Goal: Communication & Community: Share content

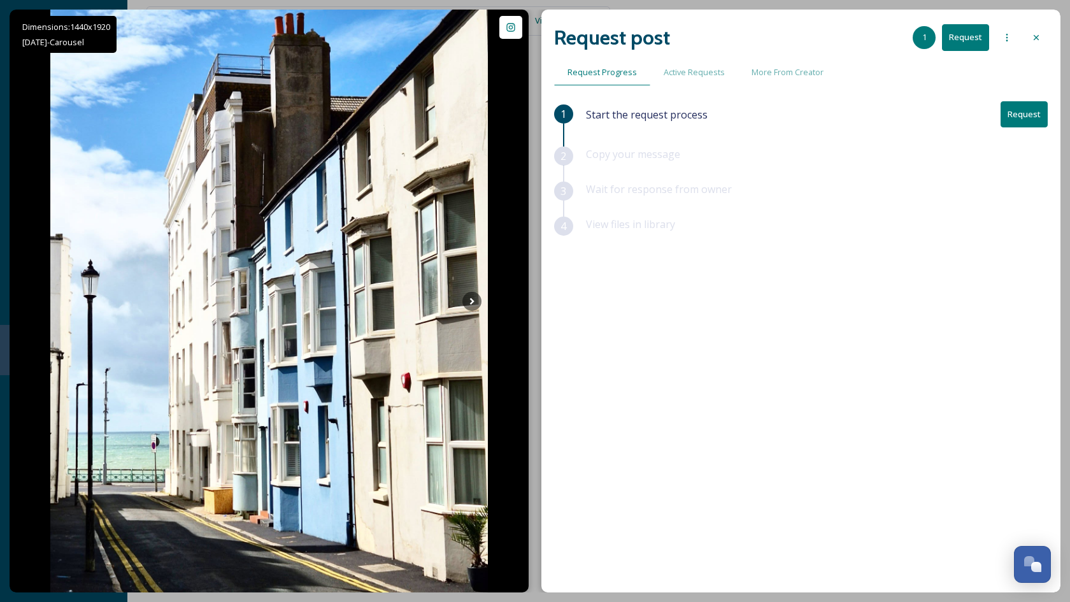
click at [1024, 108] on button "Request" at bounding box center [1023, 114] width 47 height 26
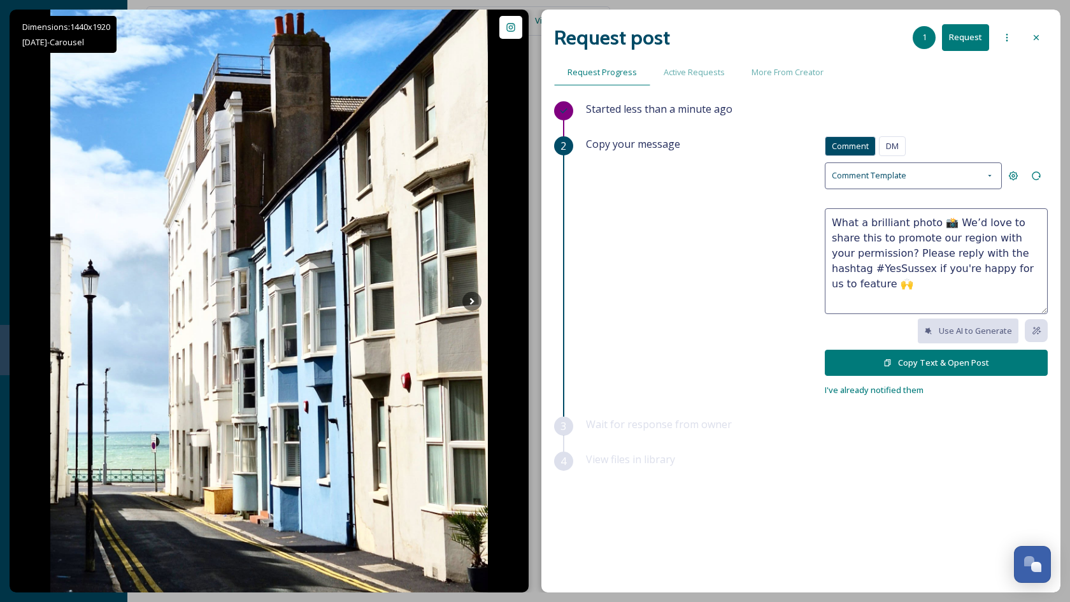
click at [927, 355] on button "Copy Text & Open Post" at bounding box center [935, 363] width 223 height 26
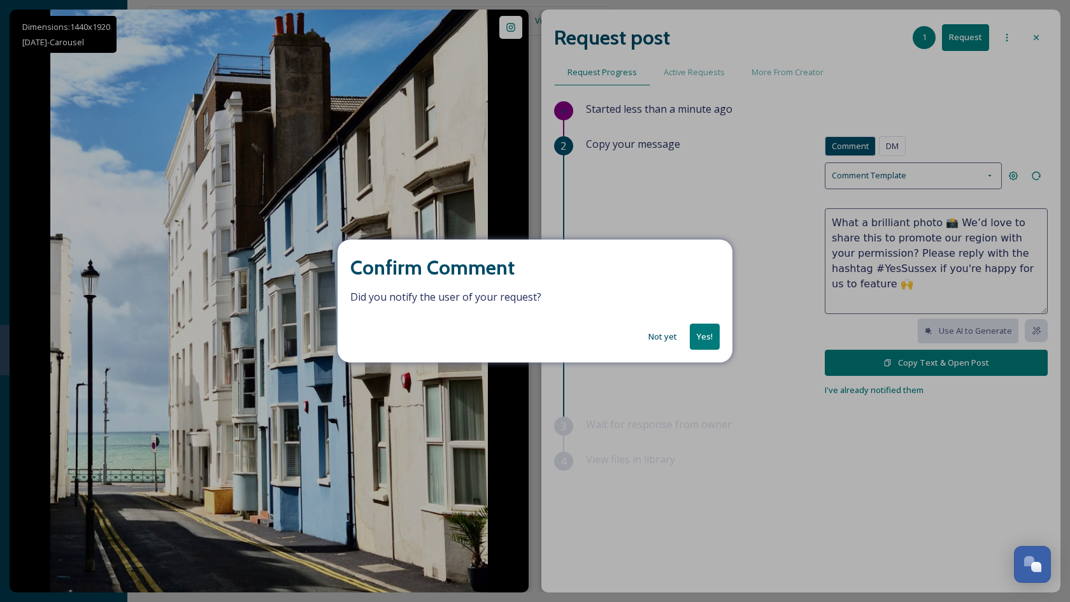
click at [659, 334] on button "Not yet" at bounding box center [662, 336] width 41 height 25
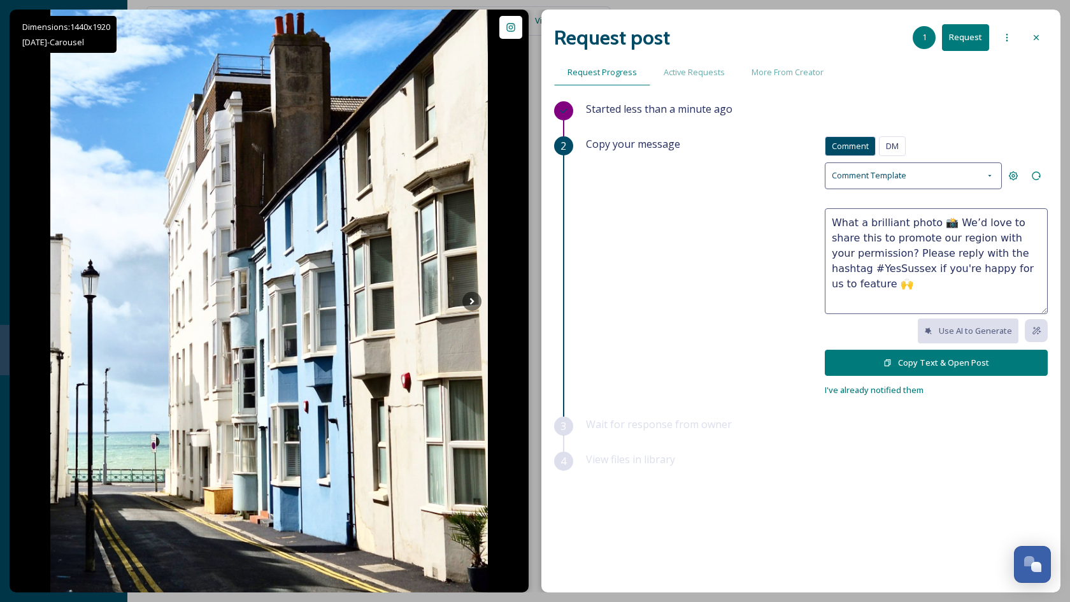
click at [1030, 38] on div at bounding box center [1035, 37] width 23 height 23
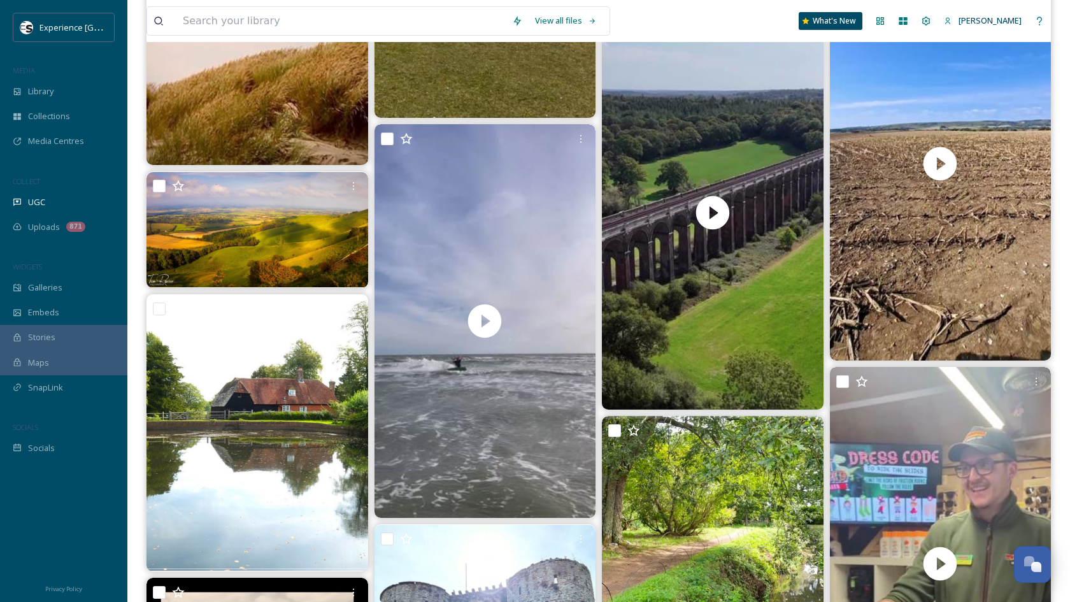
scroll to position [6891, 0]
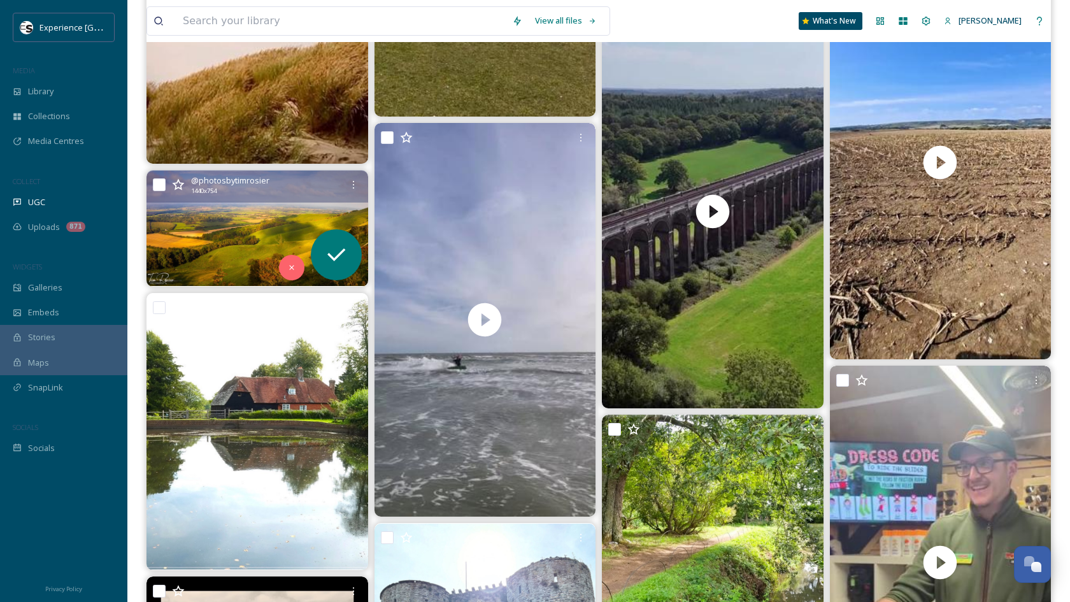
click at [232, 239] on img at bounding box center [257, 229] width 222 height 116
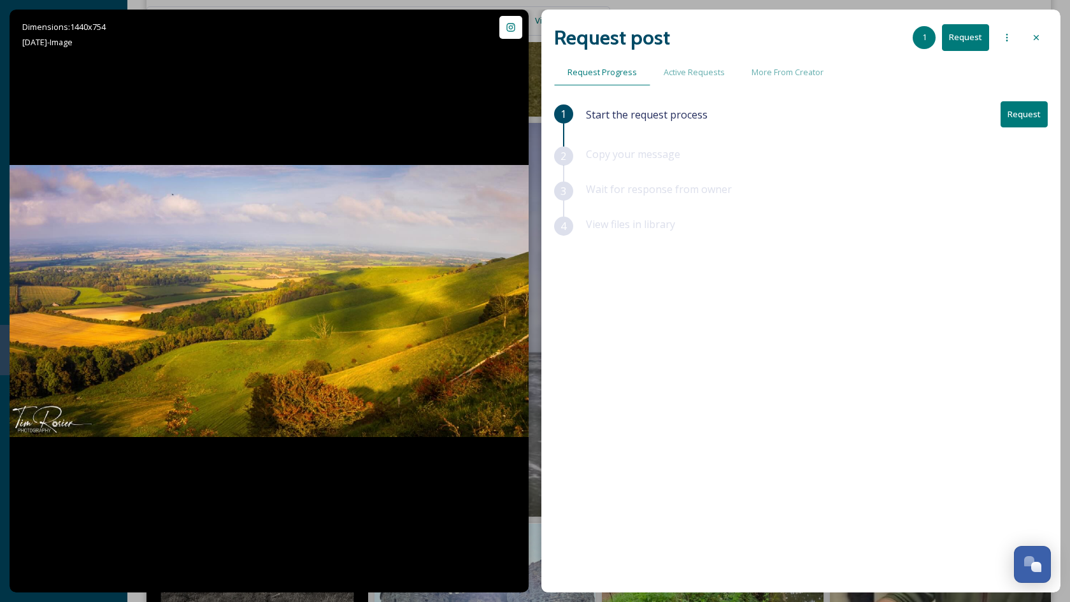
click at [1036, 36] on icon at bounding box center [1036, 37] width 10 height 10
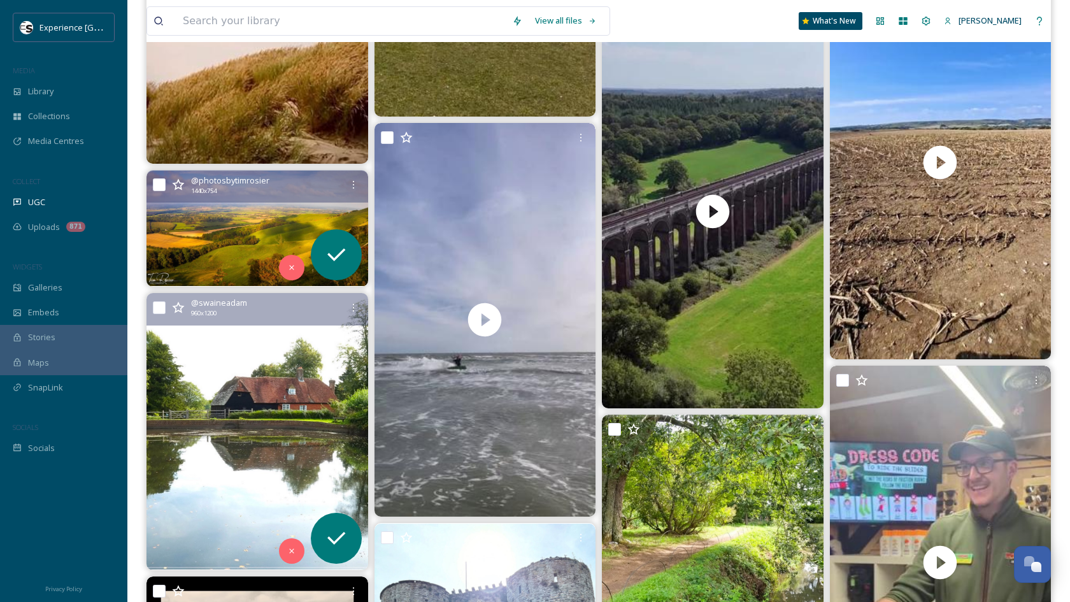
click at [295, 409] on img at bounding box center [257, 431] width 222 height 276
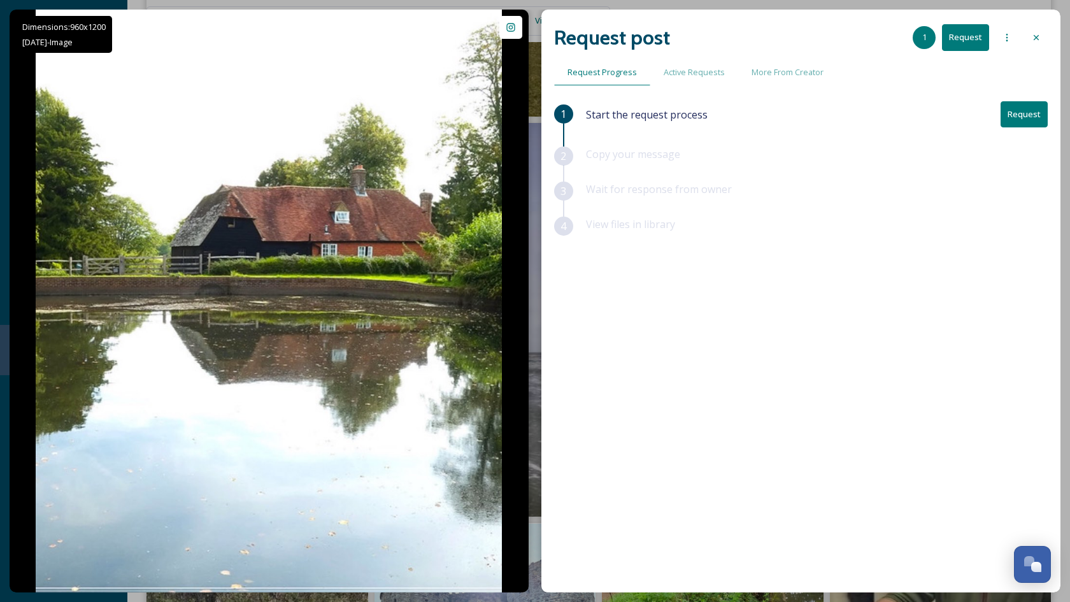
click at [1035, 40] on icon at bounding box center [1036, 37] width 10 height 10
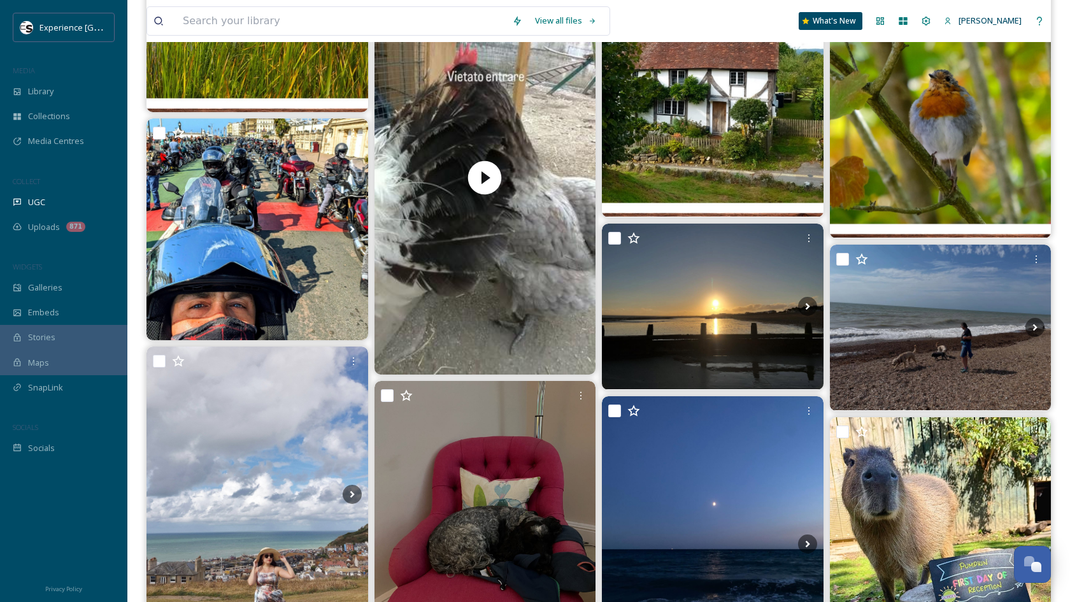
scroll to position [8691, 0]
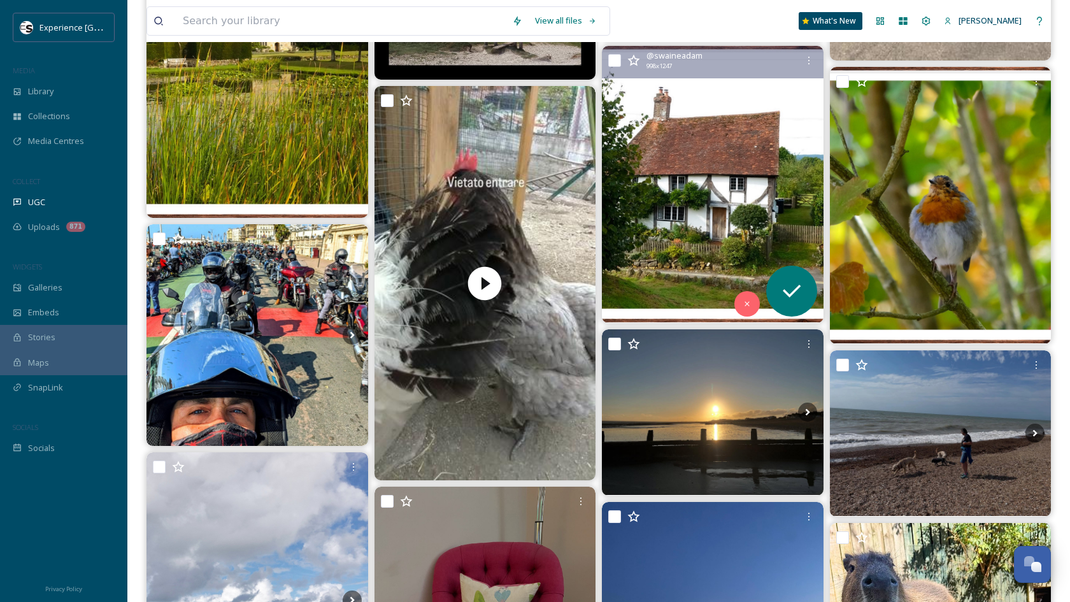
click at [695, 192] on img at bounding box center [713, 184] width 222 height 276
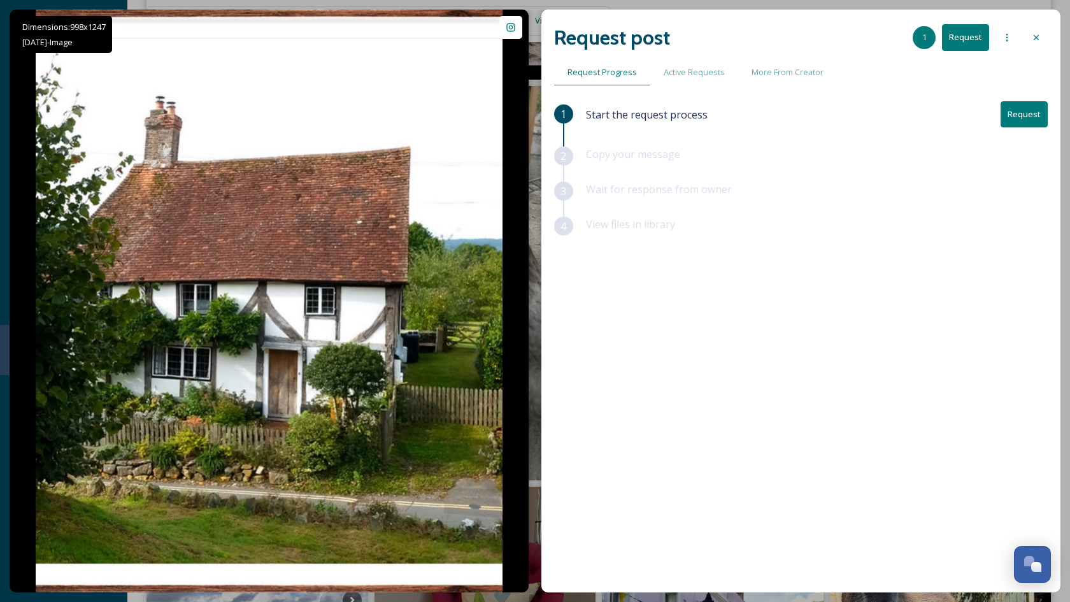
click at [965, 39] on button "Request" at bounding box center [965, 37] width 47 height 26
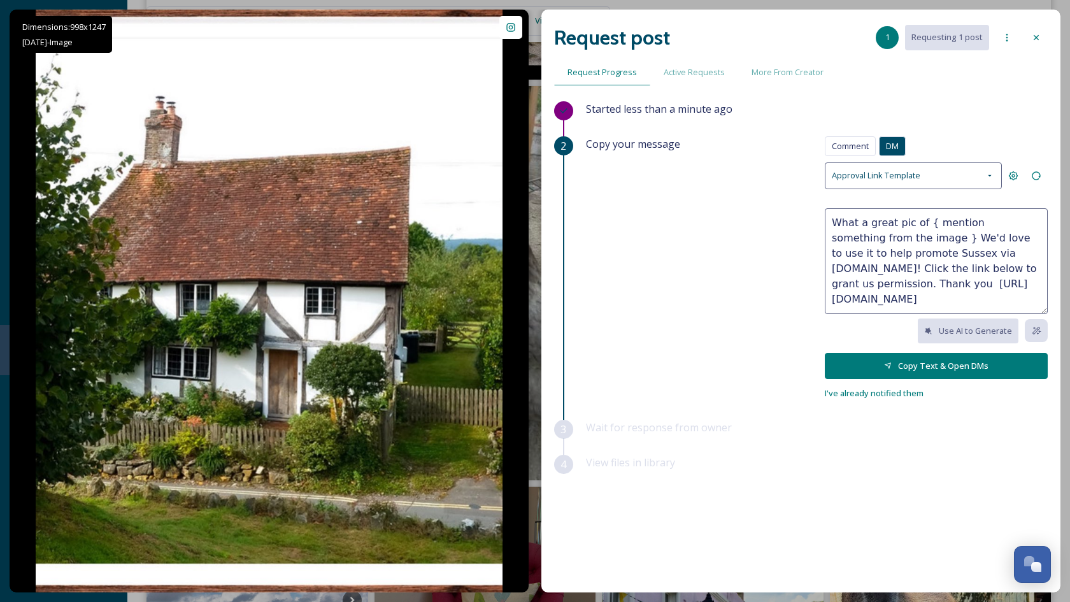
drag, startPoint x: 907, startPoint y: 234, endPoint x: 910, endPoint y: 220, distance: 13.6
click at [910, 220] on textarea "What a great pic of { mention something from the image } We'd love to use it to…" at bounding box center [935, 261] width 223 height 106
click at [886, 219] on textarea "What a great pic of { mention something from the image } We'd love to use it to…" at bounding box center [935, 261] width 223 height 106
click at [886, 220] on textarea "What a great pic of { mention something from the image } We'd love to use it to…" at bounding box center [935, 261] width 223 height 106
click at [901, 227] on textarea "What a lovely pic of { mention something from the image } We'd love to use it t…" at bounding box center [935, 261] width 223 height 106
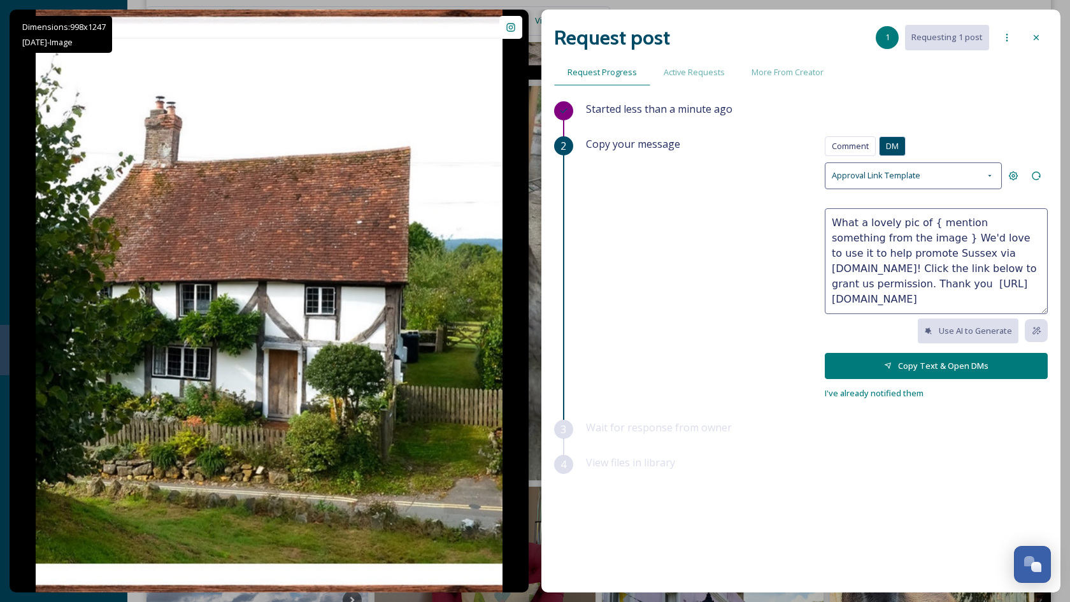
drag, startPoint x: 901, startPoint y: 227, endPoint x: 909, endPoint y: 226, distance: 8.3
click at [909, 227] on textarea "What a lovely pic of { mention something from the image } We'd love to use it t…" at bounding box center [935, 261] width 223 height 106
click at [907, 234] on textarea "What a lovely pic of { mention something from the image } We'd love to use it t…" at bounding box center [935, 261] width 223 height 106
drag, startPoint x: 907, startPoint y: 236, endPoint x: 913, endPoint y: 222, distance: 15.1
click at [913, 222] on textarea "What a lovely pic of { mention something from the image } We'd love to use it t…" at bounding box center [935, 261] width 223 height 106
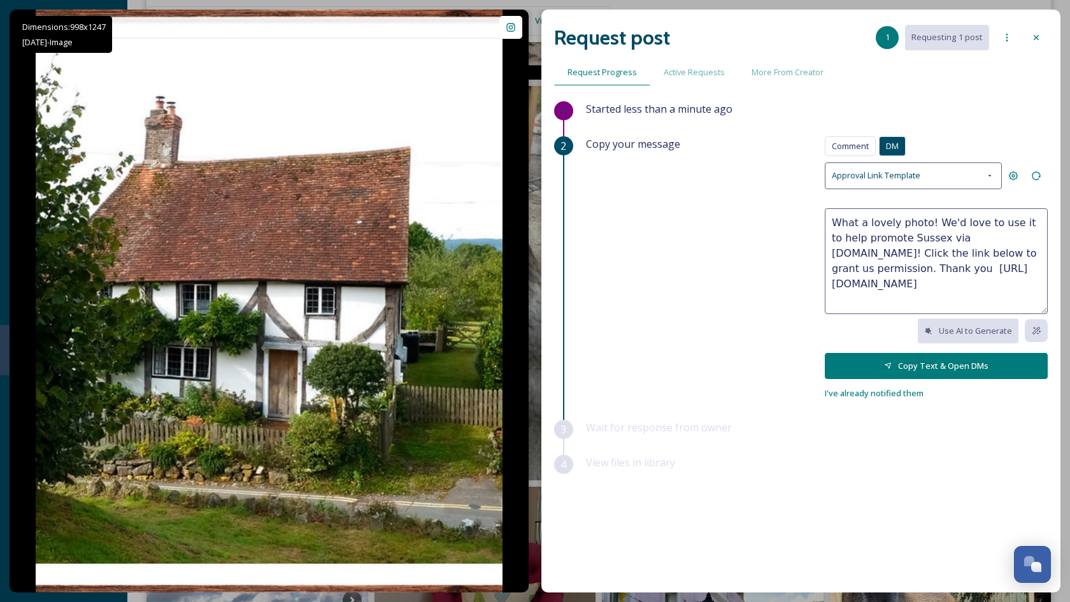
click at [913, 254] on textarea "What a lovely photo! We'd love to use it to help promote Sussex via [DOMAIN_NAM…" at bounding box center [935, 261] width 223 height 106
click at [914, 255] on textarea "What a lovely photo! We'd love to use it to help promote Sussex via [DOMAIN_NAM…" at bounding box center [935, 261] width 223 height 106
click at [845, 220] on textarea "What a lovely photo! We'd love to use it to help promote Sussex via [DOMAIN_NAM…" at bounding box center [935, 261] width 223 height 106
drag, startPoint x: 845, startPoint y: 220, endPoint x: 915, endPoint y: 221, distance: 70.7
click at [915, 221] on textarea "What a lovely photo! We'd love to use it to help promote Sussex via [DOMAIN_NAM…" at bounding box center [935, 261] width 223 height 106
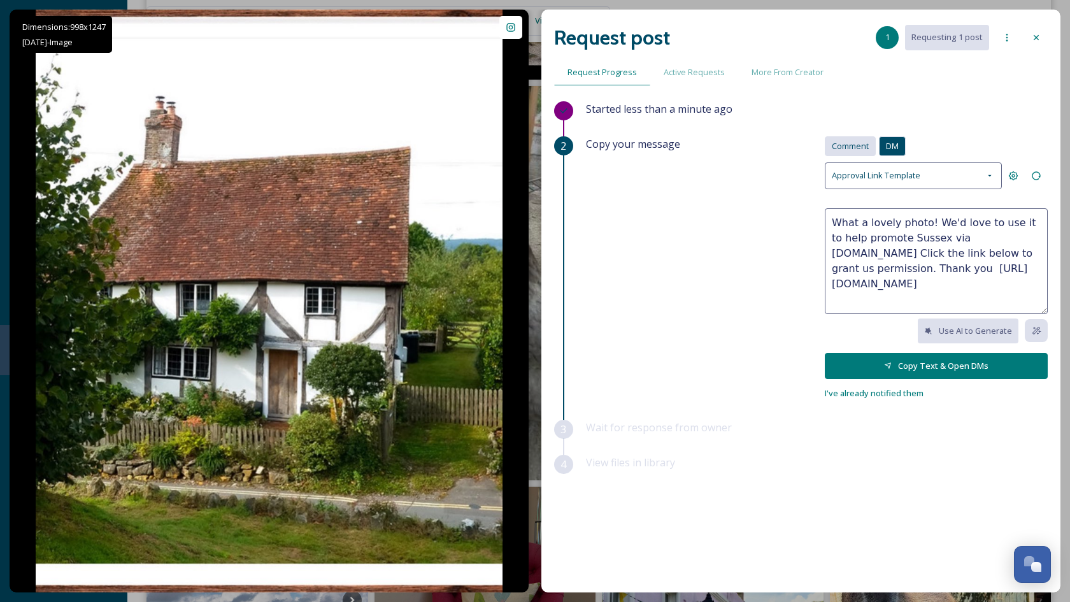
type textarea "What a lovely photo! We'd love to use it to help promote Sussex via [DOMAIN_NAM…"
click at [857, 146] on span "Comment" at bounding box center [849, 146] width 37 height 12
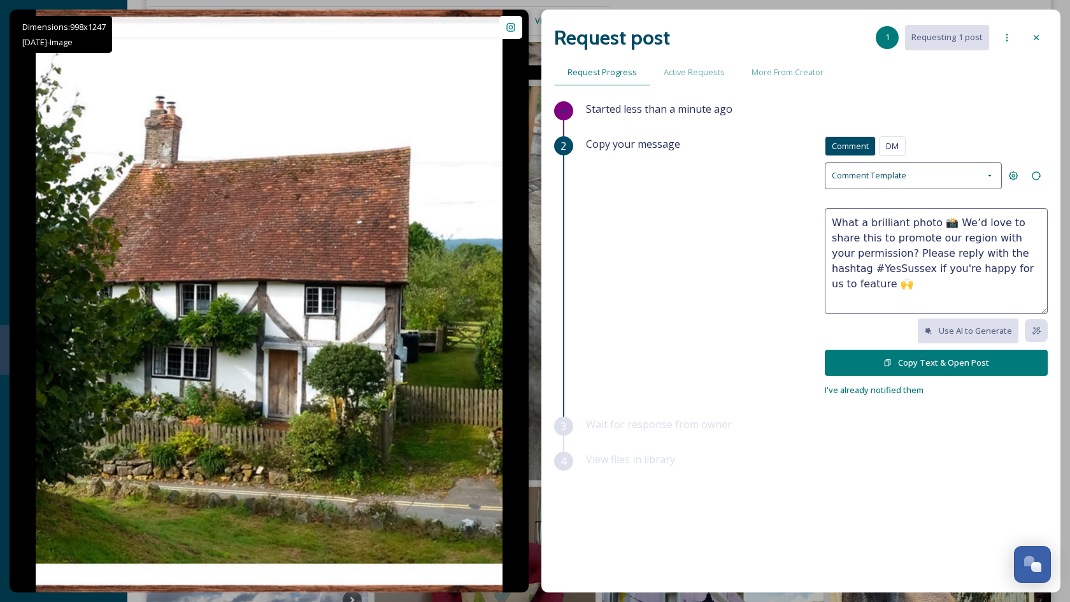
click at [877, 239] on textarea "What a brilliant photo 📸 We’d love to share this to promote our region with you…" at bounding box center [935, 261] width 223 height 106
click at [913, 221] on textarea "What a brilliant photo 📸 We’d love to share this to promote our region with you…" at bounding box center [935, 261] width 223 height 106
drag, startPoint x: 914, startPoint y: 221, endPoint x: 822, endPoint y: 225, distance: 91.8
click at [823, 225] on div "Copy your message Comment DM Comment DM Comment Template What a brilliant photo…" at bounding box center [817, 266] width 462 height 261
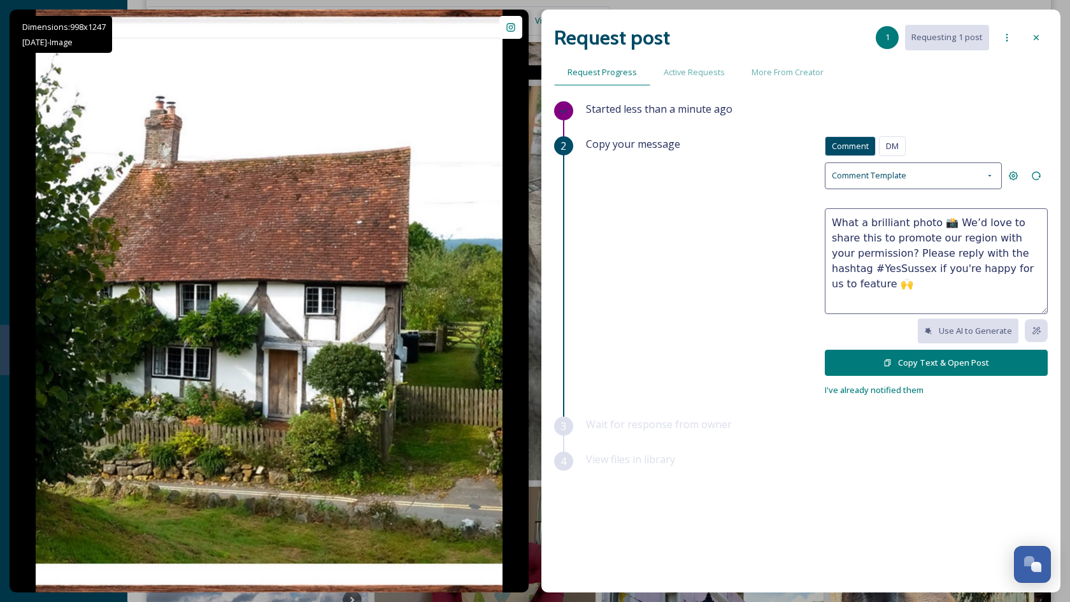
paste textarea "lovely"
click at [949, 236] on textarea "What a lovely photo! 📸 We’d love to share this to promote our region with your …" at bounding box center [935, 261] width 223 height 106
type textarea "What a lovely photo! 📸 We’d love to share this to promote our region with your …"
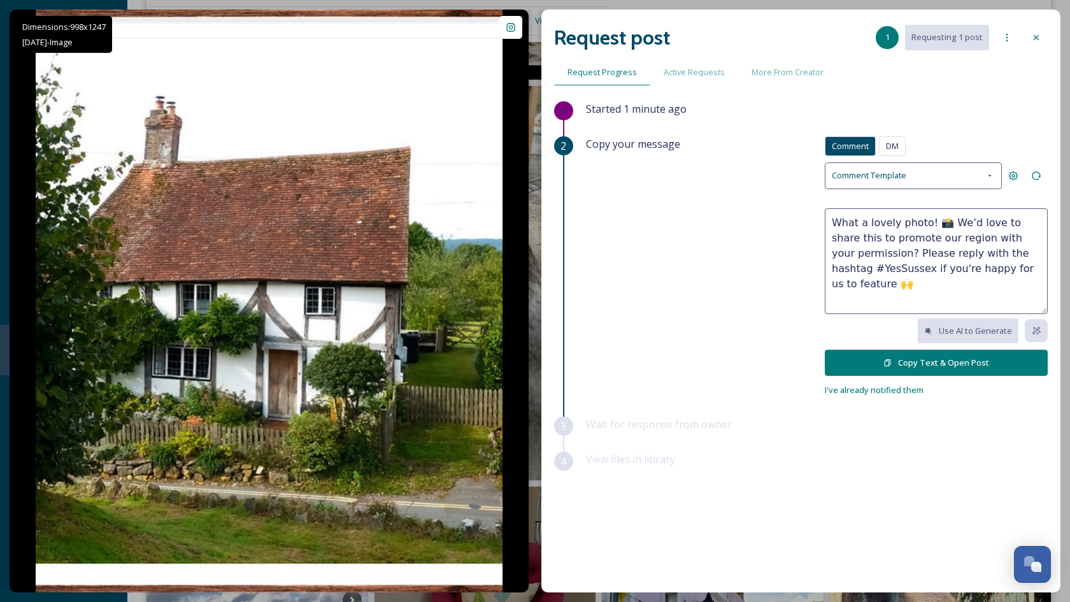
click at [904, 366] on button "Copy Text & Open Post" at bounding box center [935, 363] width 223 height 26
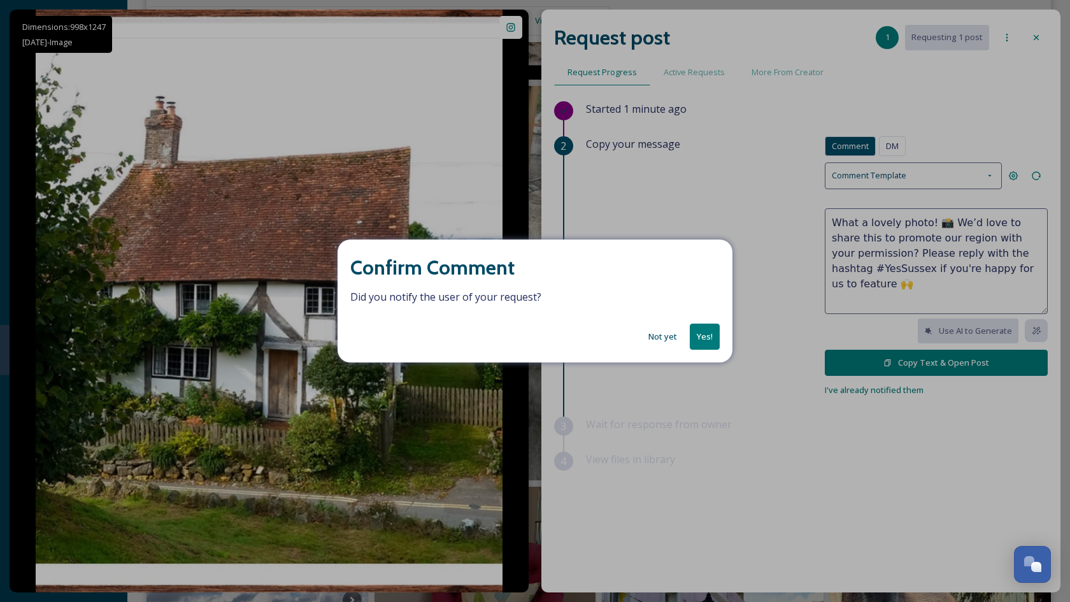
click at [707, 336] on button "Yes!" at bounding box center [704, 336] width 30 height 26
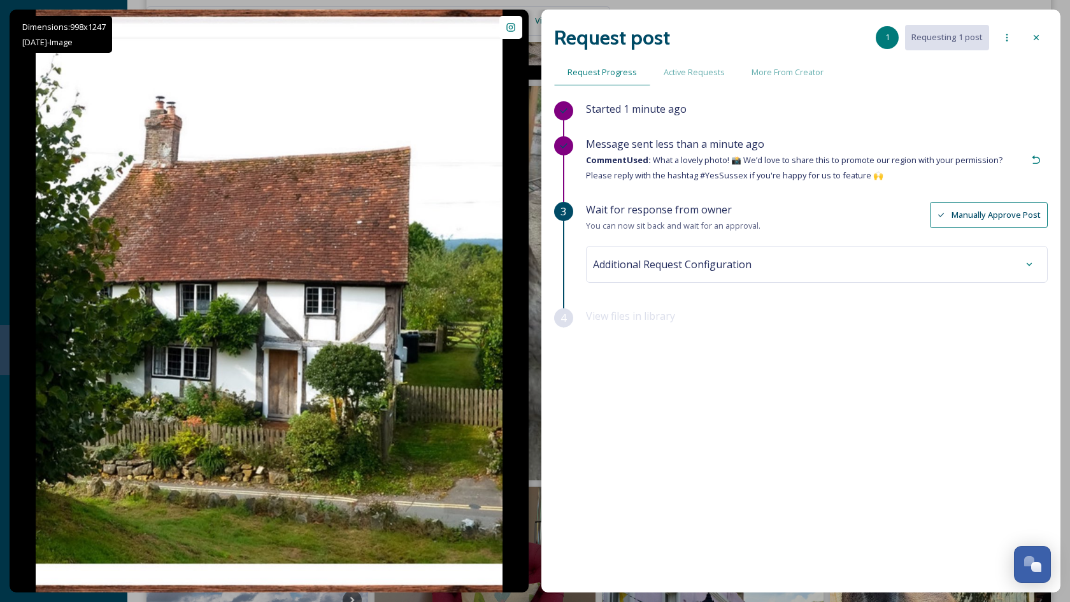
click at [1035, 34] on icon at bounding box center [1036, 37] width 10 height 10
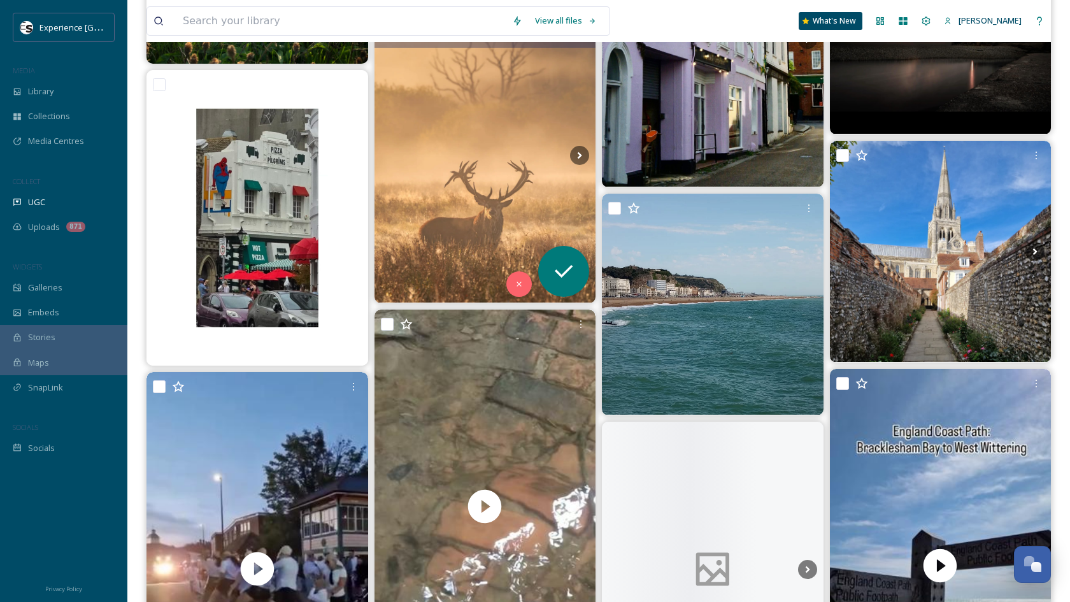
scroll to position [9521, 0]
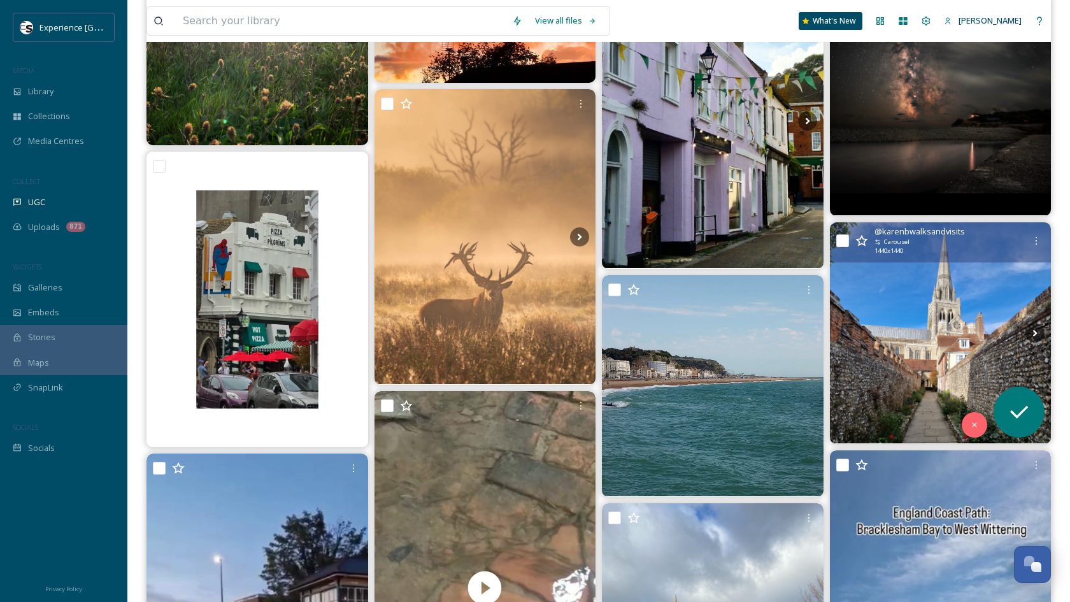
click at [937, 282] on img at bounding box center [941, 333] width 222 height 222
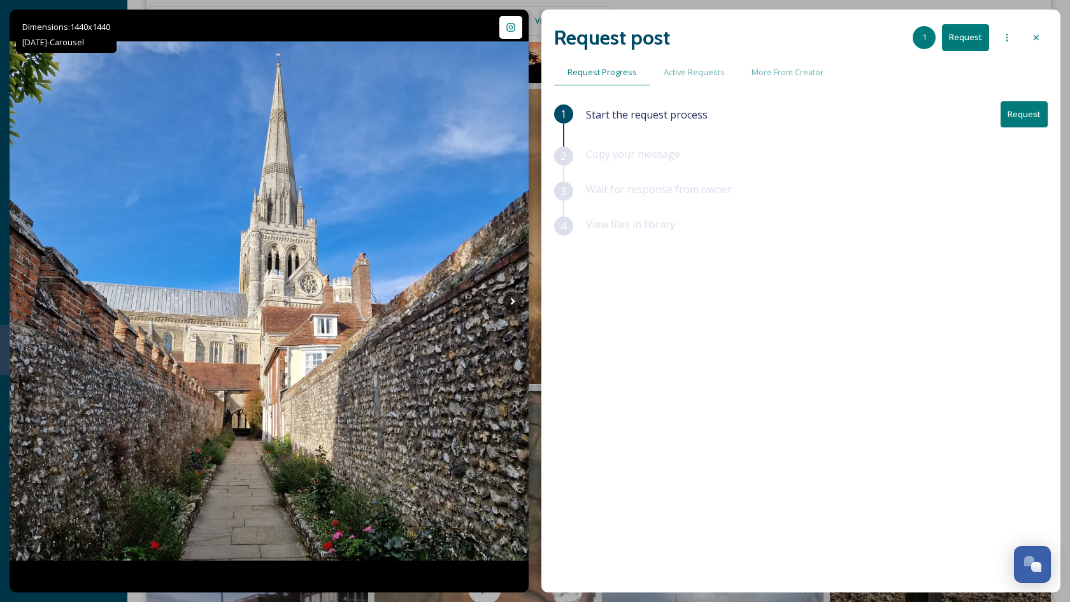
click at [1025, 120] on button "Request" at bounding box center [1023, 114] width 47 height 26
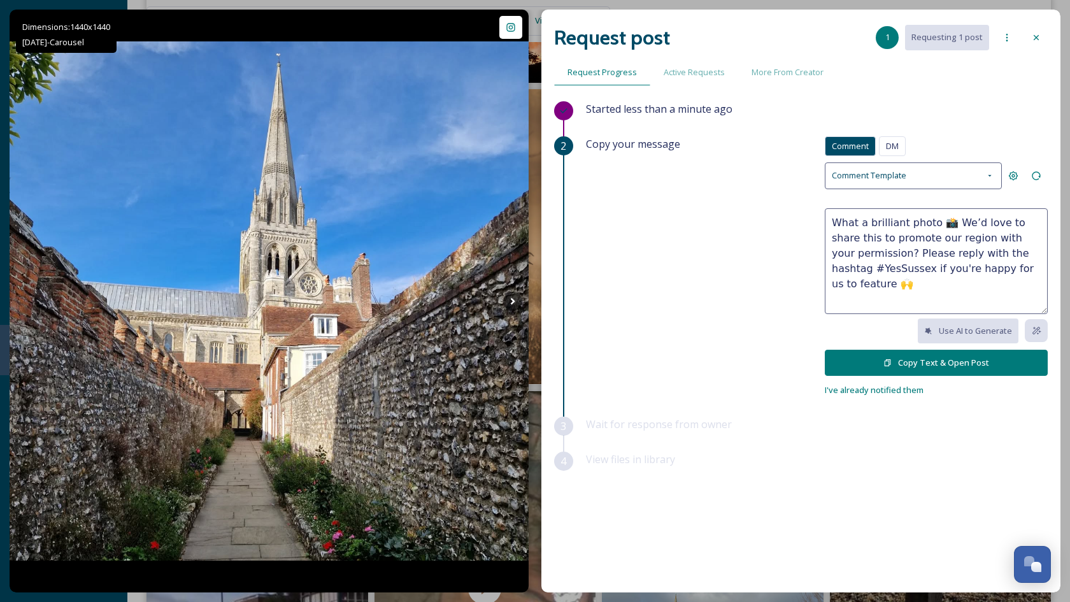
click at [884, 223] on textarea "What a brilliant photo 📸 We’d love to share this to promote our region with you…" at bounding box center [935, 261] width 223 height 106
click at [919, 222] on textarea "What a fantastic photo 📸 We’d love to share this to promote our region with you…" at bounding box center [935, 261] width 223 height 106
click at [1014, 238] on textarea "What a fantastic photo of the Cathedral 📸 We’d love to share this to promote ou…" at bounding box center [935, 261] width 223 height 106
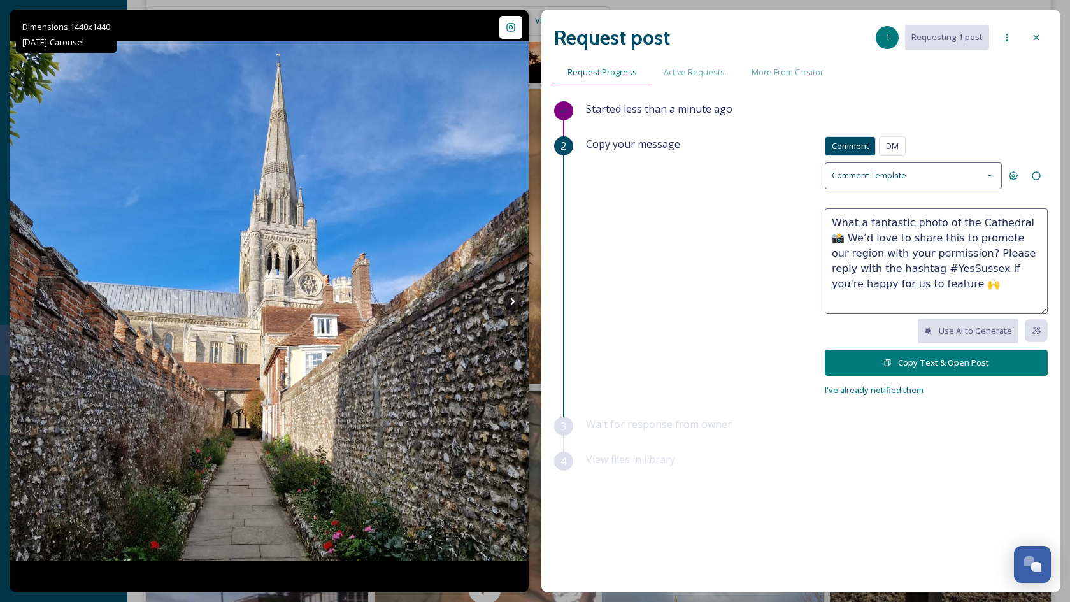
drag, startPoint x: 1014, startPoint y: 238, endPoint x: 995, endPoint y: 238, distance: 19.1
click at [995, 238] on textarea "What a fantastic photo of the Cathedral 📸 We’d love to share this to promote ou…" at bounding box center [935, 261] width 223 height 106
click at [950, 241] on textarea "What a fantastic photo of the Cathedral 📸 We’d love to share this to promote Su…" at bounding box center [935, 261] width 223 height 106
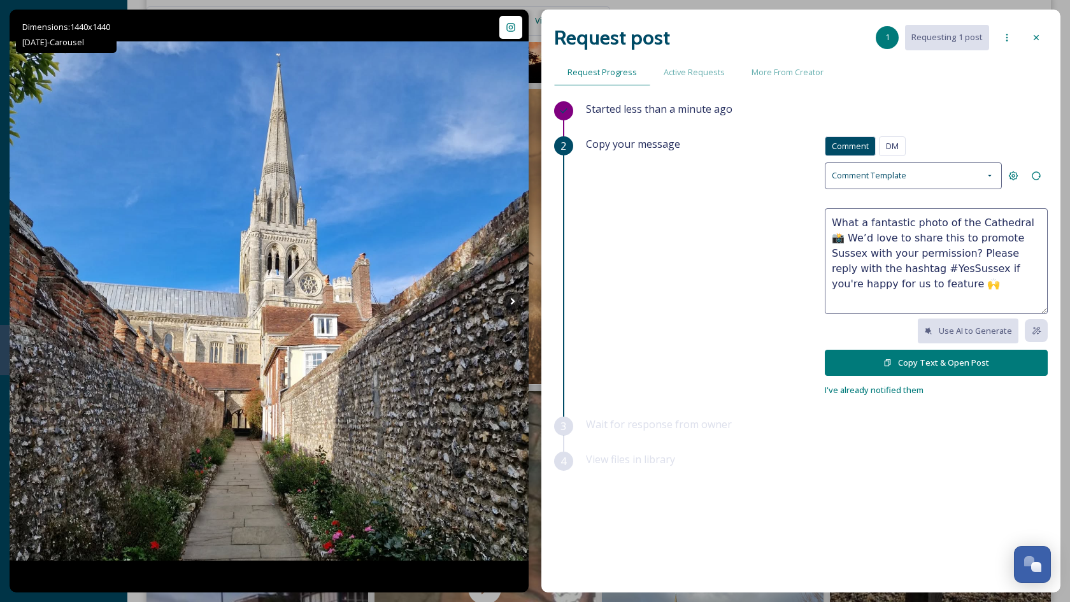
click at [945, 281] on textarea "What a fantastic photo of the Cathedral 📸 We’d love to share this to promote Su…" at bounding box center [935, 261] width 223 height 106
click at [1031, 216] on textarea "What a fantastic photo of the Cathedral 📸 We’d love to share this to promote Su…" at bounding box center [935, 261] width 223 height 106
click at [952, 292] on textarea "What a fantastic photo of the Cathedral We’d love to share this to promote Suss…" at bounding box center [935, 261] width 223 height 106
type textarea "What a fantastic photo of the Cathedral We’d love to share this to promote Suss…"
click at [956, 365] on button "Copy Text & Open Post" at bounding box center [935, 363] width 223 height 26
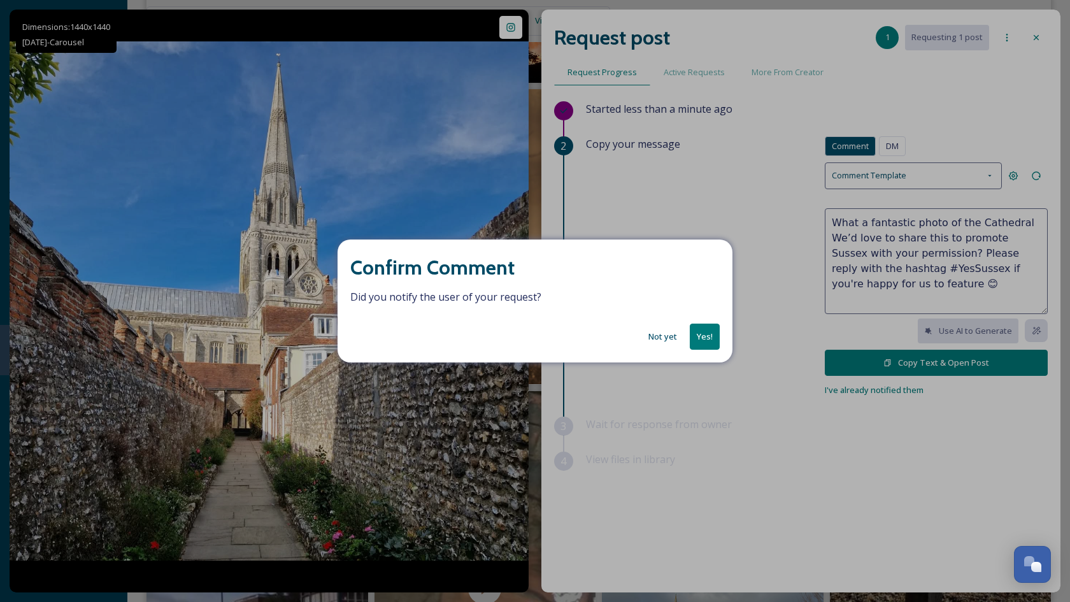
click at [710, 341] on button "Yes!" at bounding box center [704, 336] width 30 height 26
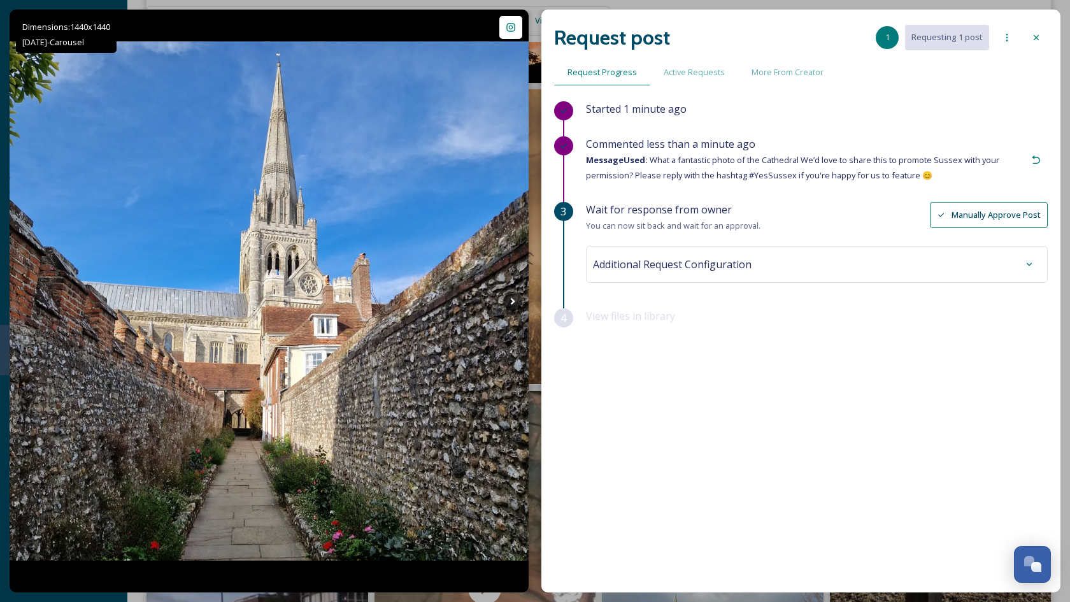
click at [1036, 41] on icon at bounding box center [1036, 37] width 10 height 10
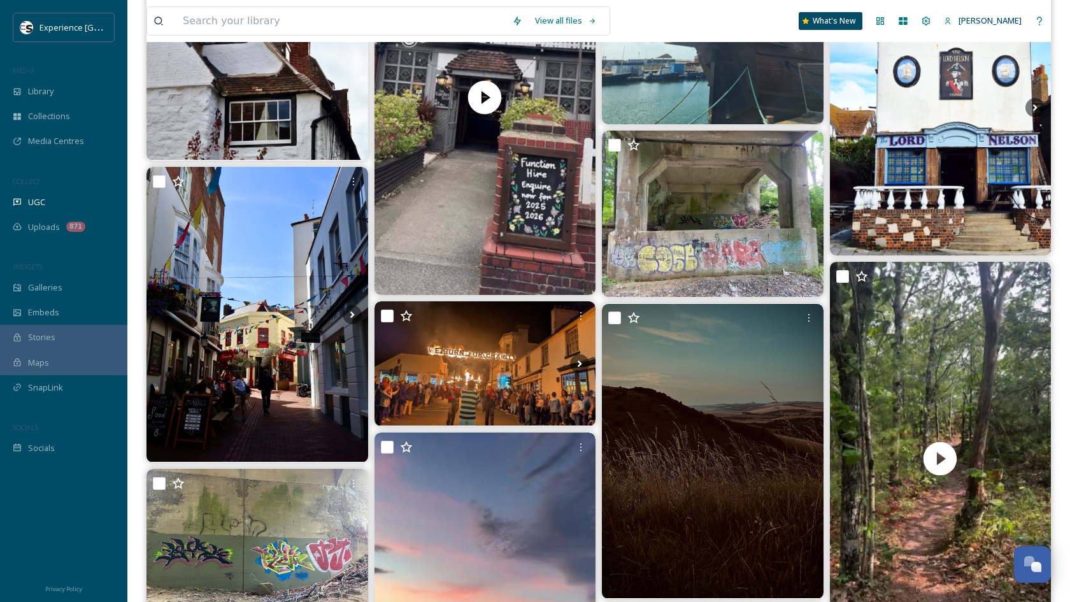
scroll to position [10574, 0]
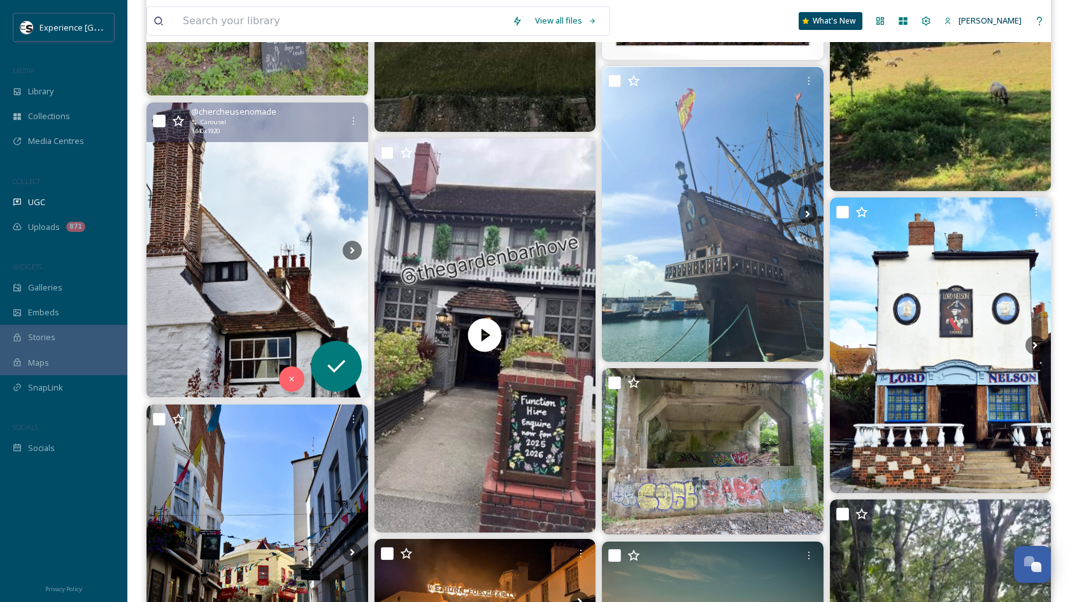
click at [232, 208] on img at bounding box center [257, 249] width 222 height 295
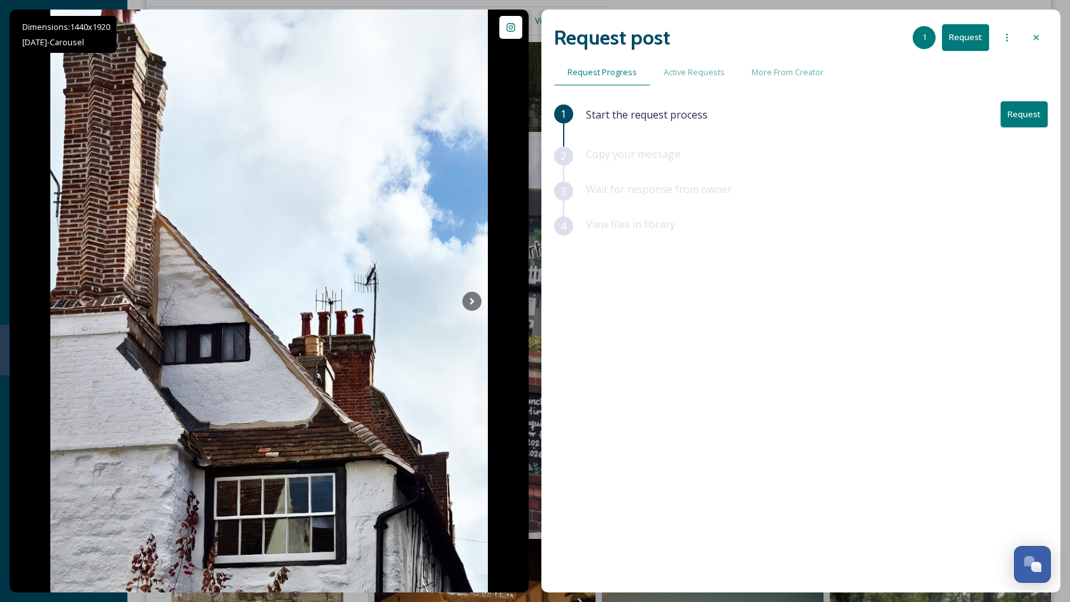
click at [1036, 38] on icon at bounding box center [1036, 37] width 10 height 10
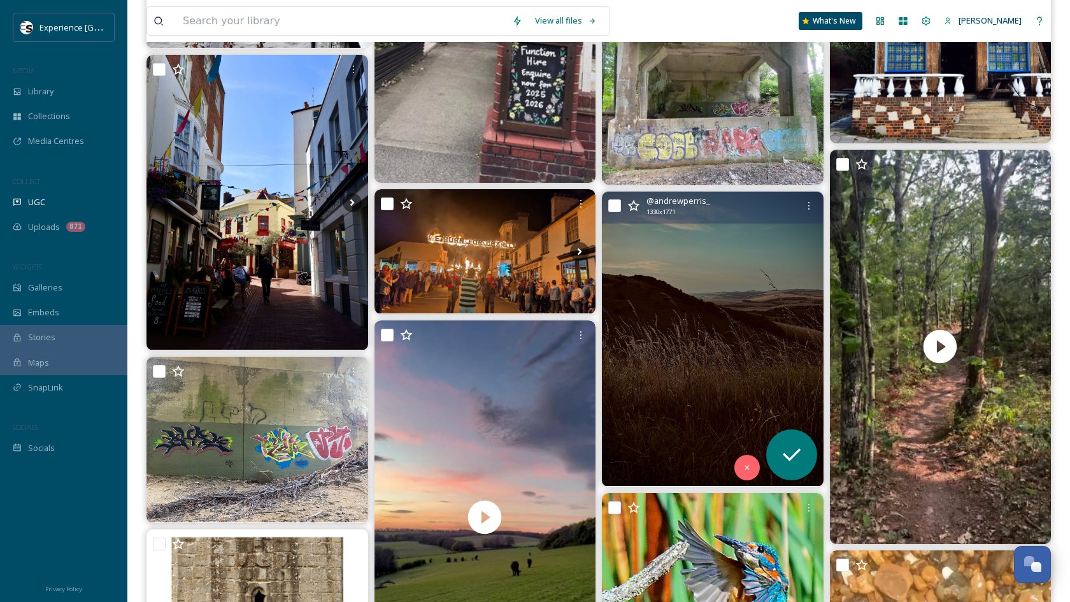
scroll to position [10936, 0]
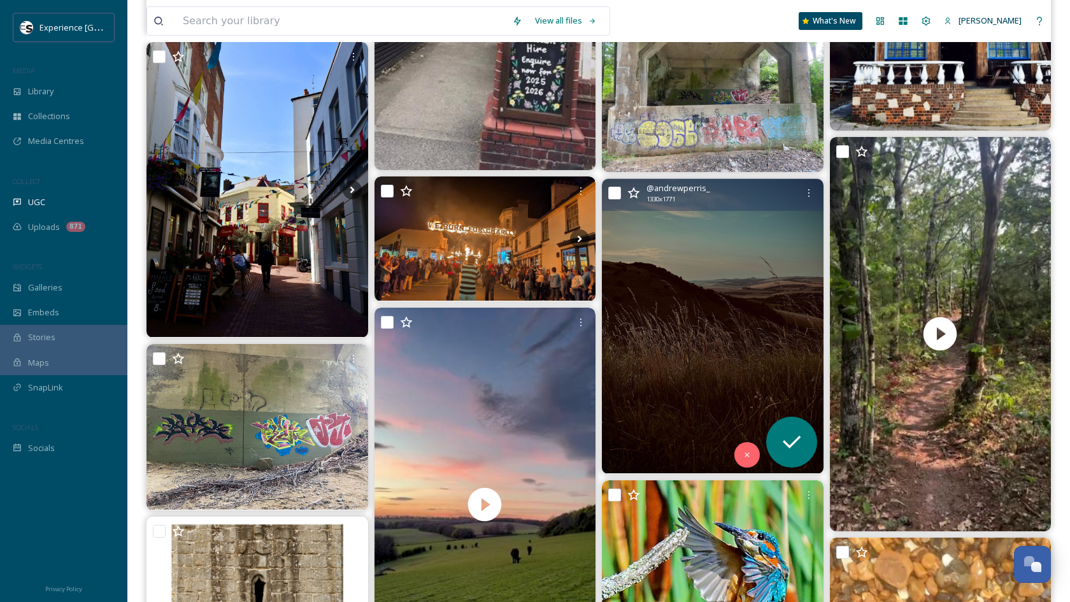
click at [726, 273] on img at bounding box center [713, 326] width 222 height 295
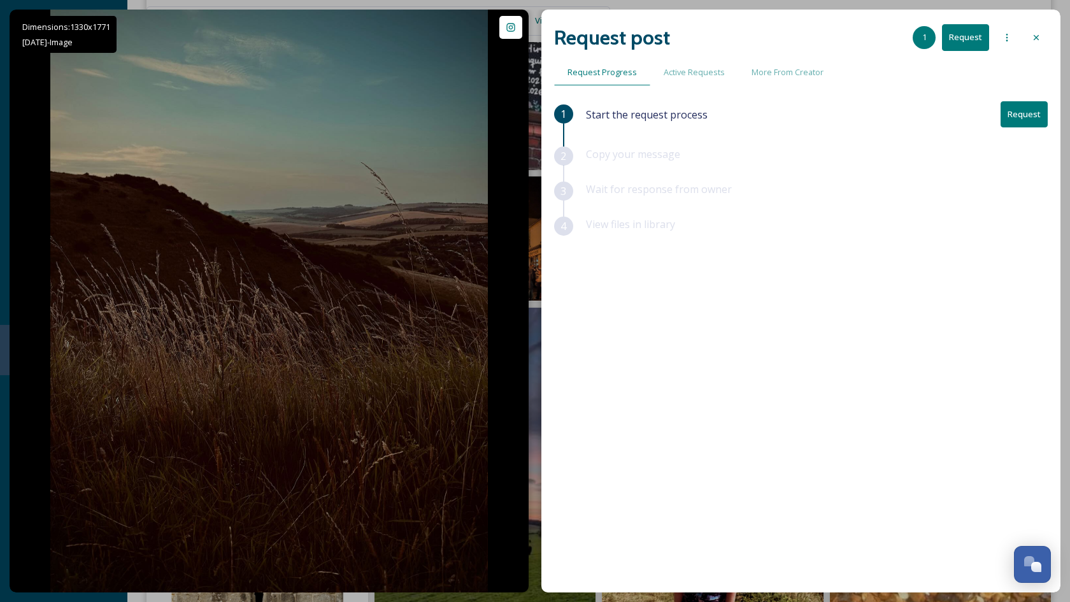
click at [1042, 29] on div at bounding box center [1035, 37] width 23 height 23
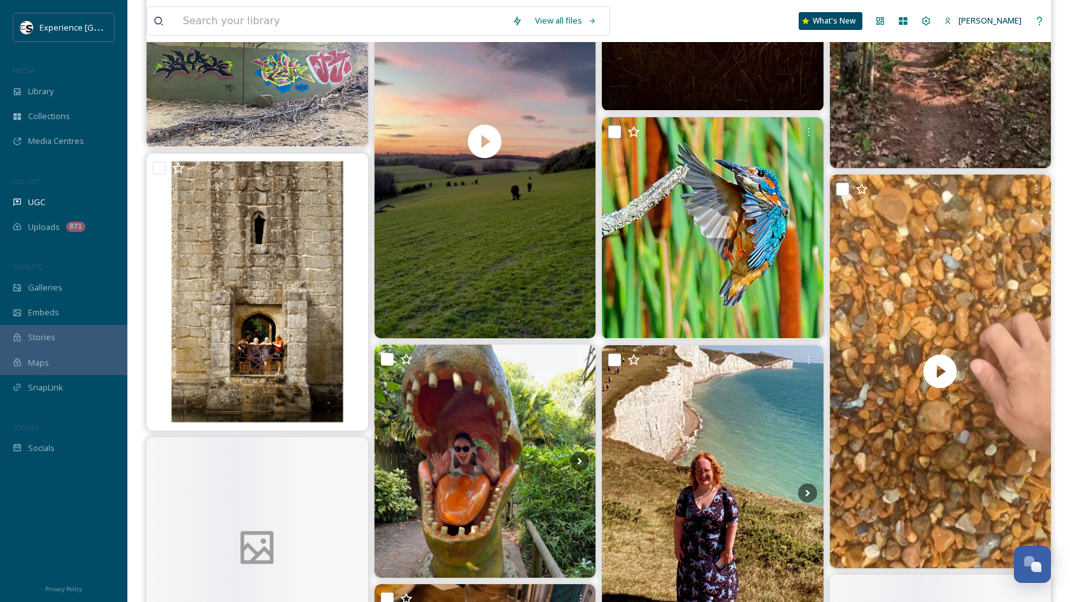
scroll to position [11300, 0]
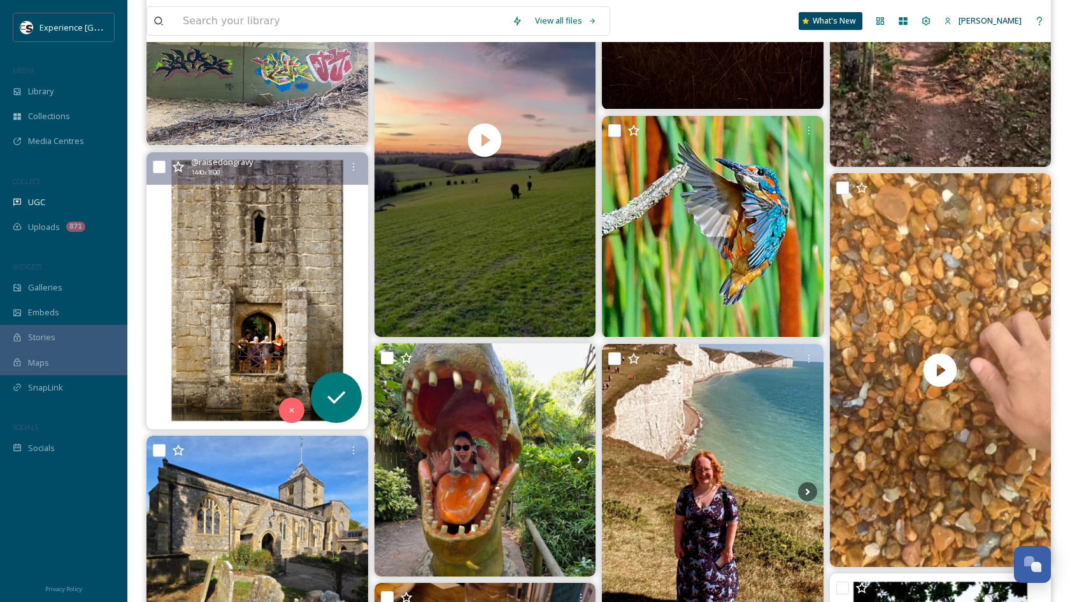
click at [234, 285] on img at bounding box center [257, 290] width 222 height 276
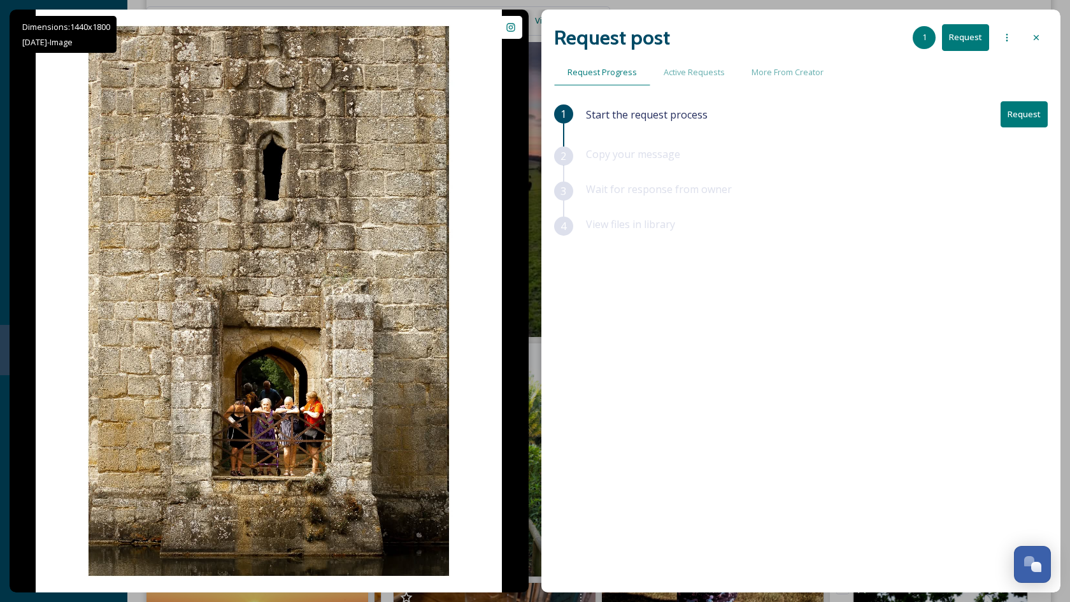
click at [1037, 36] on icon at bounding box center [1035, 37] width 5 height 5
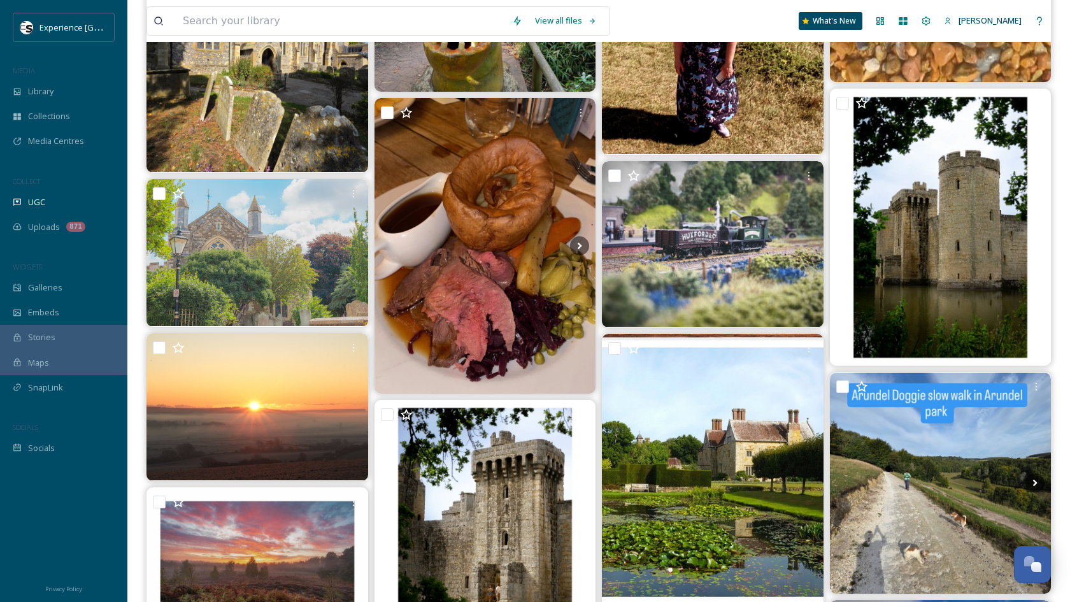
scroll to position [12003, 0]
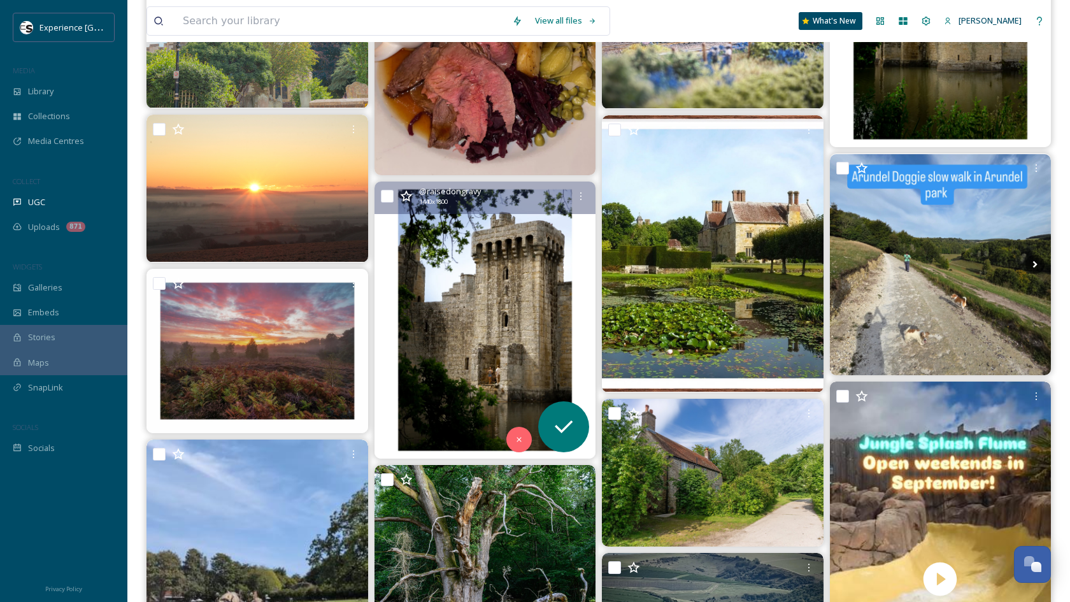
click at [483, 312] on img at bounding box center [485, 319] width 222 height 276
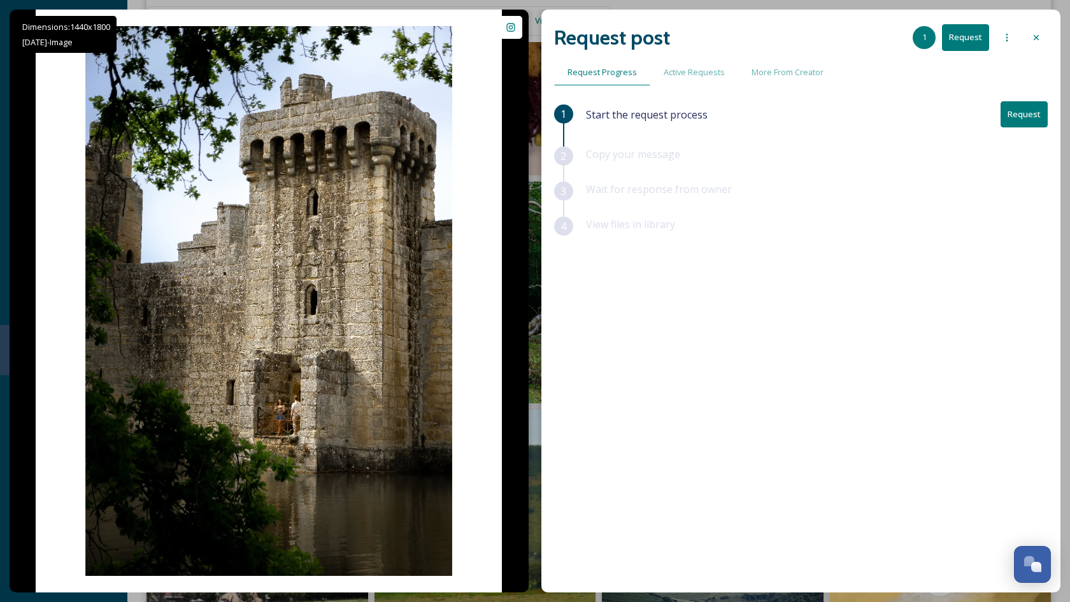
click at [1036, 34] on icon at bounding box center [1036, 37] width 10 height 10
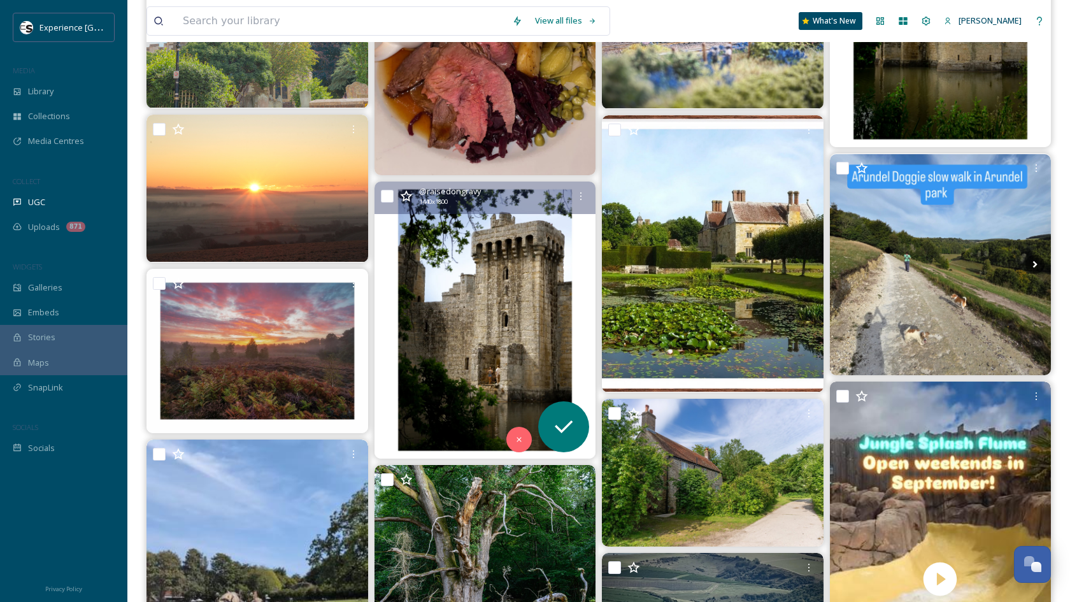
click at [509, 279] on img at bounding box center [485, 319] width 222 height 276
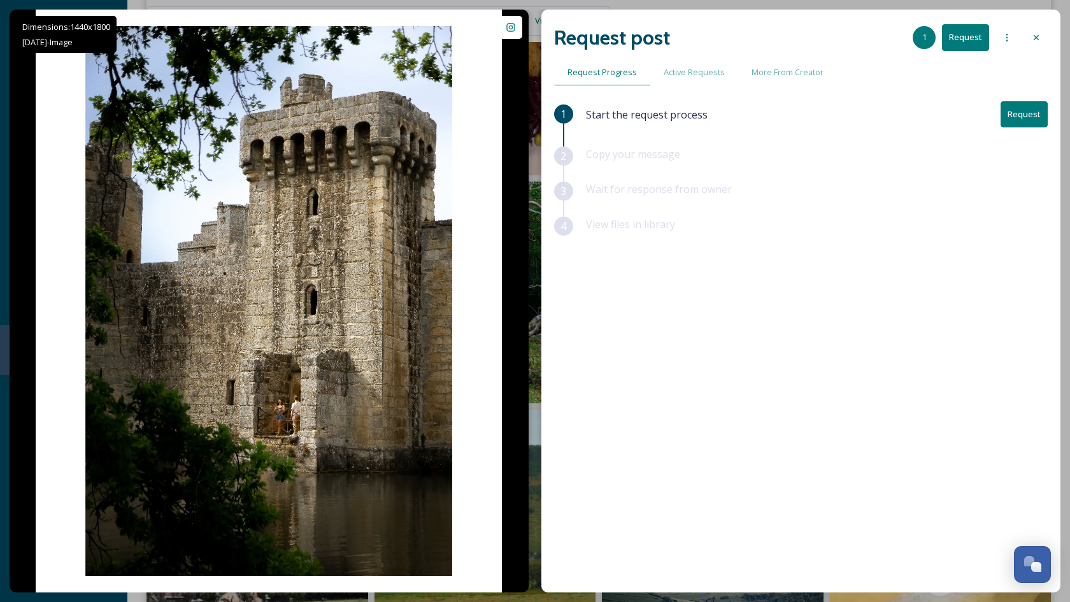
click at [1024, 124] on button "Request" at bounding box center [1023, 114] width 47 height 26
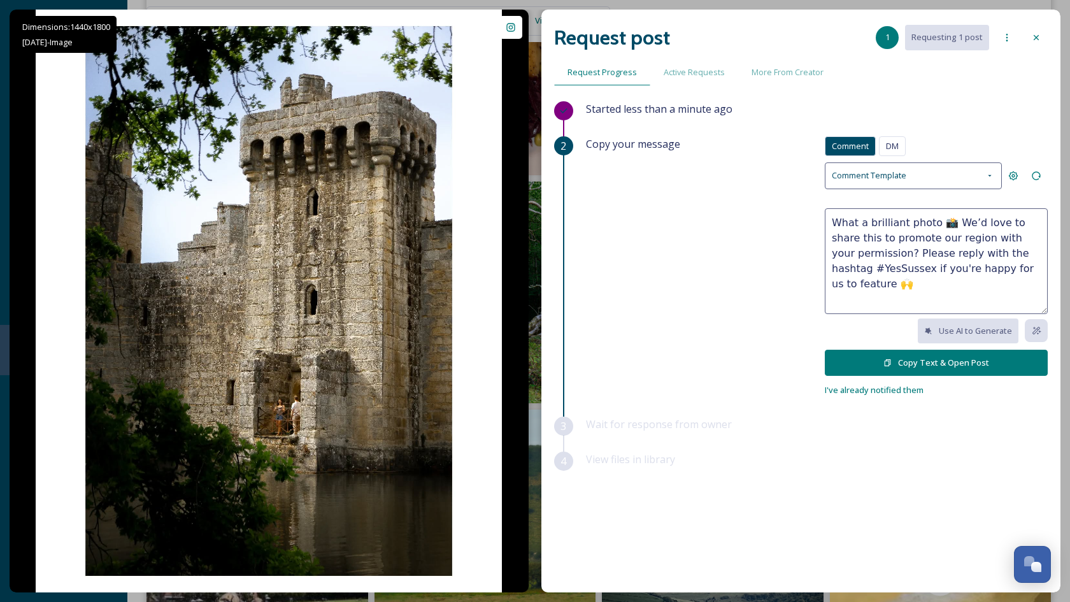
click at [893, 218] on textarea "What a brilliant photo 📸 We’d love to share this to promote our region with you…" at bounding box center [935, 261] width 223 height 106
click at [924, 223] on textarea "What a brilliant photo 📸 We’d love to share this to promote our region with you…" at bounding box center [935, 261] width 223 height 106
drag, startPoint x: 924, startPoint y: 223, endPoint x: 894, endPoint y: 222, distance: 29.3
click at [895, 222] on textarea "What a brilliant photo 📸 We’d love to share this to promote our region with you…" at bounding box center [935, 261] width 223 height 106
click at [884, 223] on textarea "What a brilliant photo 📸 We’d love to share this to promote our region with you…" at bounding box center [935, 261] width 223 height 106
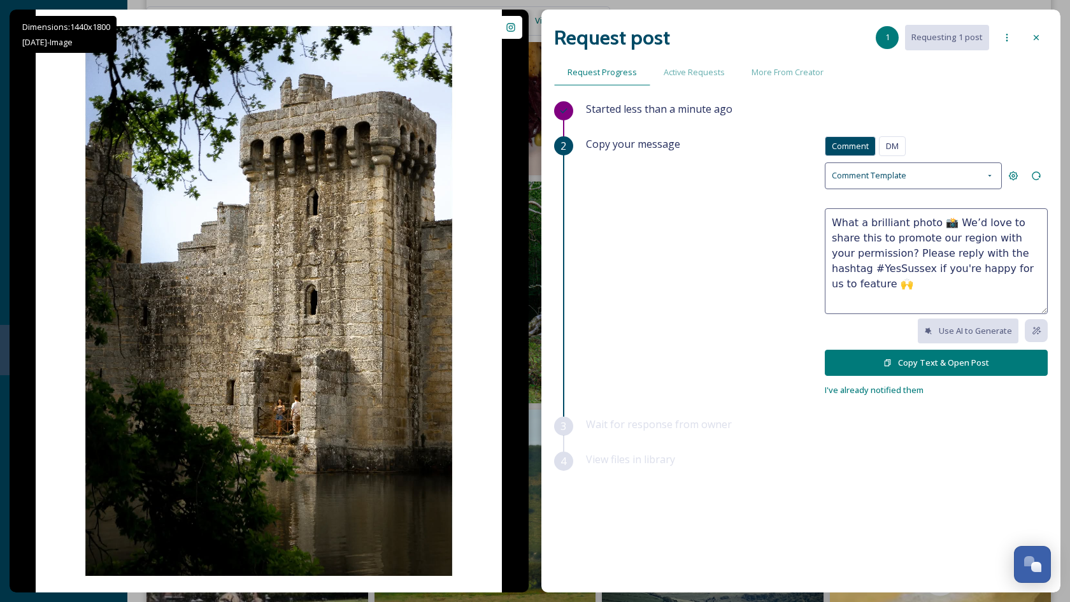
click at [884, 223] on textarea "What a brilliant photo 📸 We’d love to share this to promote our region with you…" at bounding box center [935, 261] width 223 height 106
click at [943, 224] on textarea "What a superb photo 📸 We’d love to share this to promote our region with your p…" at bounding box center [935, 261] width 223 height 106
click at [922, 237] on textarea "What a superb photo! We’d love to share this to promote our region with your pe…" at bounding box center [935, 261] width 223 height 106
drag, startPoint x: 922, startPoint y: 237, endPoint x: 892, endPoint y: 234, distance: 30.7
click at [892, 237] on textarea "What a superb photo! We’d love to share this to promote our region with your pe…" at bounding box center [935, 261] width 223 height 106
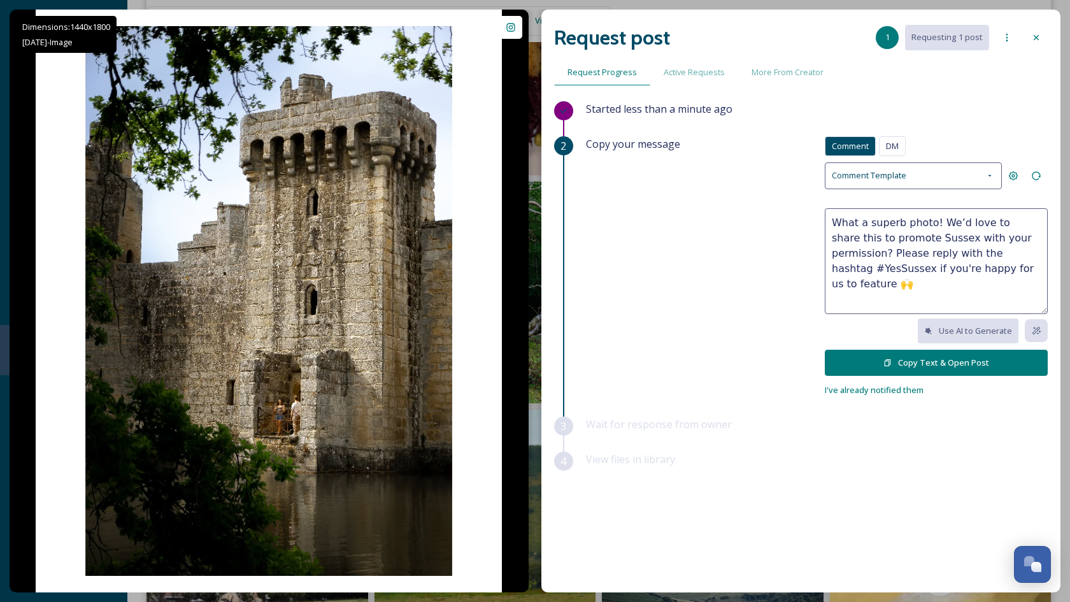
click at [886, 260] on textarea "What a superb photo! We’d love to share this to promote Sussex with your permis…" at bounding box center [935, 261] width 223 height 106
click at [974, 275] on textarea "What a superb photo! We’d love to share this to promote Sussex with your permis…" at bounding box center [935, 261] width 223 height 106
click at [996, 271] on textarea "What a superb photo! We’d love to share this to promote Sussex with your permis…" at bounding box center [935, 261] width 223 height 106
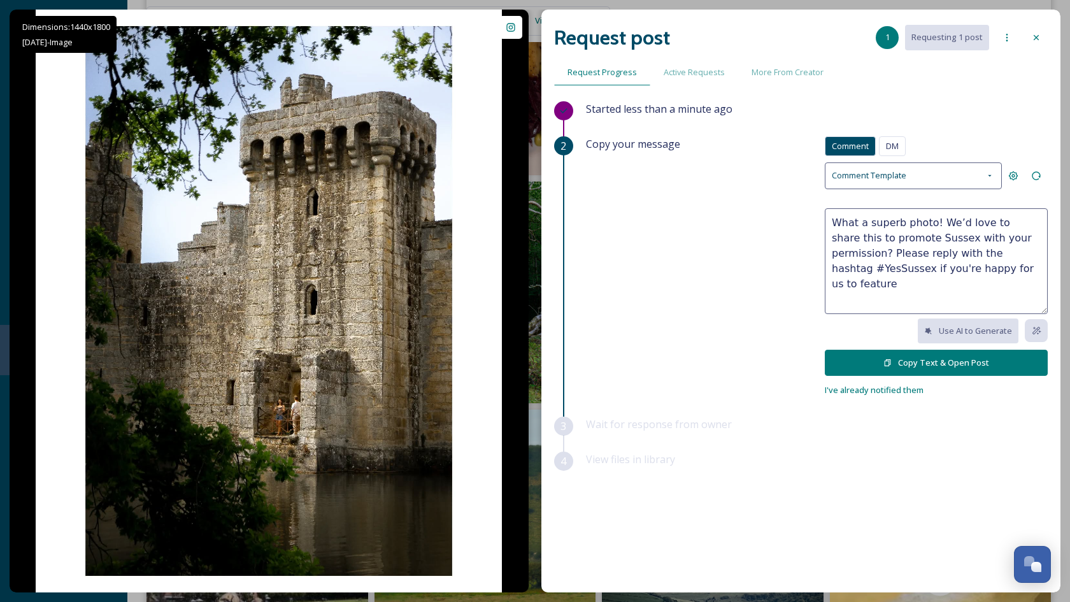
click at [851, 251] on textarea "What a superb photo! We’d love to share this to promote Sussex with your permis…" at bounding box center [935, 261] width 223 height 106
drag, startPoint x: 911, startPoint y: 282, endPoint x: 974, endPoint y: 263, distance: 65.9
click at [974, 263] on textarea "What a superb photo! We’d love to share this to promote Sussex with your permis…" at bounding box center [935, 261] width 223 height 106
type textarea "What a superb photo! We’d love to share this to promote Sussex with your permis…"
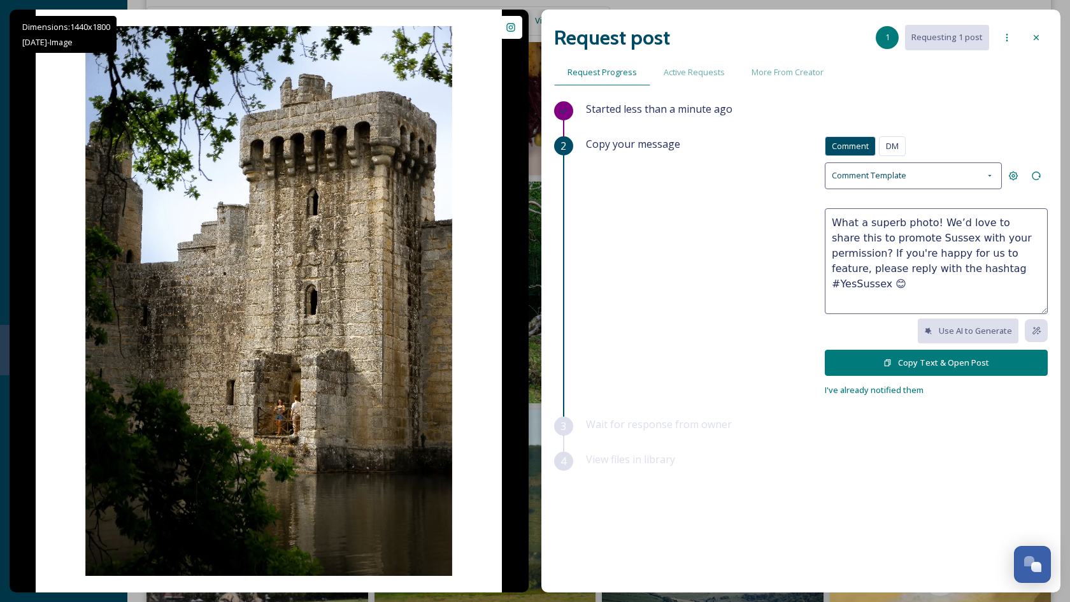
click at [977, 364] on button "Copy Text & Open Post" at bounding box center [935, 363] width 223 height 26
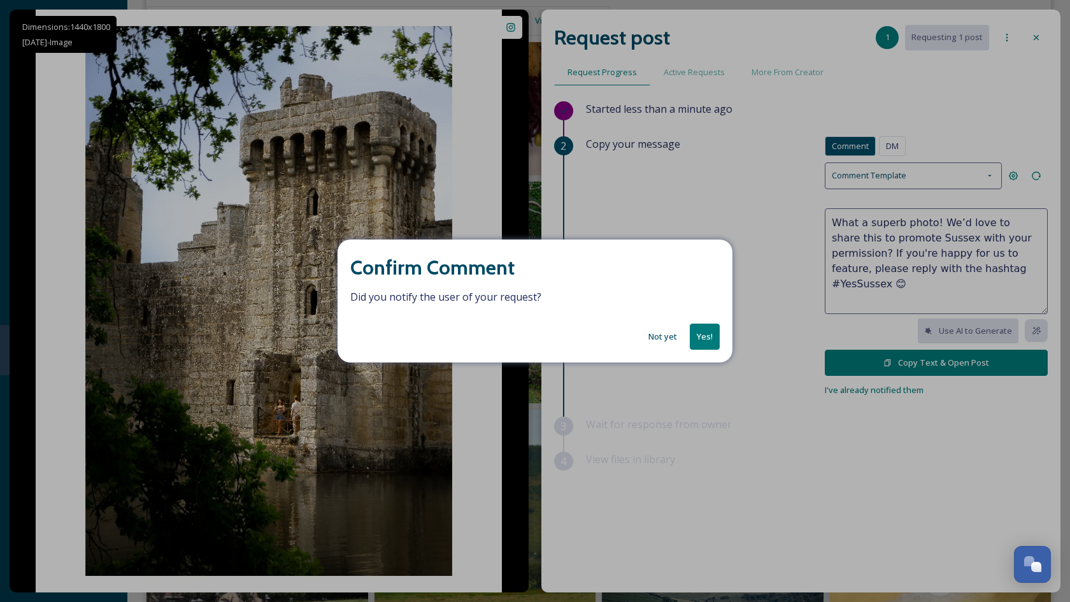
drag, startPoint x: 699, startPoint y: 340, endPoint x: 956, endPoint y: 57, distance: 382.6
click at [699, 340] on button "Yes!" at bounding box center [704, 336] width 30 height 26
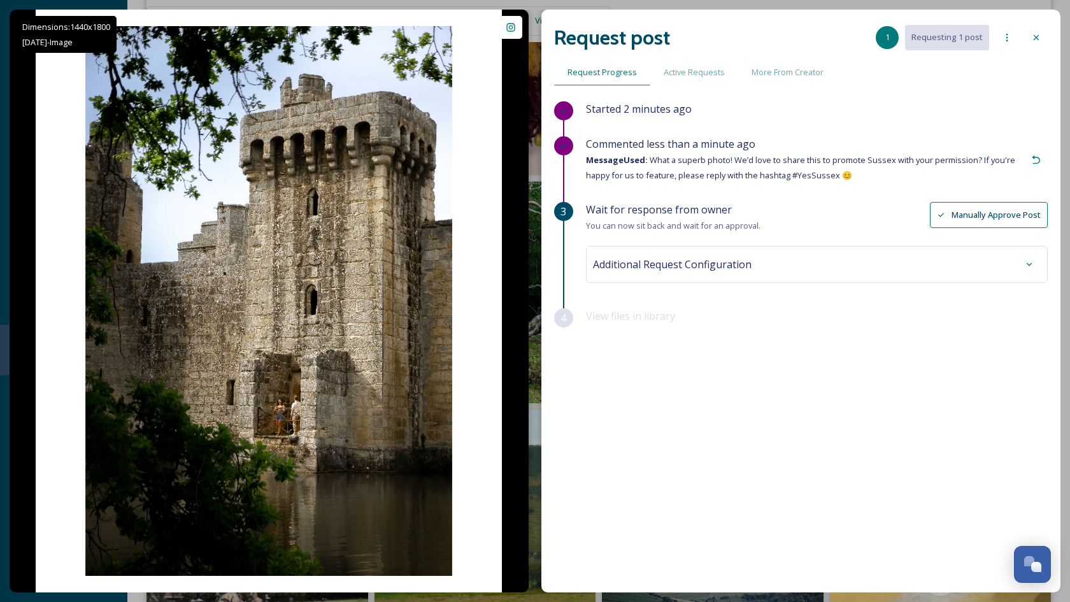
click at [1036, 29] on div at bounding box center [1035, 37] width 23 height 23
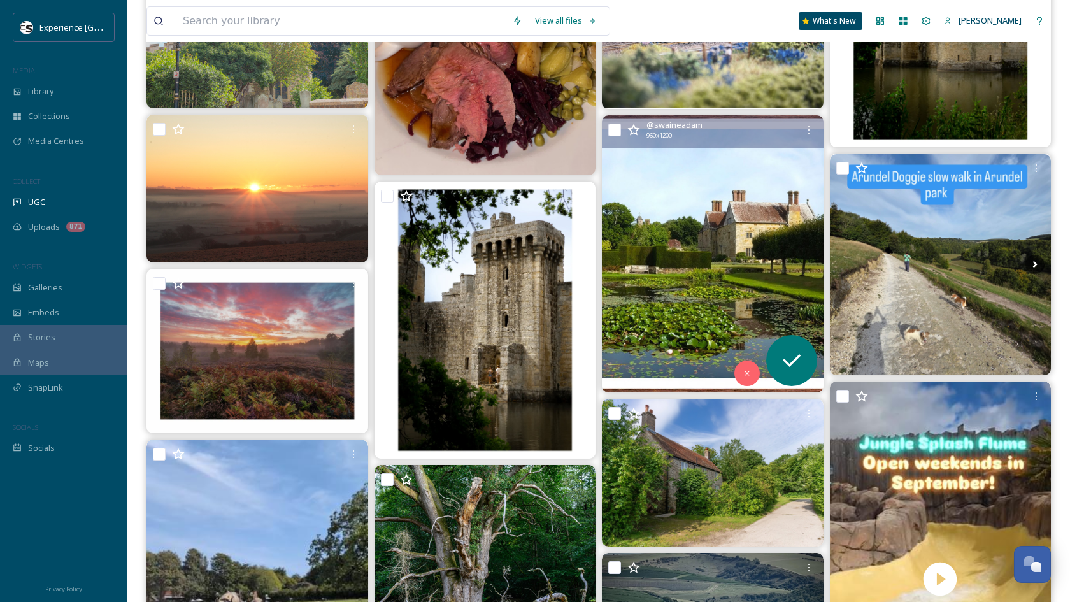
click at [668, 234] on img at bounding box center [713, 253] width 222 height 276
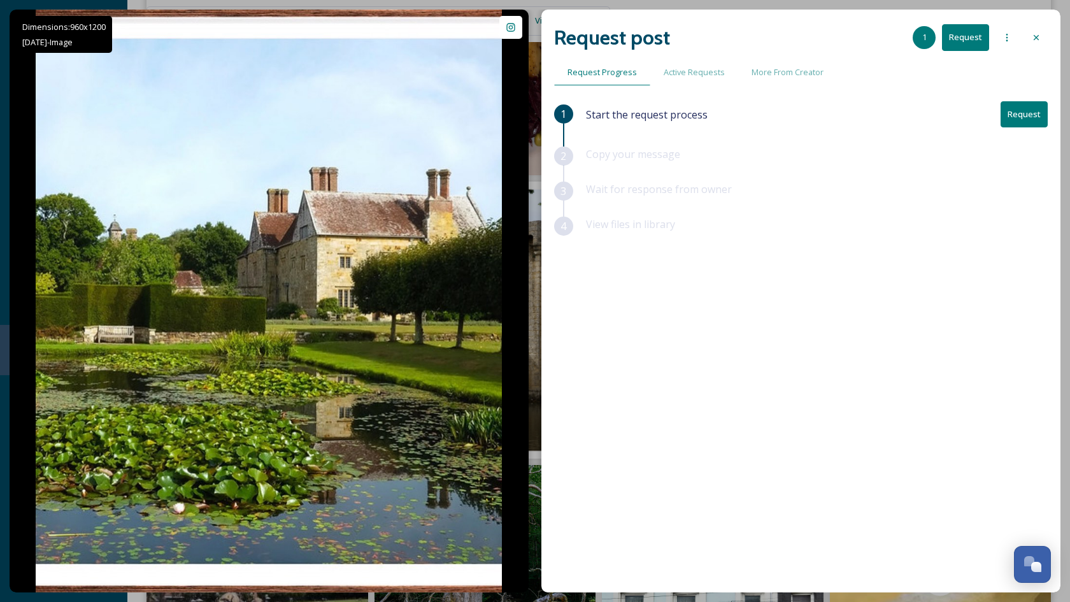
click at [1029, 43] on div at bounding box center [1035, 37] width 23 height 23
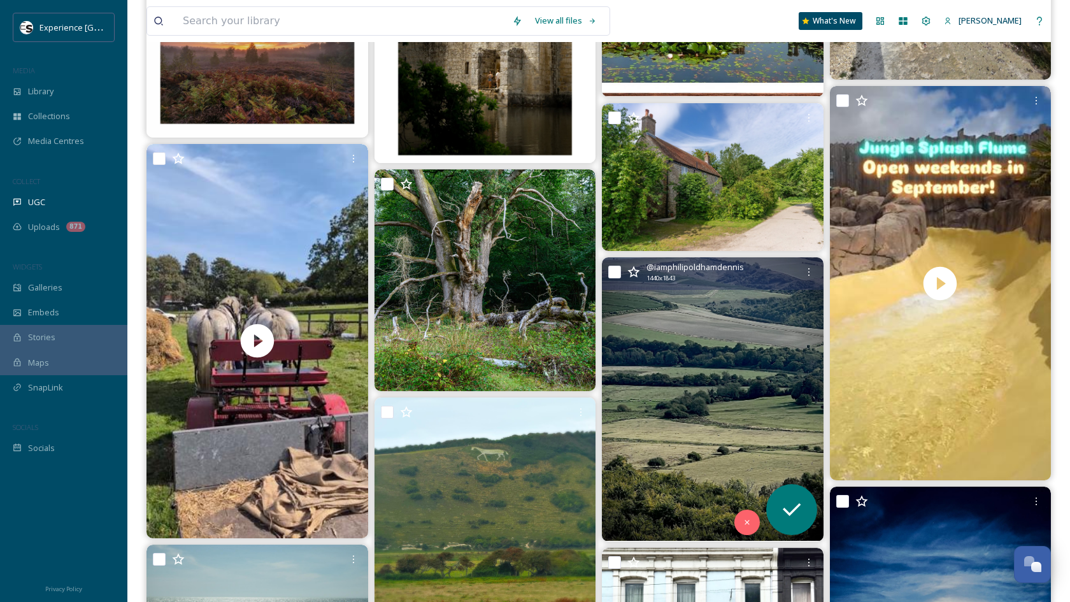
scroll to position [12477, 0]
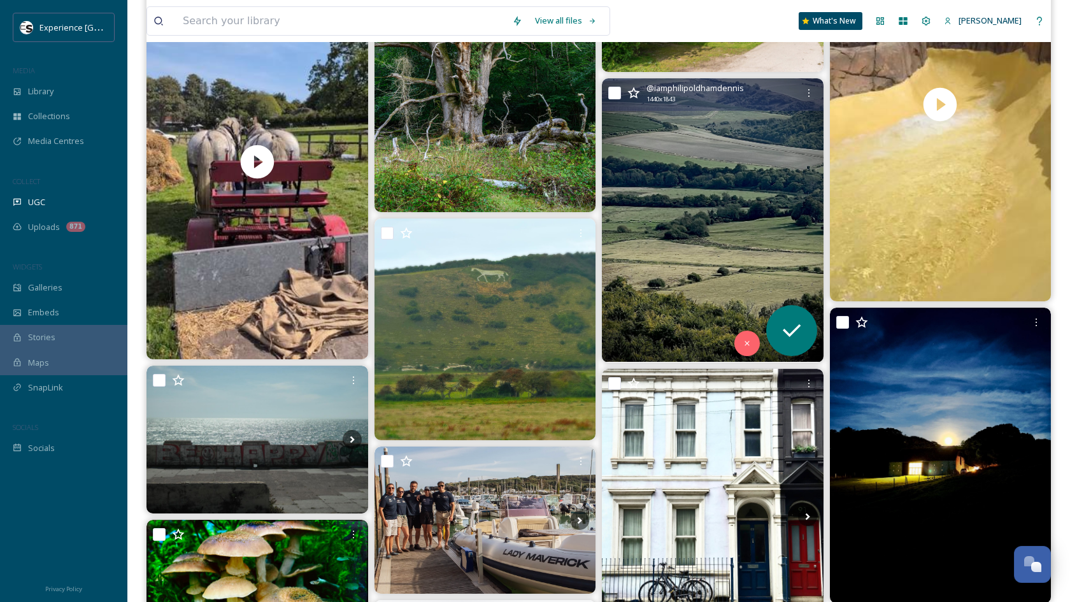
click at [722, 195] on img at bounding box center [713, 219] width 222 height 283
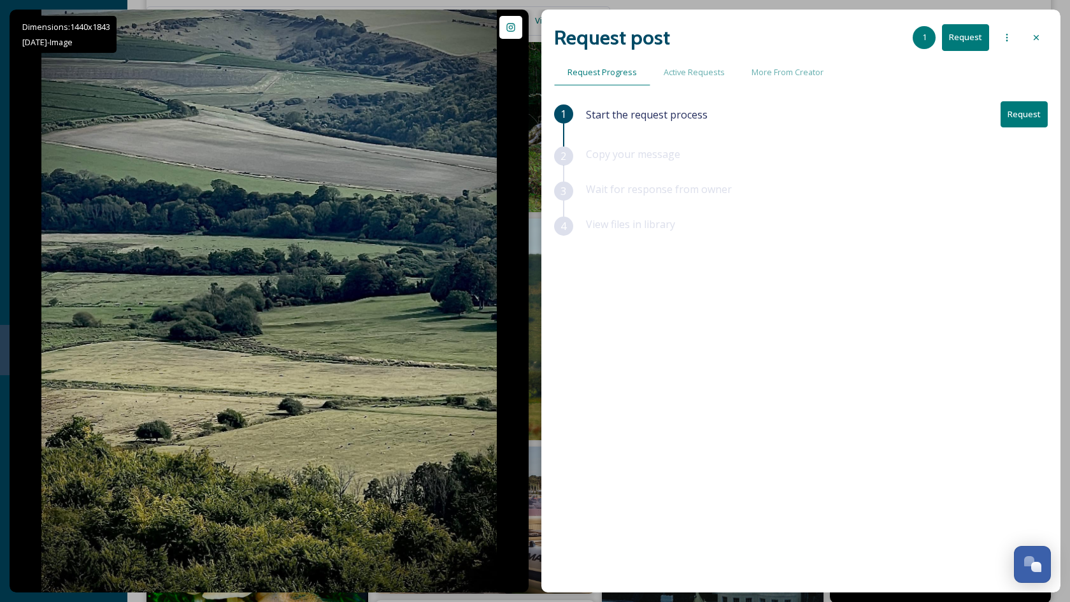
click at [1035, 41] on icon at bounding box center [1036, 37] width 10 height 10
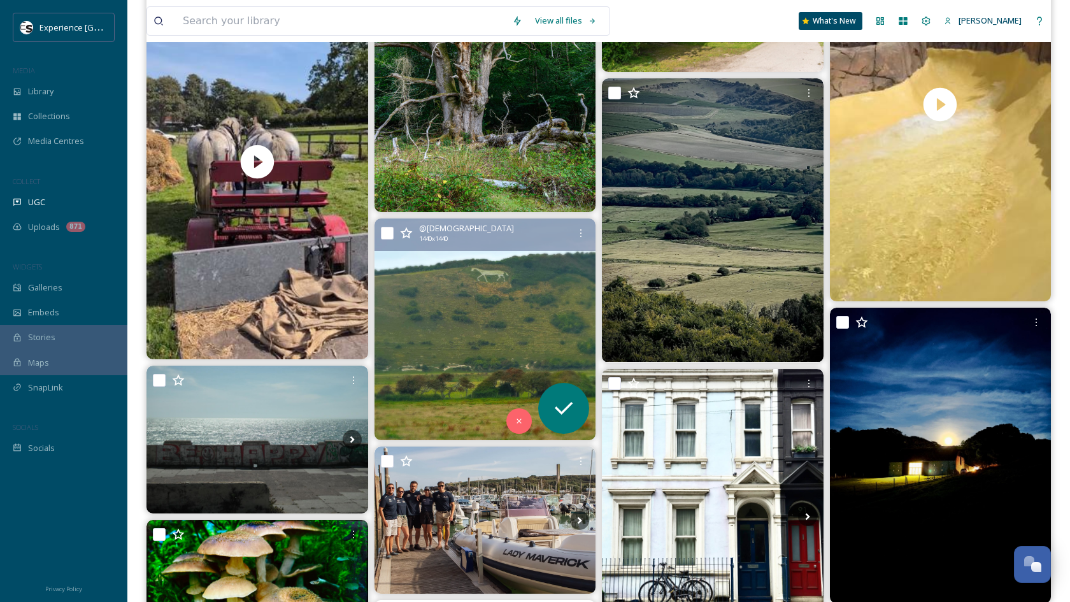
click at [477, 319] on img at bounding box center [485, 329] width 222 height 222
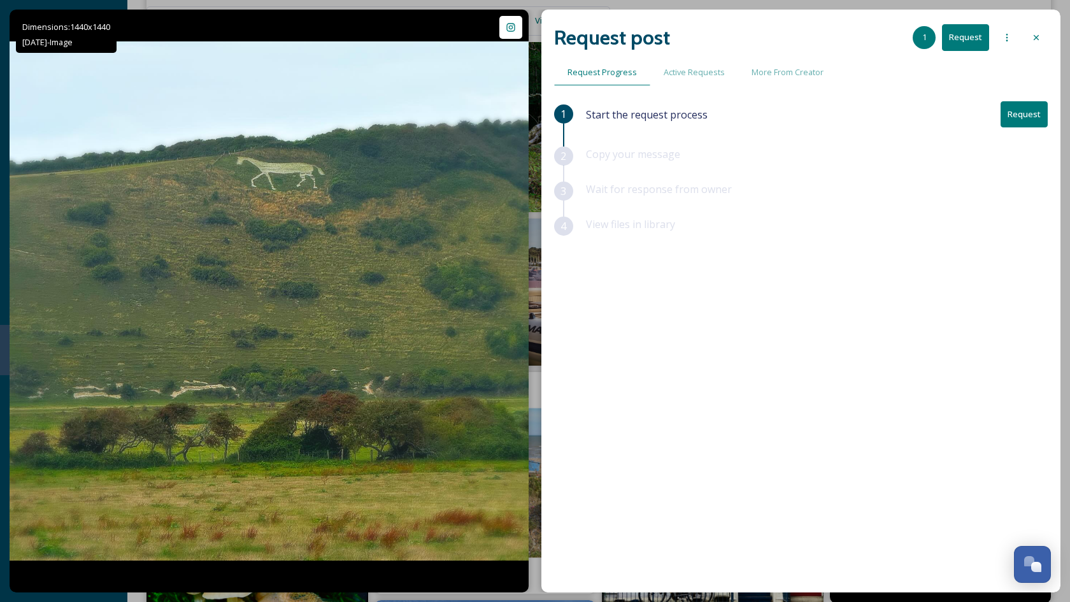
click at [1017, 113] on button "Request" at bounding box center [1023, 114] width 47 height 26
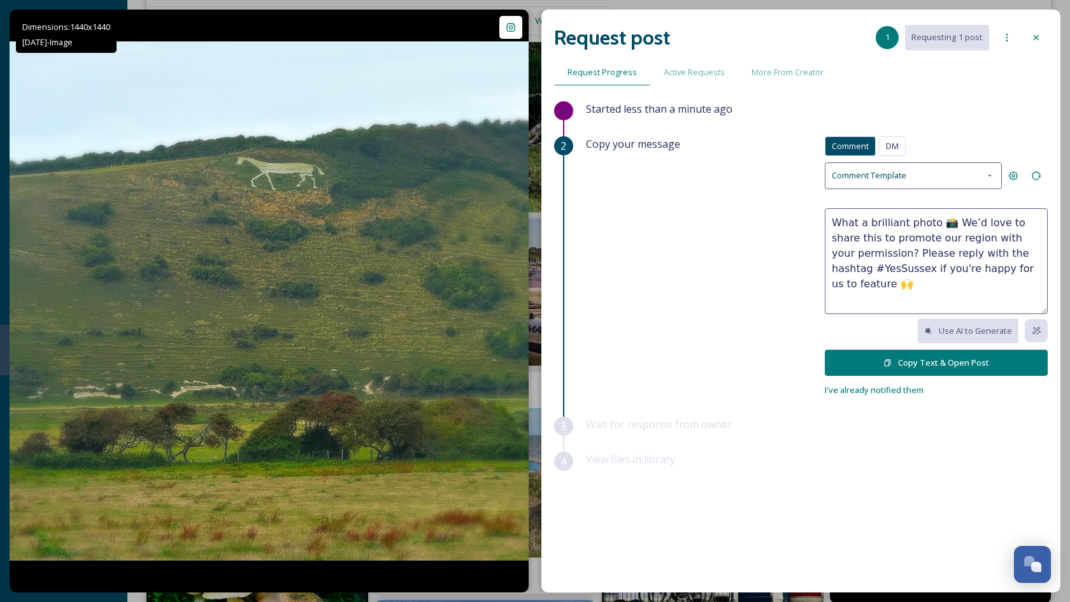
click at [873, 227] on textarea "What a brilliant photo 📸 We’d love to share this to promote our region with you…" at bounding box center [935, 261] width 223 height 106
click at [879, 225] on textarea "What a brilliant photo 📸 We’d love to share this to promote our region with you…" at bounding box center [935, 261] width 223 height 106
click at [933, 219] on textarea "What a lovely photo 📸 We’d love to share this to promote our region with your p…" at bounding box center [935, 261] width 223 height 106
click at [906, 237] on textarea "What a lovely photo 🐎 We’d love to share this to promote our region with your p…" at bounding box center [935, 261] width 223 height 106
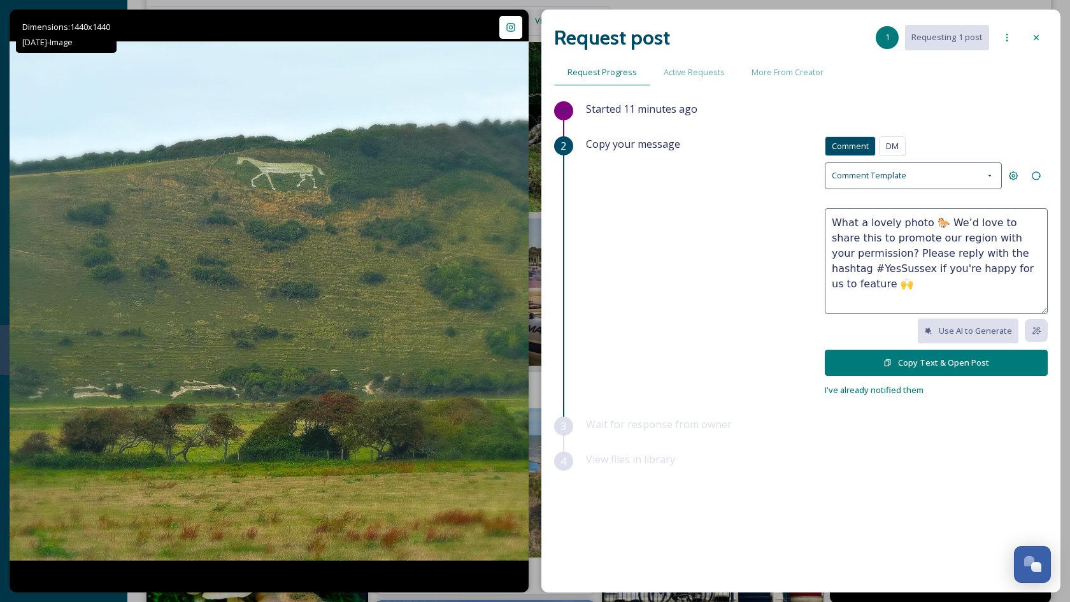
drag, startPoint x: 907, startPoint y: 237, endPoint x: 922, endPoint y: 237, distance: 15.3
click at [922, 237] on textarea "What a lovely photo 🐎 We’d love to share this to promote our region with your p…" at bounding box center [935, 261] width 223 height 106
click at [912, 253] on textarea "What a lovely photo 🐎 We’d love to share this to promote Sussex with your permi…" at bounding box center [935, 261] width 223 height 106
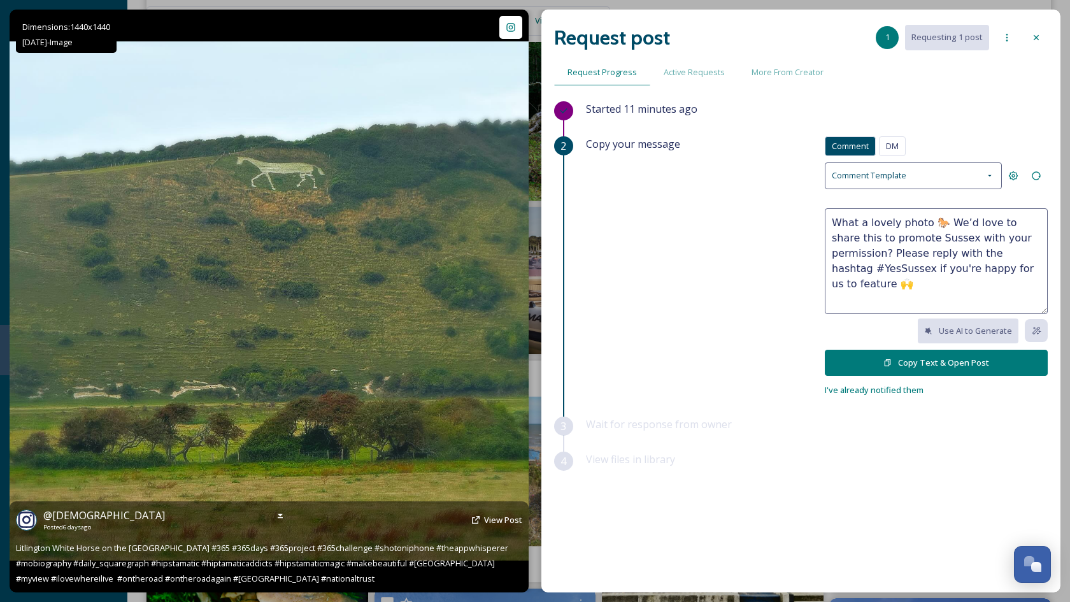
scroll to position [12481, 0]
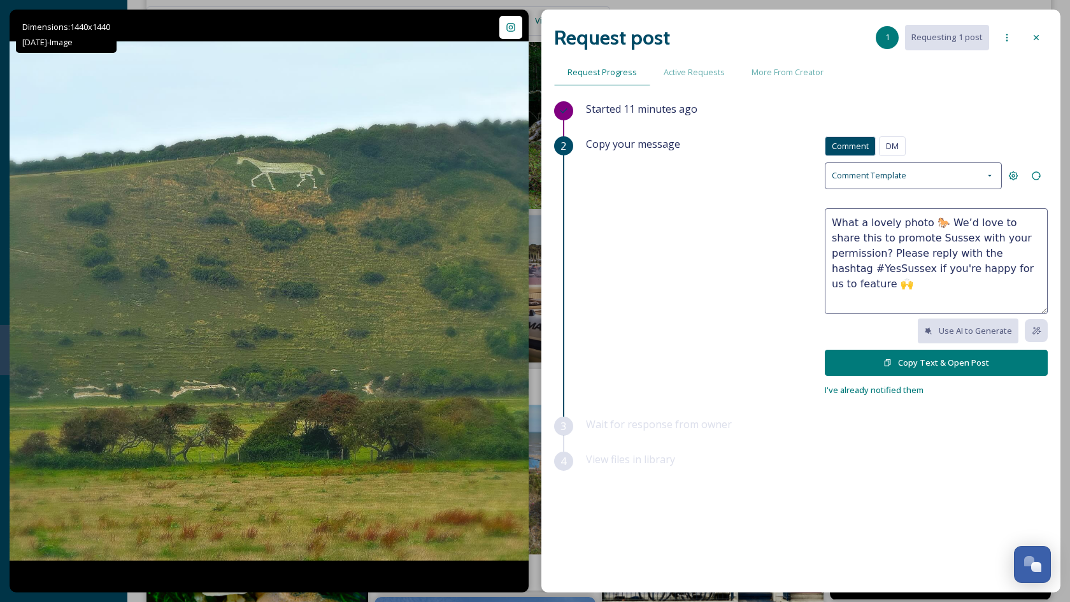
click at [878, 216] on textarea "What a lovely photo 🐎 We’d love to share this to promote Sussex with your permi…" at bounding box center [935, 261] width 223 height 106
click at [880, 250] on textarea "What a great photo 🐎 We’d love to share this to promote Sussex with your permis…" at bounding box center [935, 261] width 223 height 106
click at [995, 264] on textarea "What a great photo 🐎 We’d love to share this to promote Sussex with your permis…" at bounding box center [935, 261] width 223 height 106
type textarea "What a great photo 🐎 We’d love to share this to promote Sussex with your permis…"
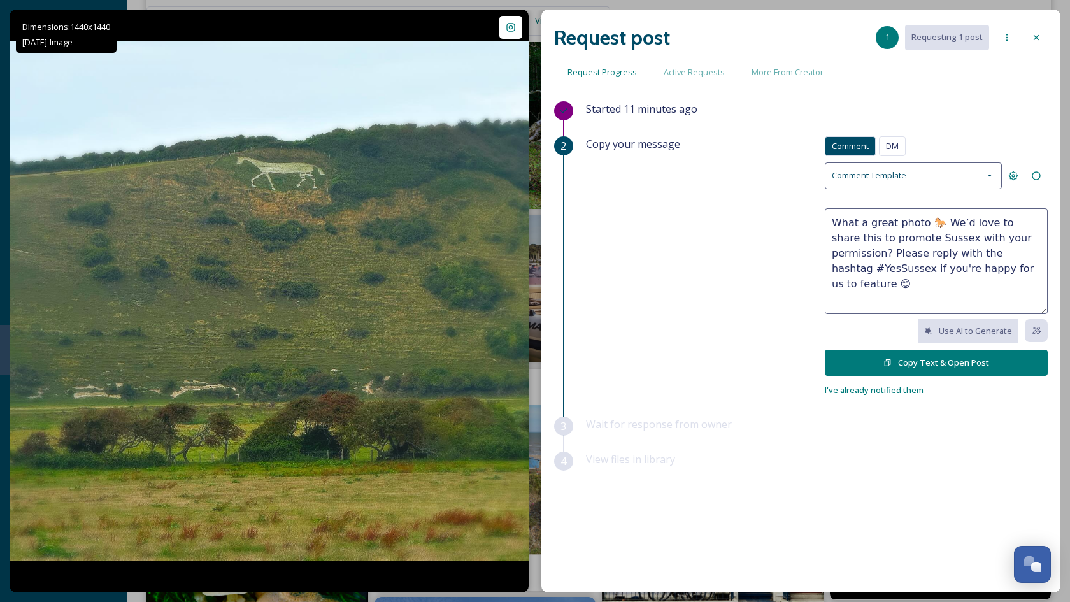
click at [991, 357] on button "Copy Text & Open Post" at bounding box center [935, 363] width 223 height 26
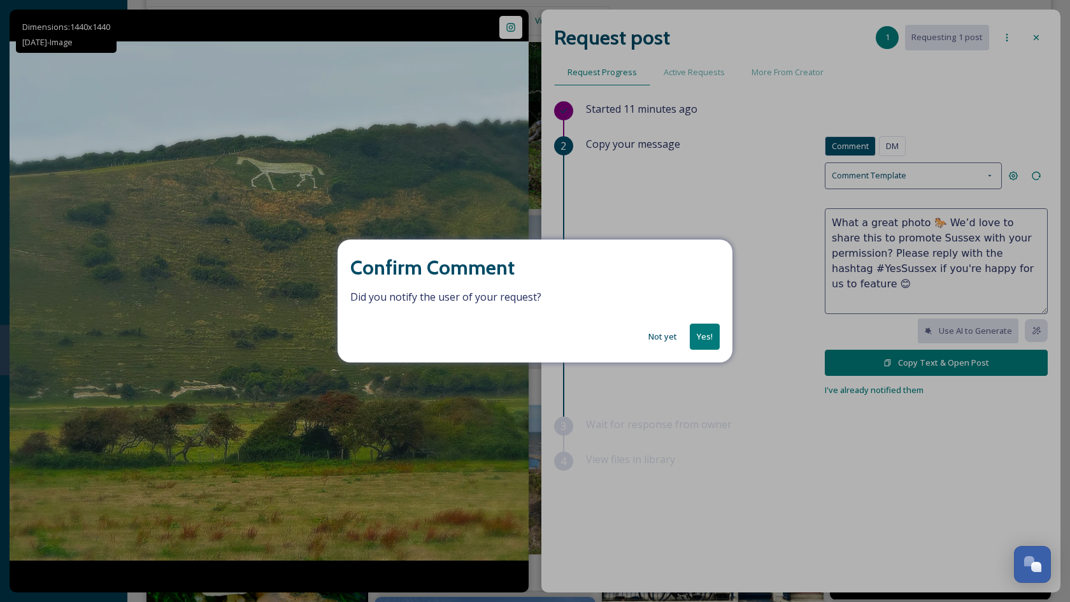
click at [998, 76] on div "Confirm Comment Did you notify the user of your request? Not yet Yes!" at bounding box center [535, 301] width 1070 height 602
click at [705, 351] on div "Confirm Comment Did you notify the user of your request? Not yet Yes!" at bounding box center [534, 300] width 395 height 123
click at [707, 336] on button "Yes!" at bounding box center [704, 336] width 30 height 26
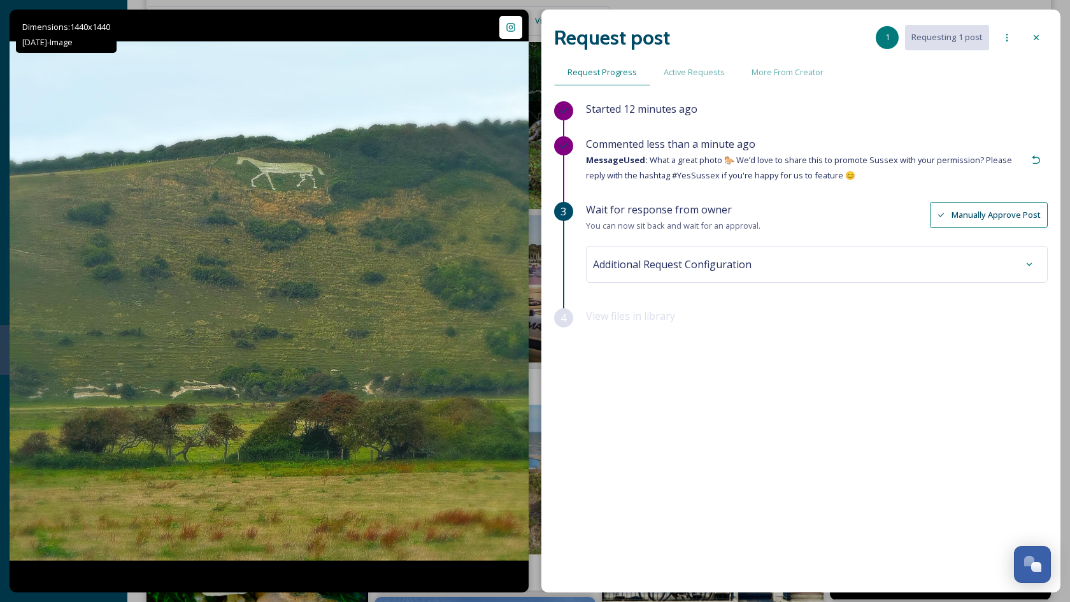
click at [1034, 40] on icon at bounding box center [1036, 37] width 10 height 10
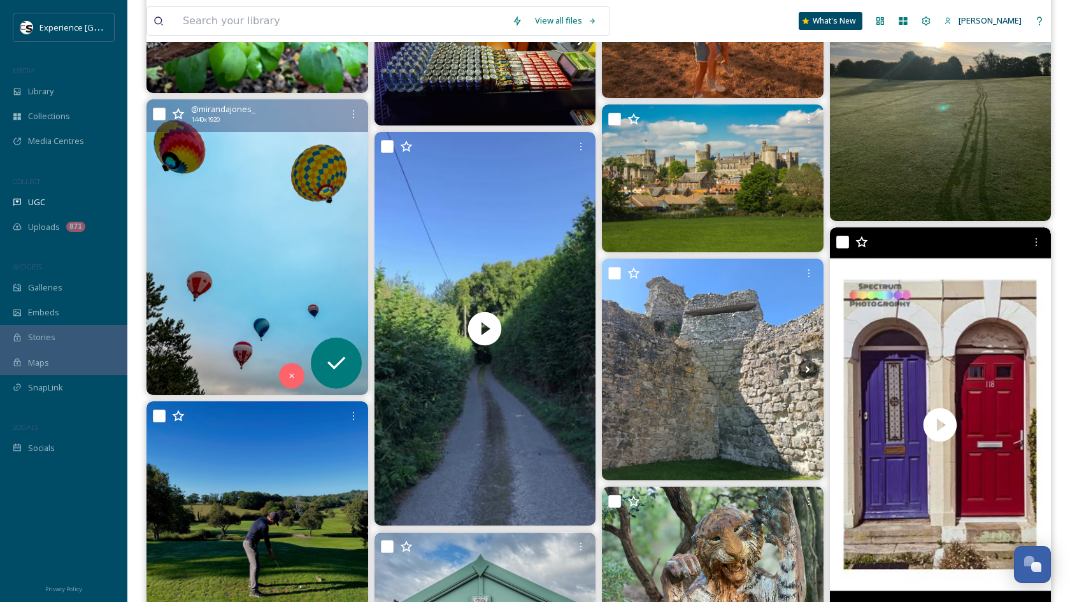
scroll to position [15322, 0]
click at [225, 245] on img at bounding box center [257, 246] width 222 height 295
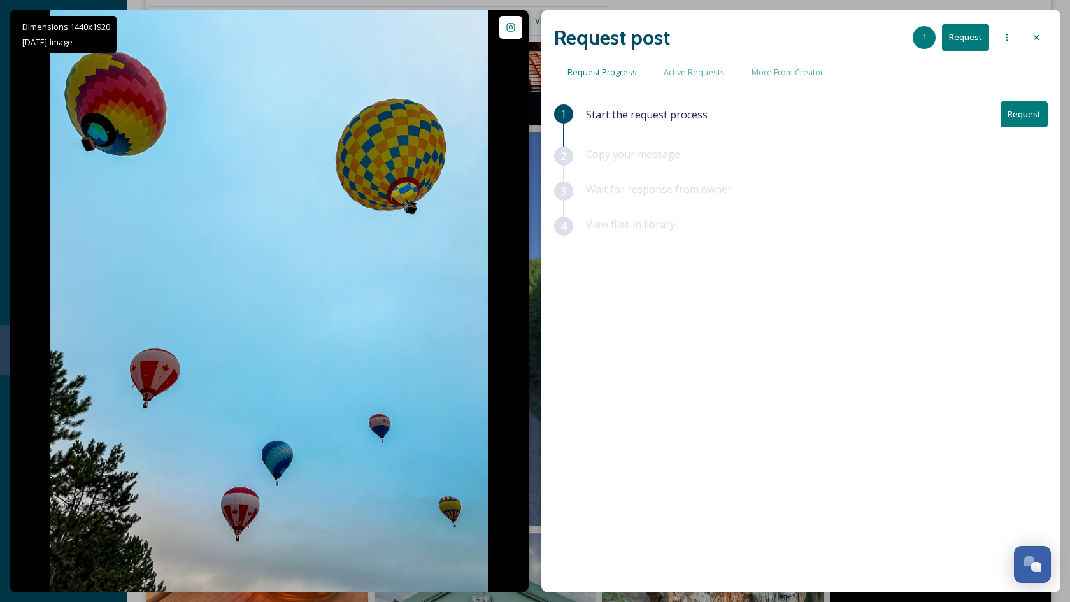
click at [1006, 39] on icon at bounding box center [1006, 37] width 10 height 10
click at [991, 65] on span "Add Posts To Queue" at bounding box center [971, 65] width 79 height 12
click at [1038, 35] on icon at bounding box center [1036, 37] width 10 height 10
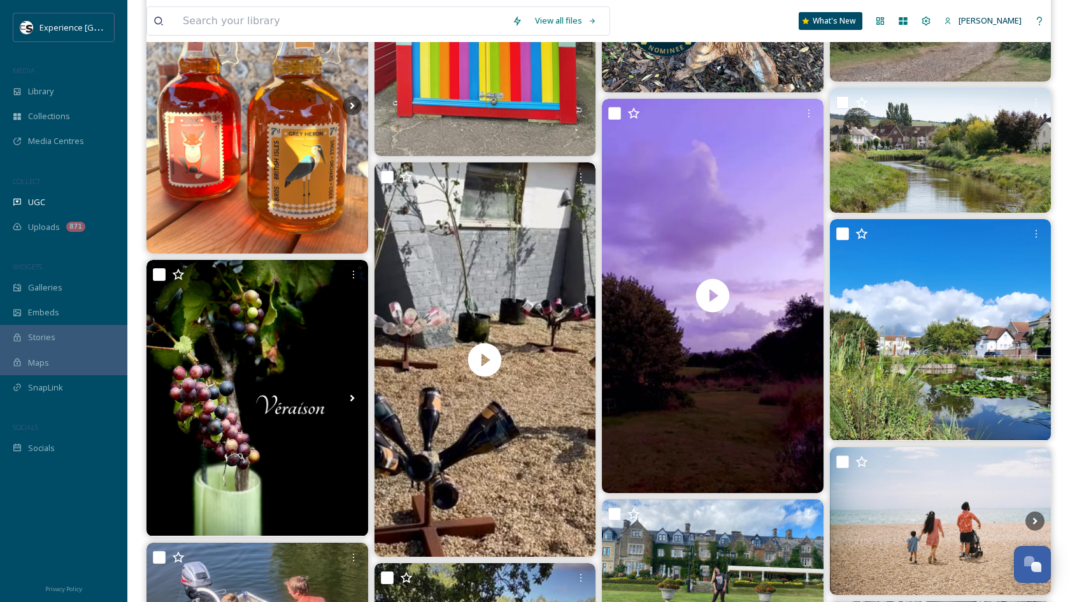
scroll to position [16034, 0]
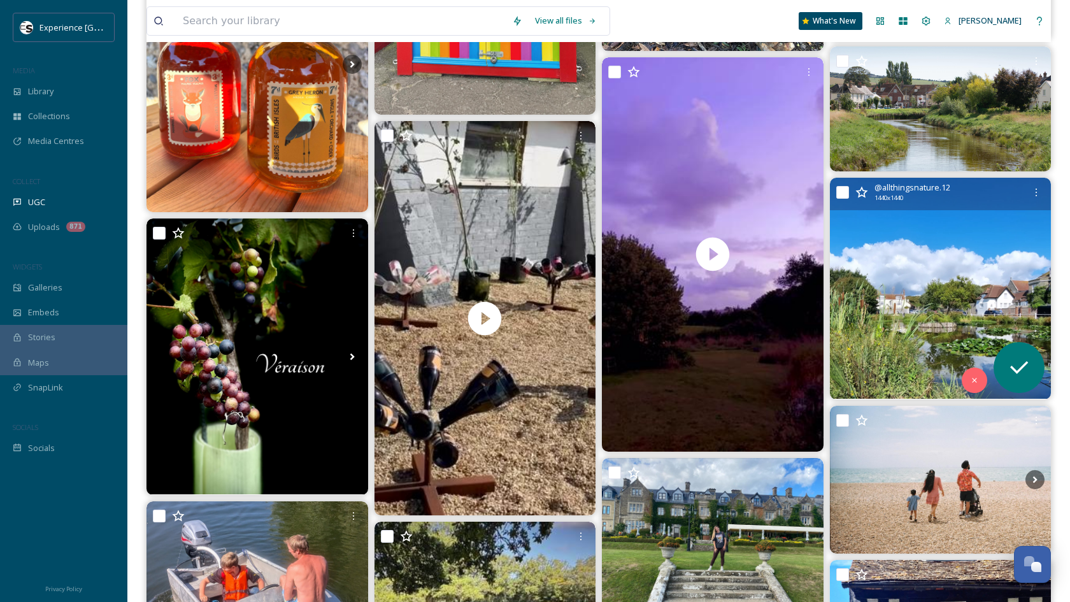
click at [891, 281] on img at bounding box center [941, 289] width 222 height 222
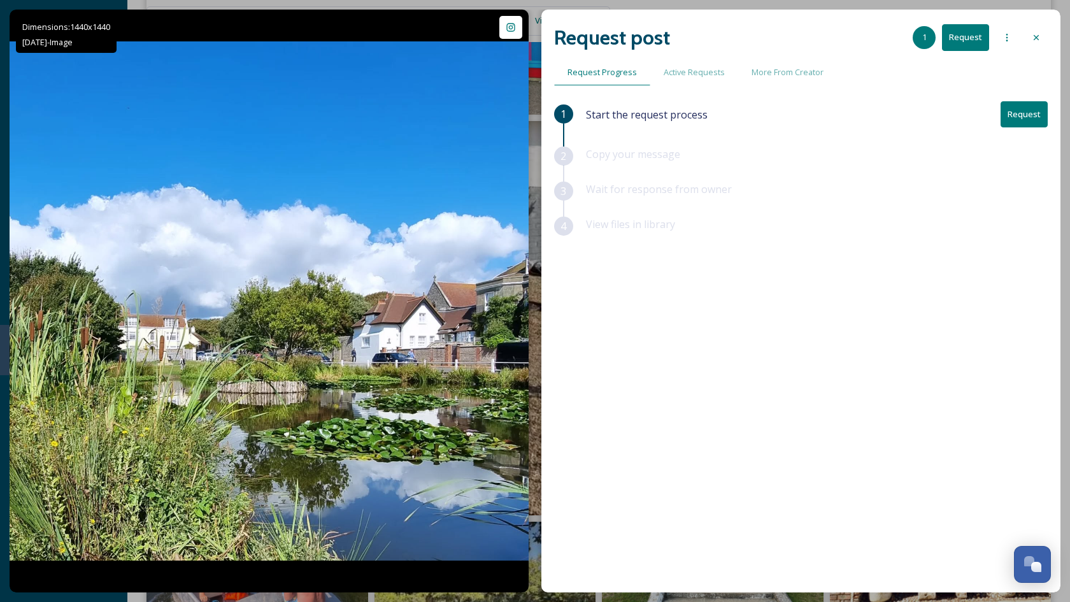
click at [1042, 31] on div at bounding box center [1035, 37] width 23 height 23
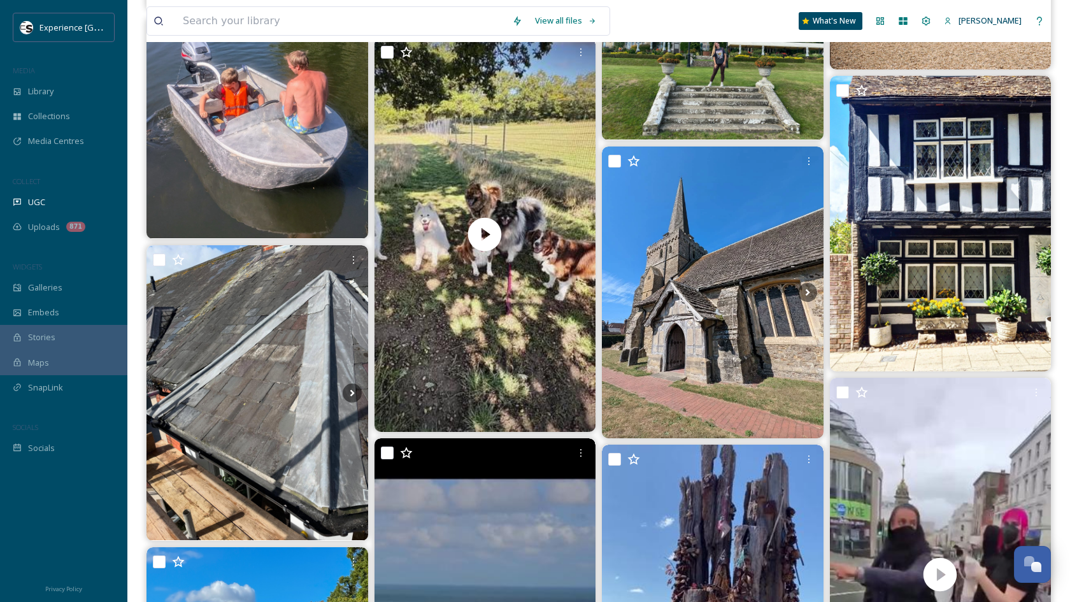
scroll to position [16517, 0]
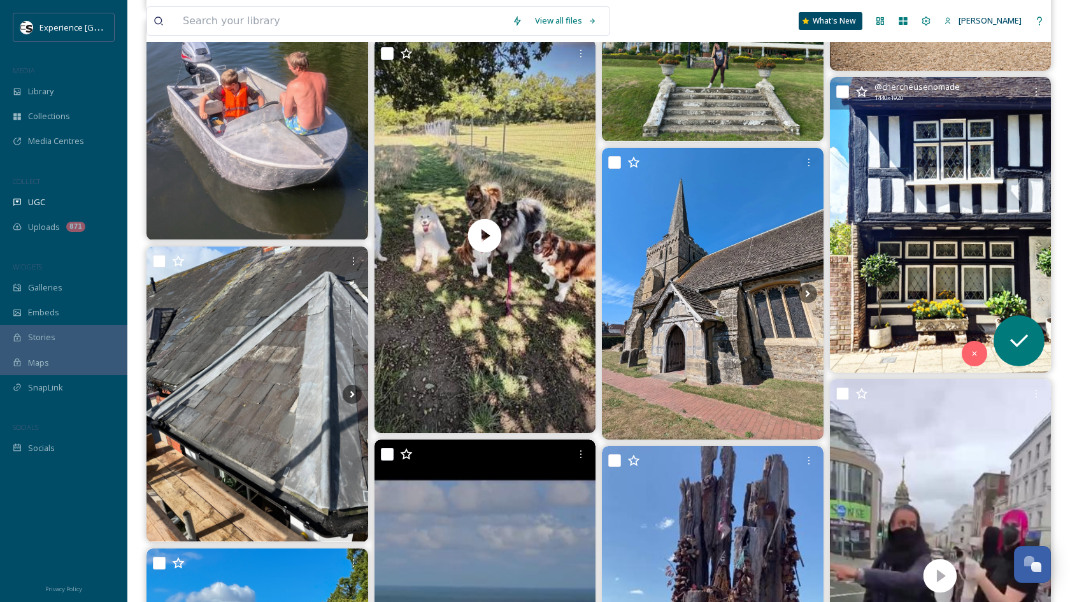
click at [896, 253] on img at bounding box center [941, 224] width 222 height 295
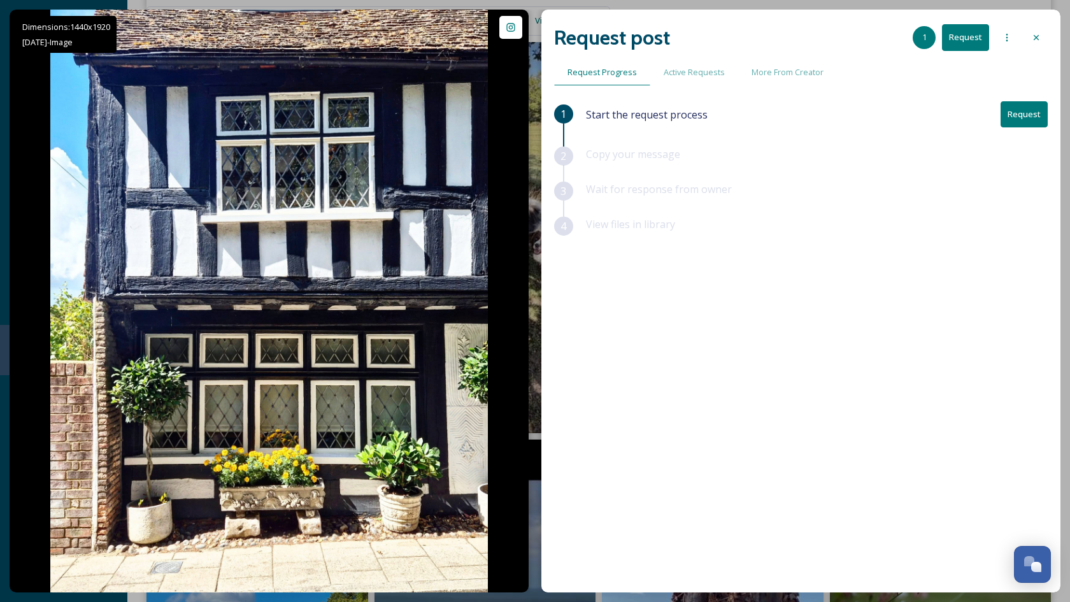
click at [1003, 42] on icon at bounding box center [1006, 37] width 10 height 10
click at [982, 63] on span "Add Posts To Queue" at bounding box center [971, 65] width 79 height 12
click at [1035, 35] on icon at bounding box center [1036, 37] width 10 height 10
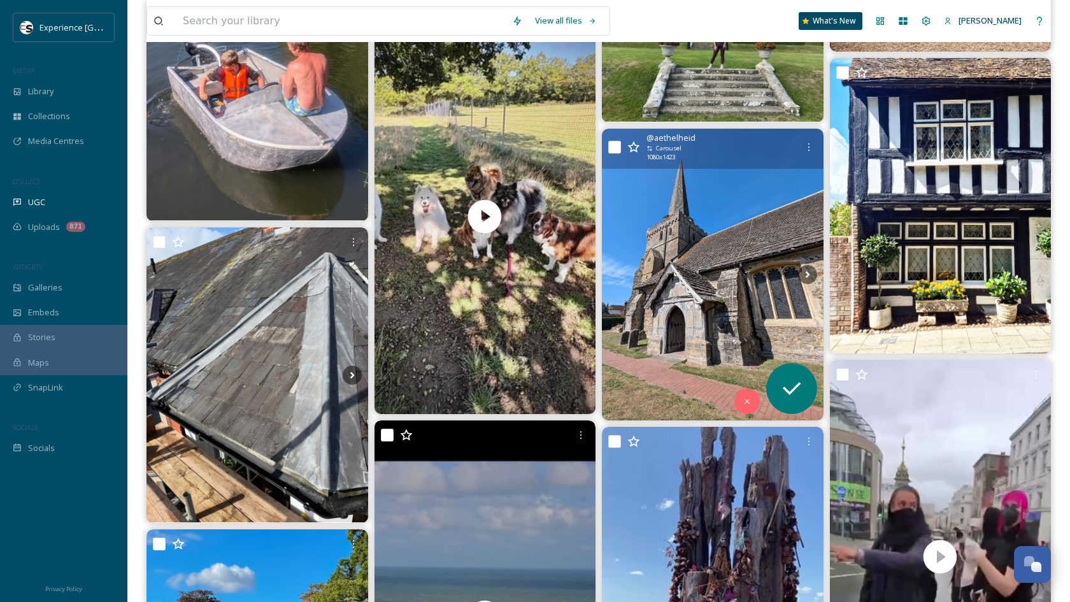
scroll to position [16863, 0]
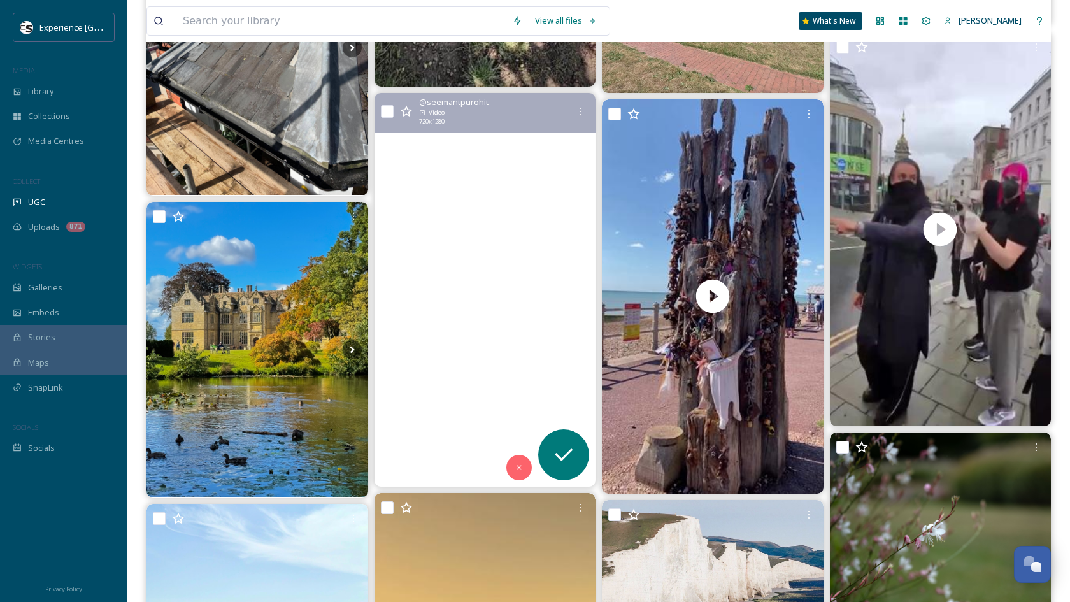
click at [520, 323] on video "🤗🥰🤩🙌🫶🙏🖖👍🤞🤘✌️👌🤙☮️🌊🏄‍♂️🕉😇\a#hastings #sussex #england #unitedkingdom #coast #wind…" at bounding box center [485, 290] width 222 height 394
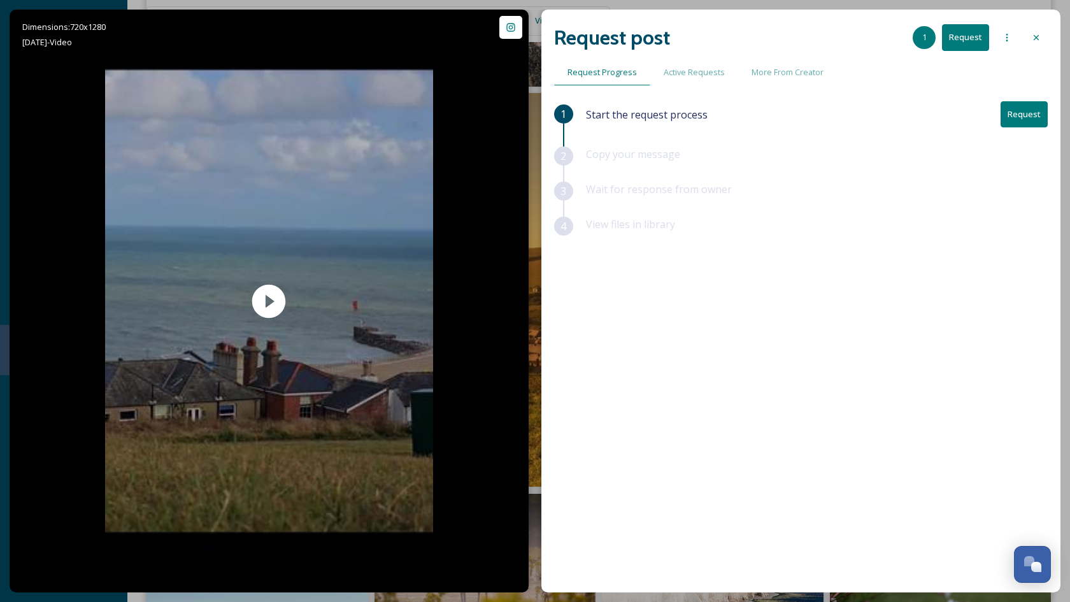
click at [1005, 41] on icon at bounding box center [1006, 37] width 10 height 10
click at [975, 67] on span "Add Posts To Queue" at bounding box center [971, 65] width 79 height 12
click at [1036, 38] on icon at bounding box center [1036, 37] width 10 height 10
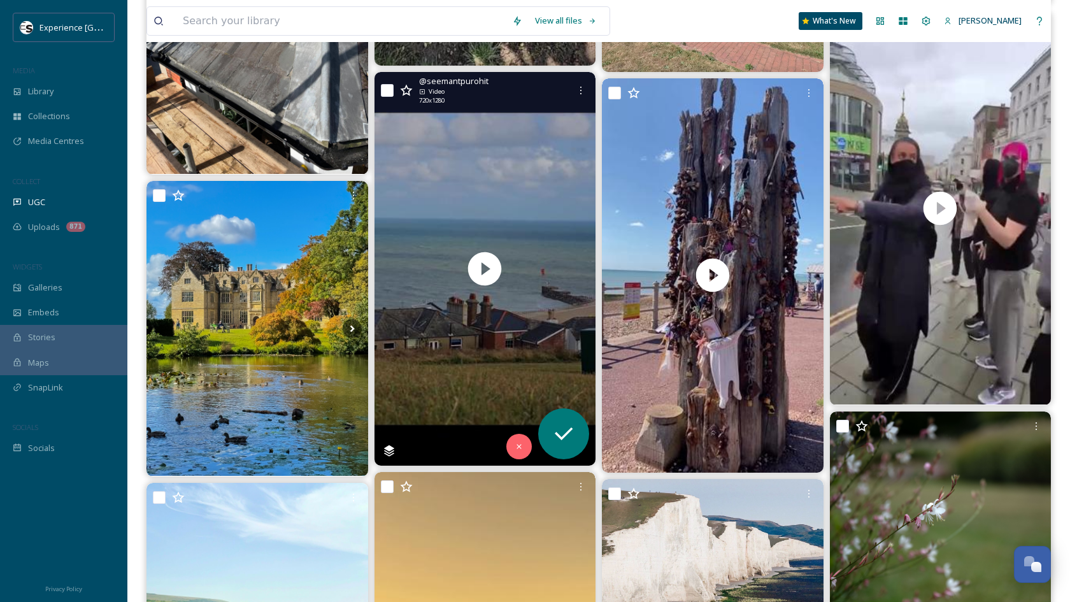
scroll to position [16890, 0]
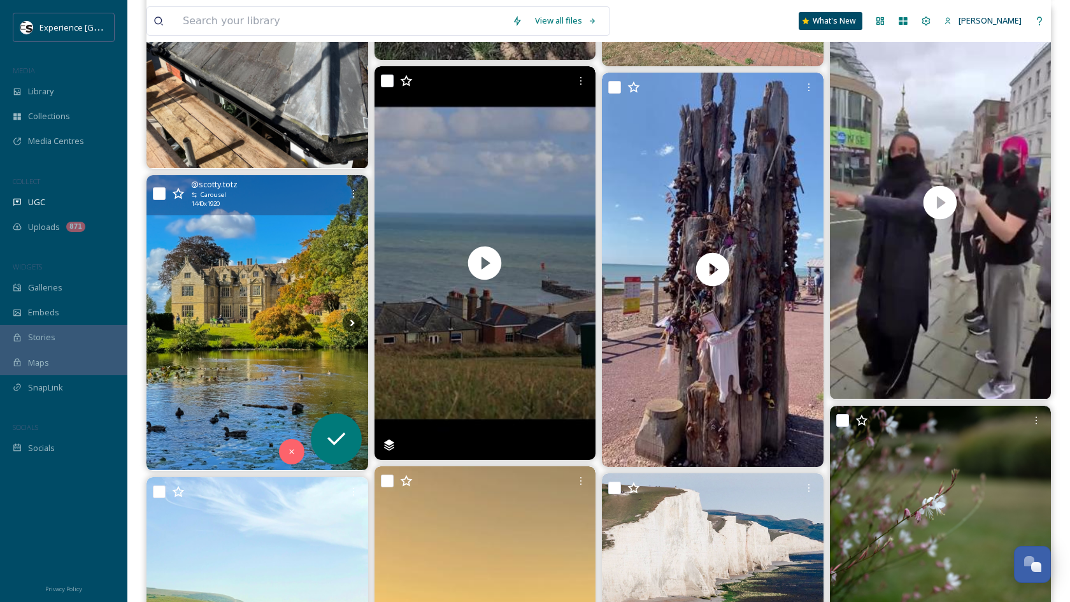
click at [280, 279] on img at bounding box center [257, 322] width 222 height 295
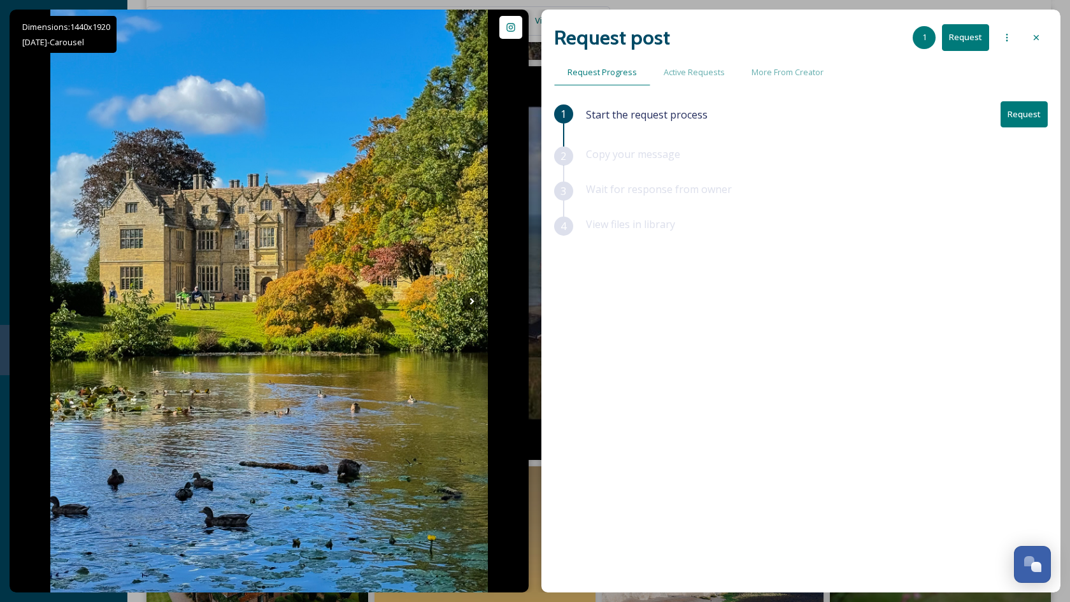
click at [1010, 38] on icon at bounding box center [1006, 37] width 10 height 10
click at [984, 64] on span "Add Posts To Queue" at bounding box center [971, 65] width 79 height 12
click at [1036, 37] on icon at bounding box center [1035, 37] width 5 height 5
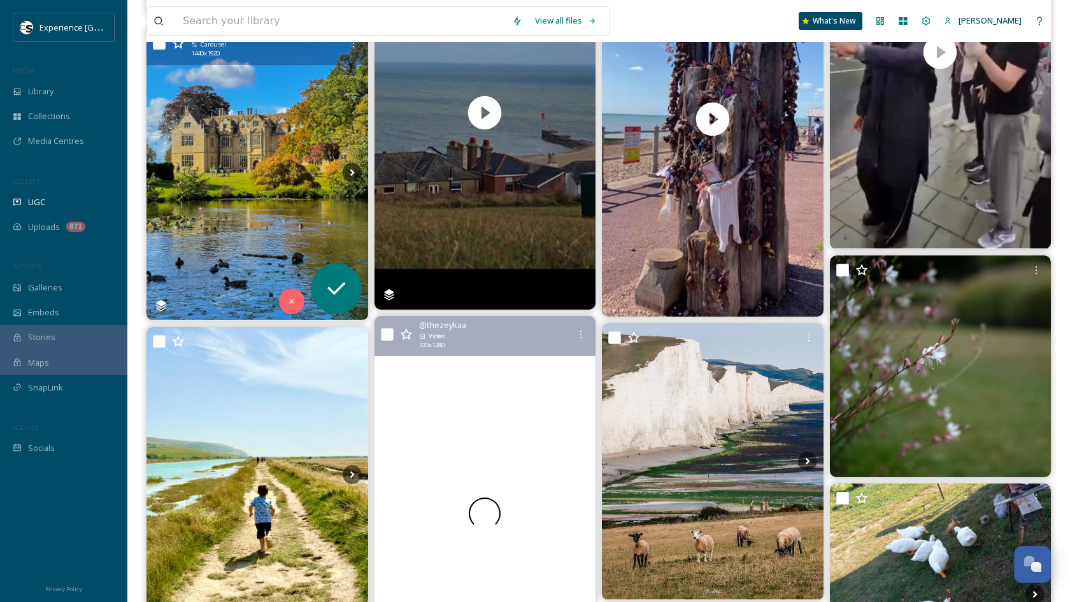
scroll to position [17227, 0]
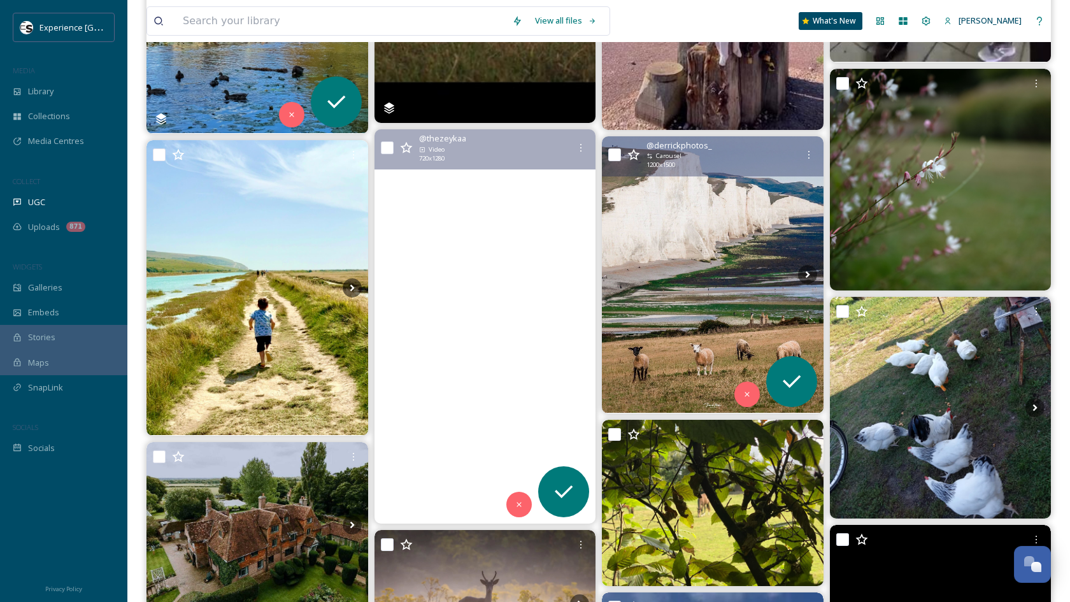
click at [729, 241] on img at bounding box center [713, 274] width 222 height 276
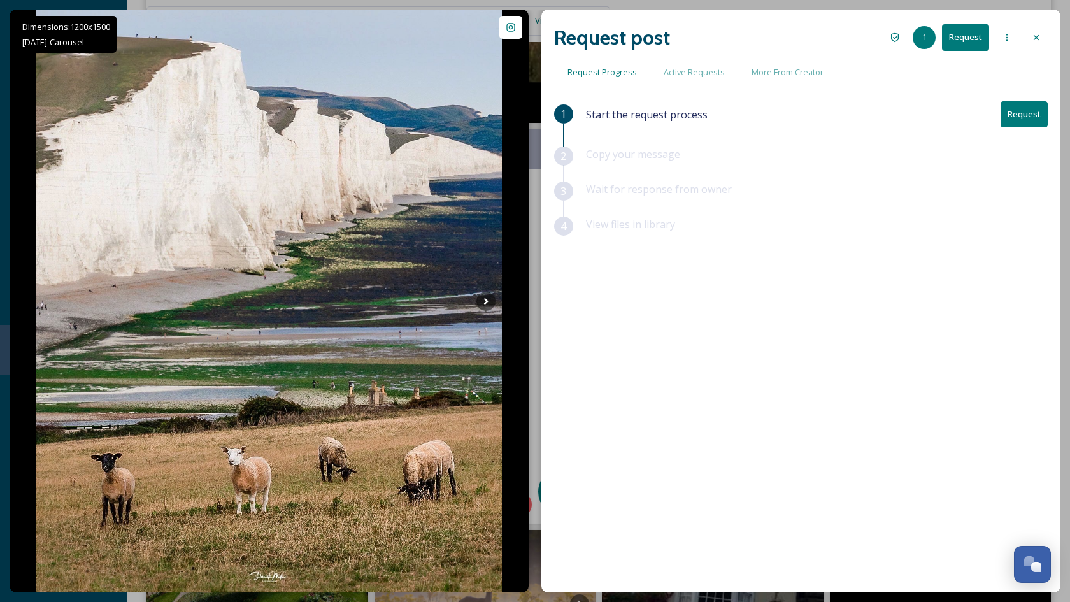
click at [1005, 41] on icon at bounding box center [1006, 37] width 10 height 10
click at [979, 65] on span "Add Posts To Queue" at bounding box center [971, 65] width 79 height 12
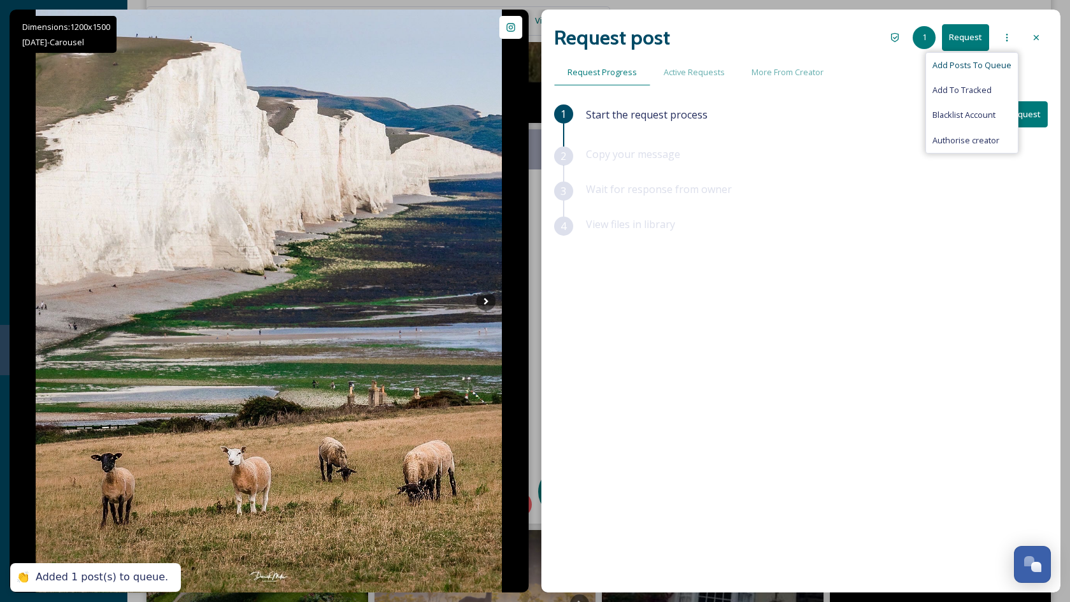
click at [1036, 36] on icon at bounding box center [1036, 37] width 10 height 10
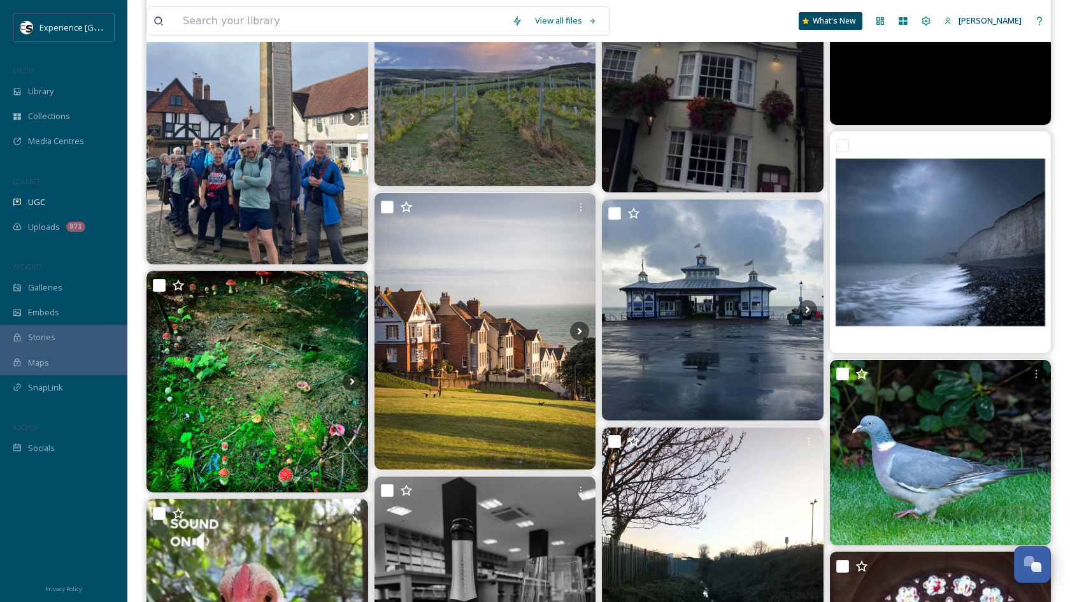
scroll to position [18133, 0]
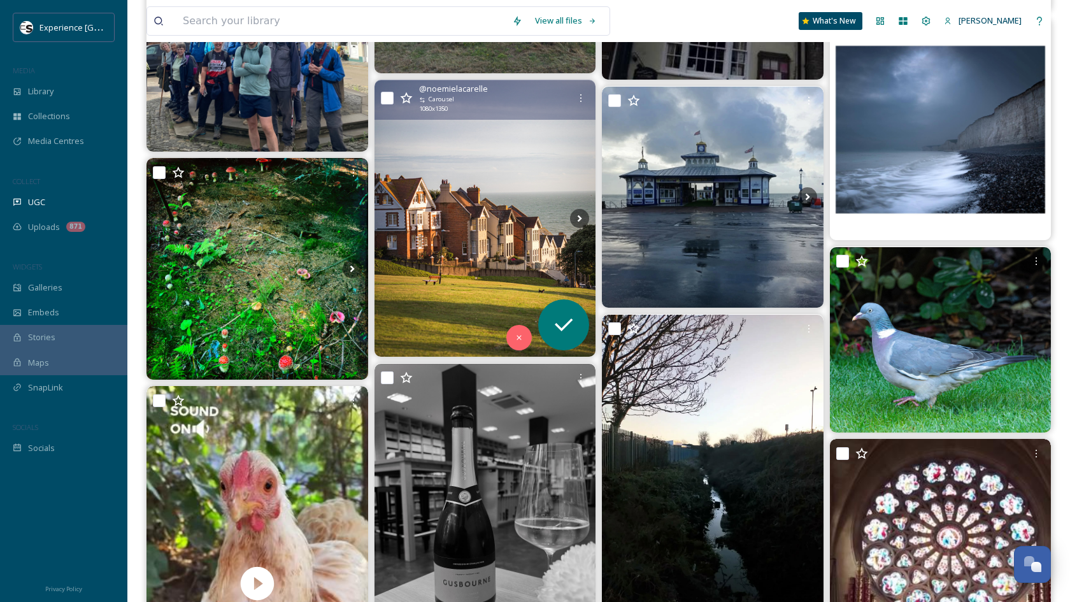
click at [507, 176] on img at bounding box center [485, 218] width 222 height 276
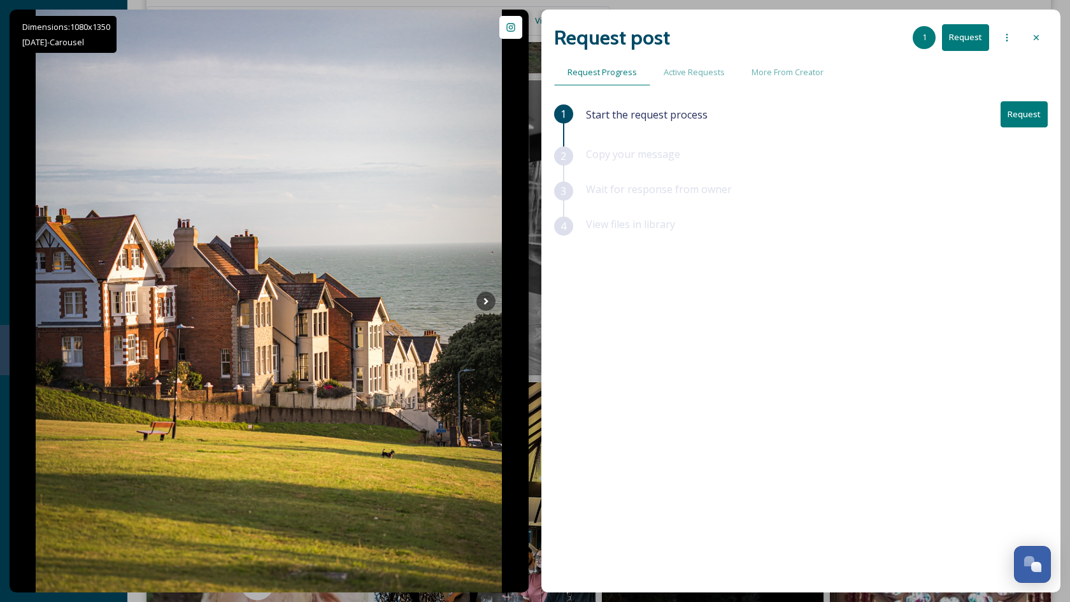
click at [1038, 39] on icon at bounding box center [1036, 37] width 10 height 10
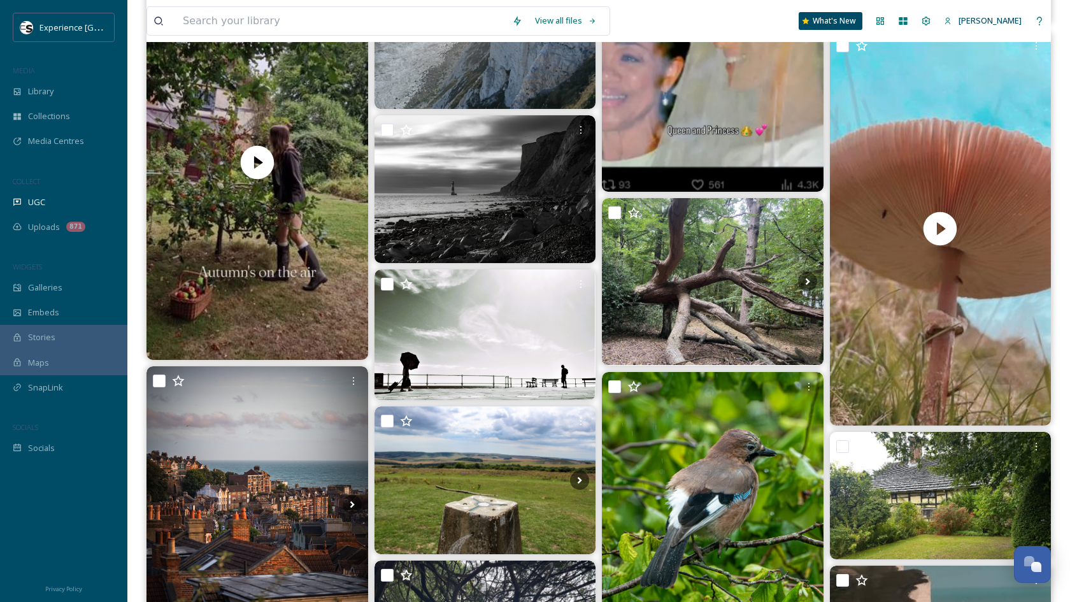
scroll to position [21340, 0]
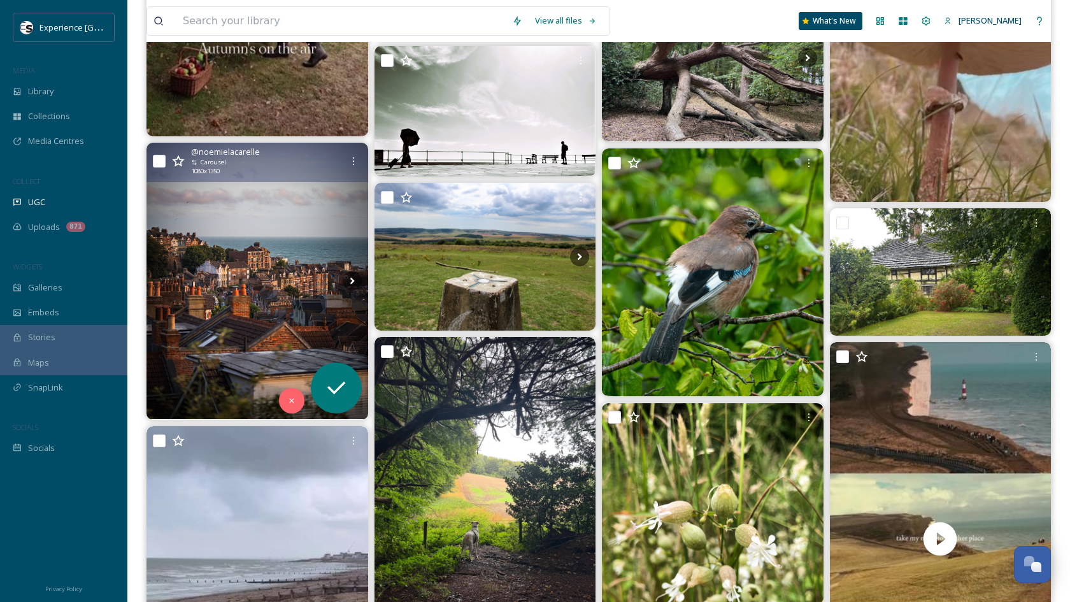
click at [313, 186] on img at bounding box center [257, 281] width 222 height 276
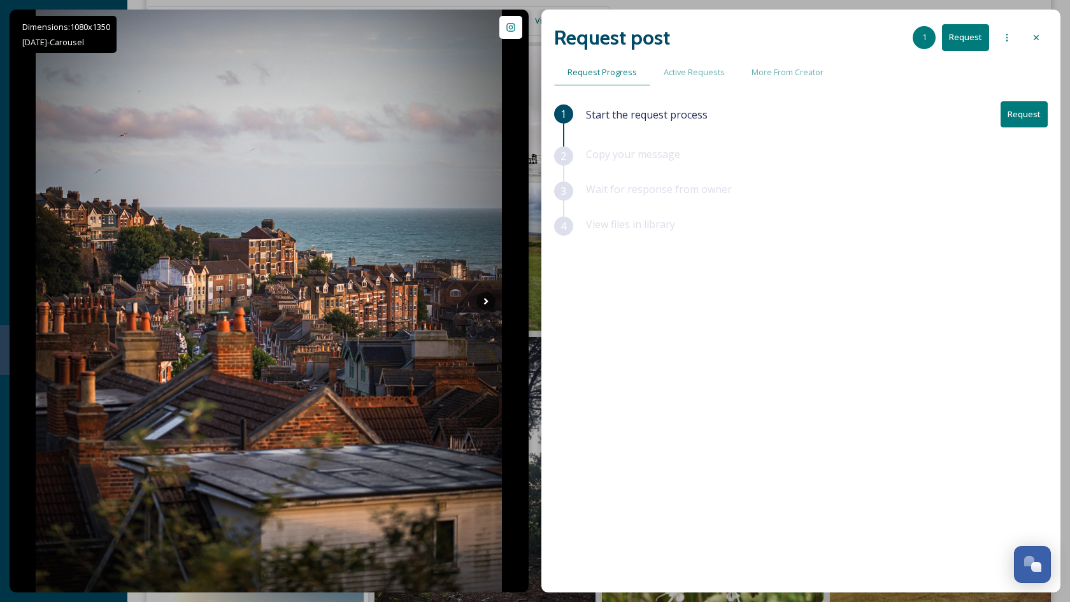
click at [1040, 35] on icon at bounding box center [1036, 37] width 10 height 10
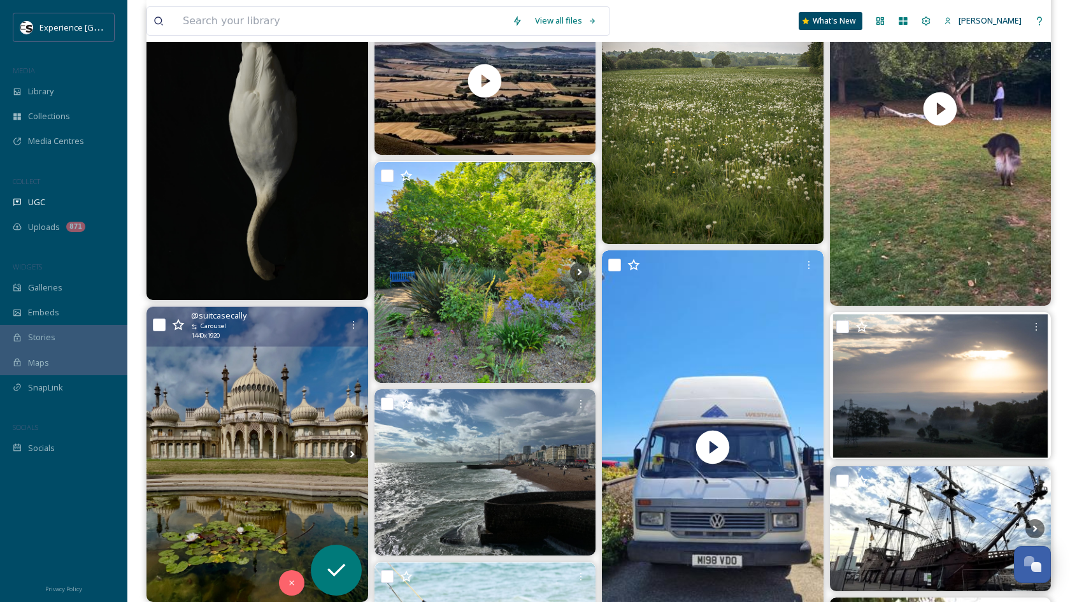
scroll to position [26129, 0]
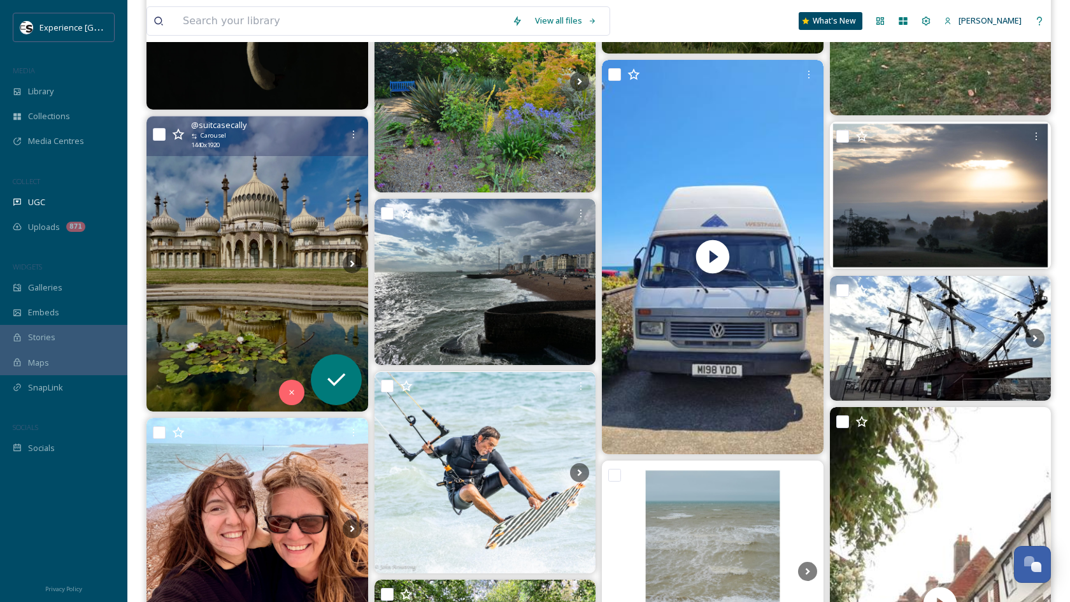
click at [245, 247] on img at bounding box center [257, 264] width 222 height 295
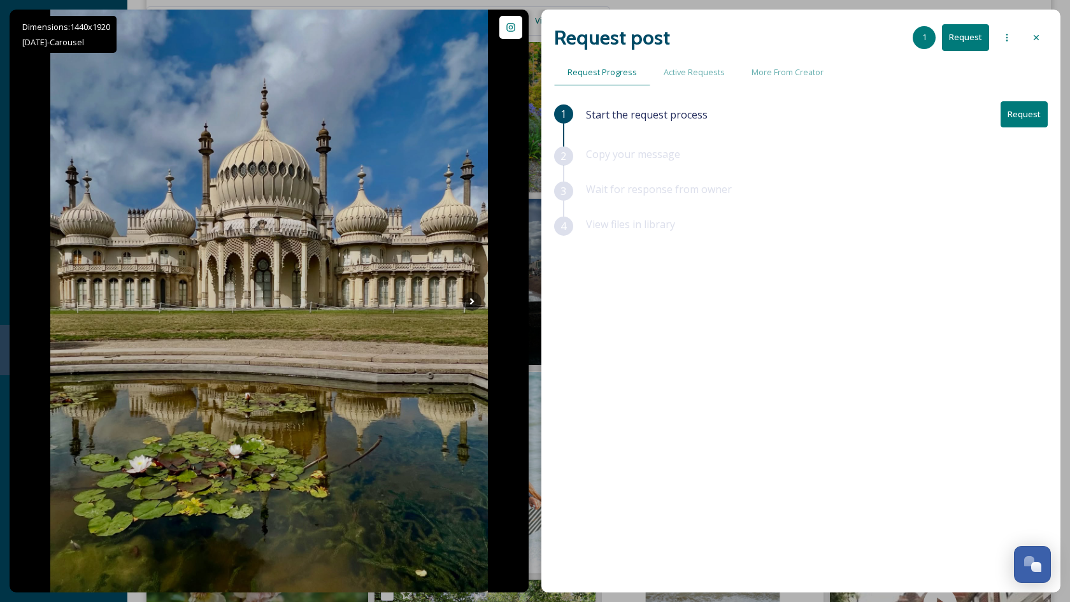
click at [1005, 37] on icon at bounding box center [1006, 37] width 10 height 10
click at [961, 62] on span "Add Posts To Queue" at bounding box center [971, 65] width 79 height 12
click at [1033, 38] on icon at bounding box center [1036, 37] width 10 height 10
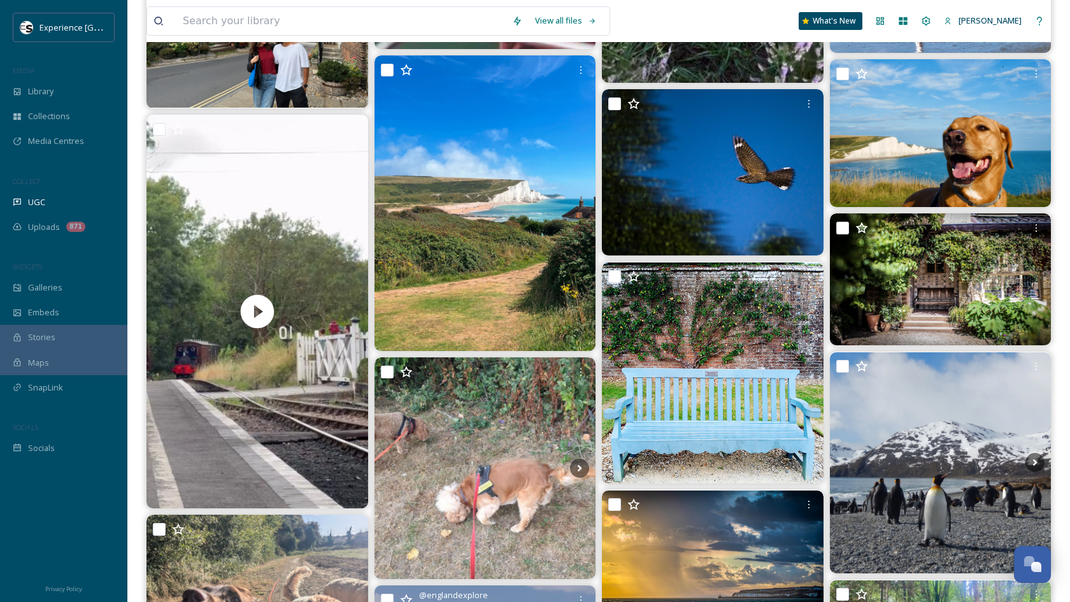
scroll to position [29080, 0]
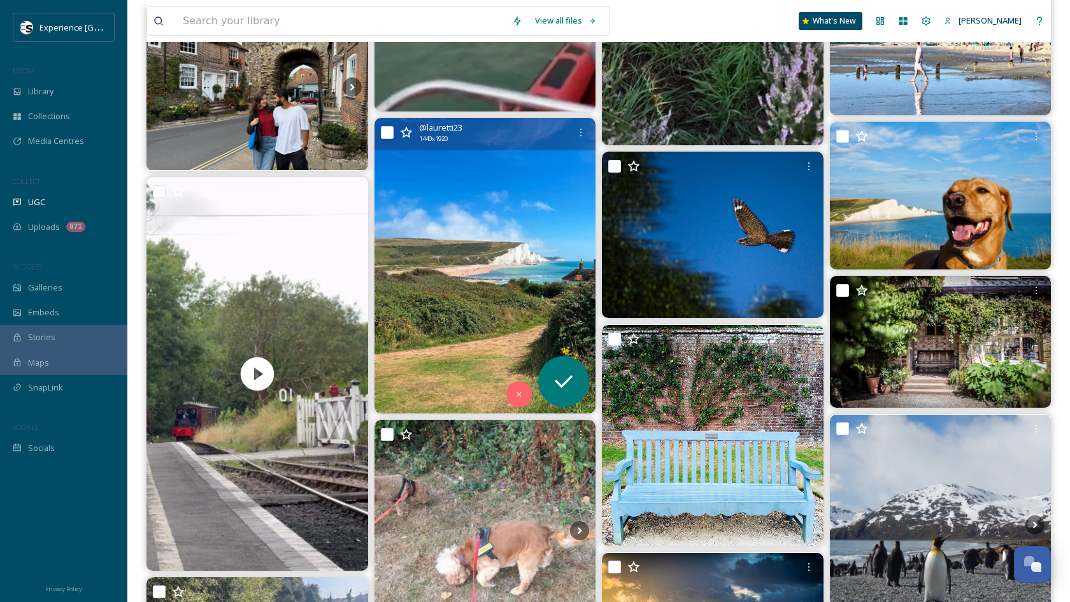
click at [500, 253] on img at bounding box center [485, 265] width 222 height 295
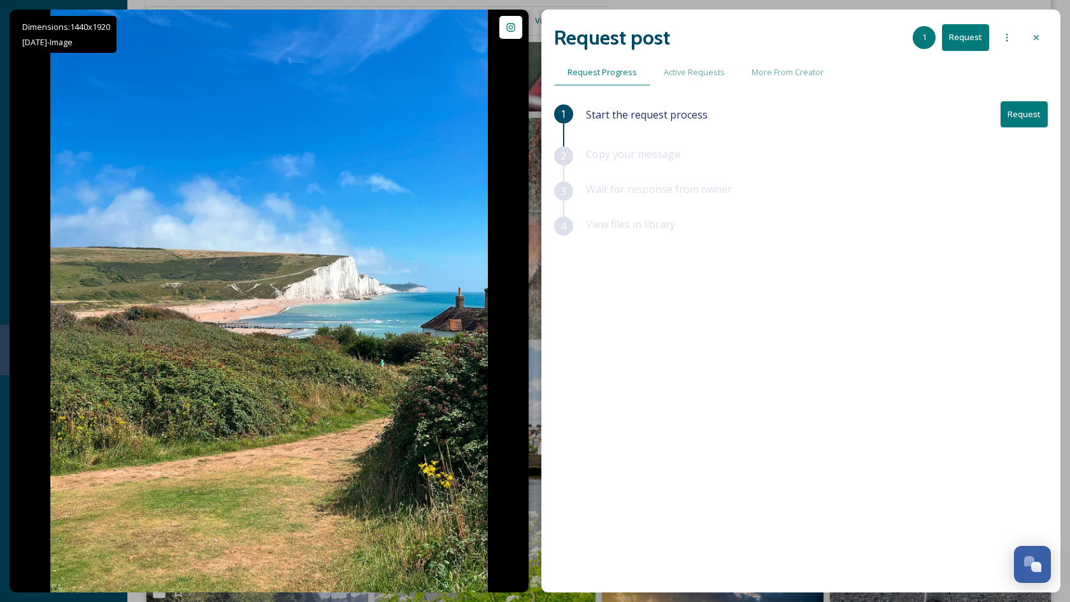
click at [1007, 38] on icon at bounding box center [1007, 38] width 2 height 8
click at [996, 57] on div "Add Posts To Queue" at bounding box center [972, 65] width 92 height 25
click at [992, 61] on span "Add Posts To Queue" at bounding box center [971, 65] width 79 height 12
click at [1041, 43] on div at bounding box center [1035, 37] width 23 height 23
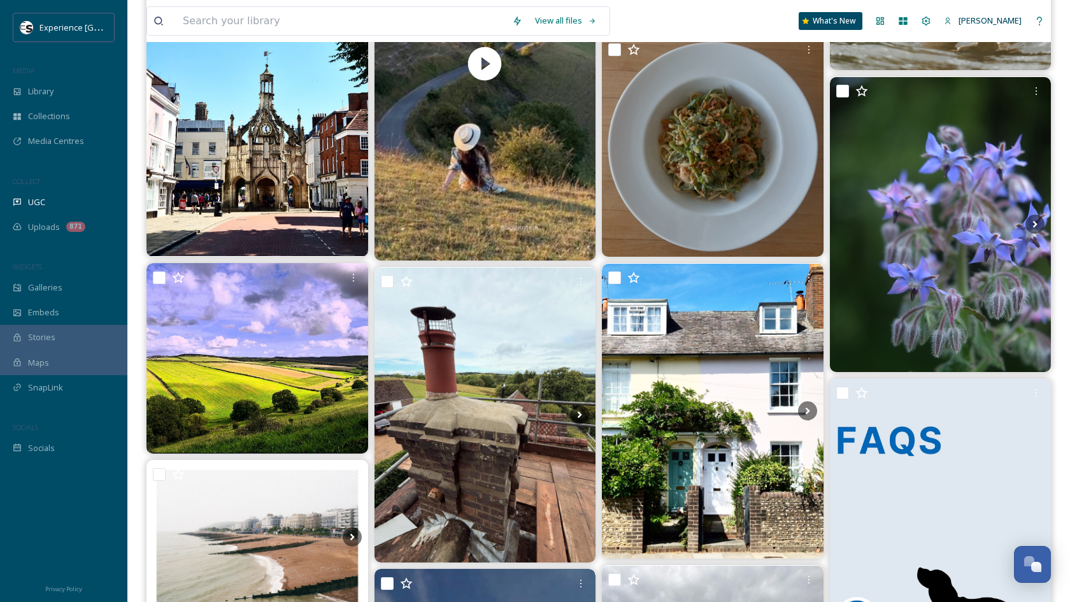
scroll to position [33490, 0]
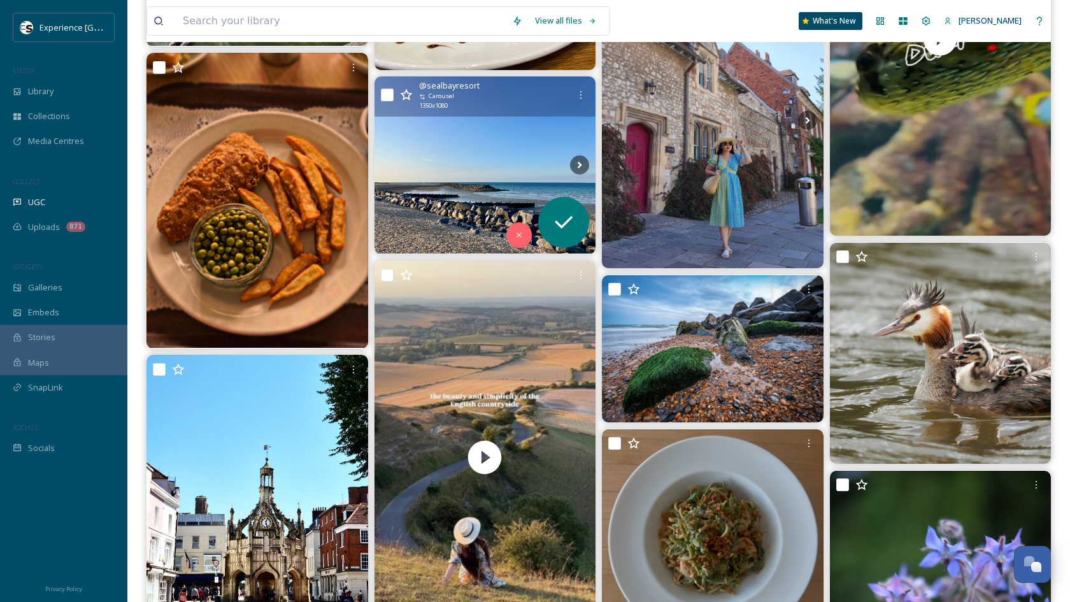
click at [500, 162] on img at bounding box center [485, 164] width 222 height 177
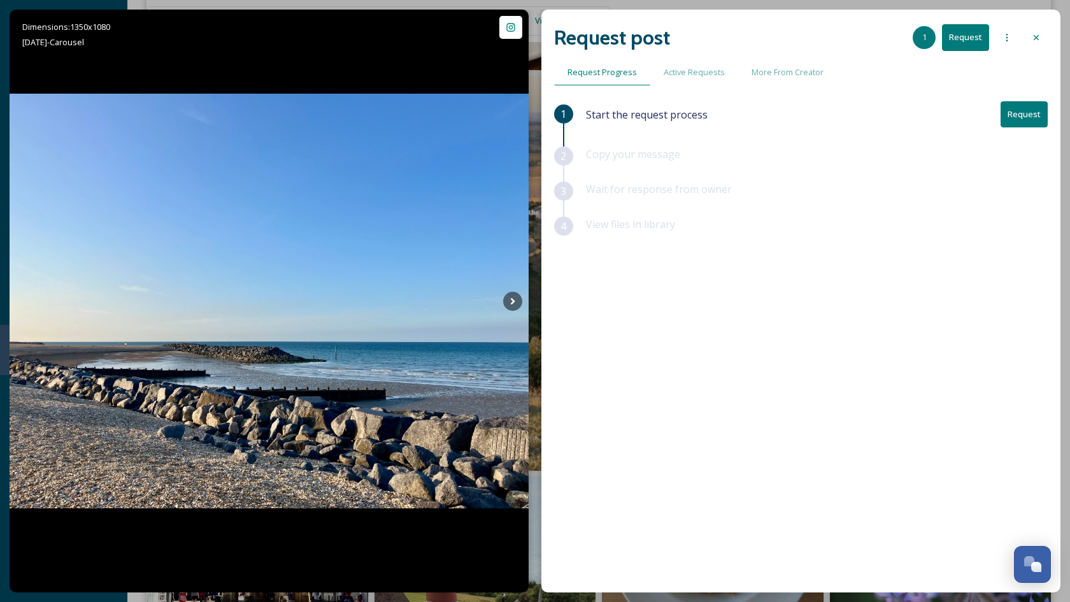
click at [1033, 36] on icon at bounding box center [1036, 37] width 10 height 10
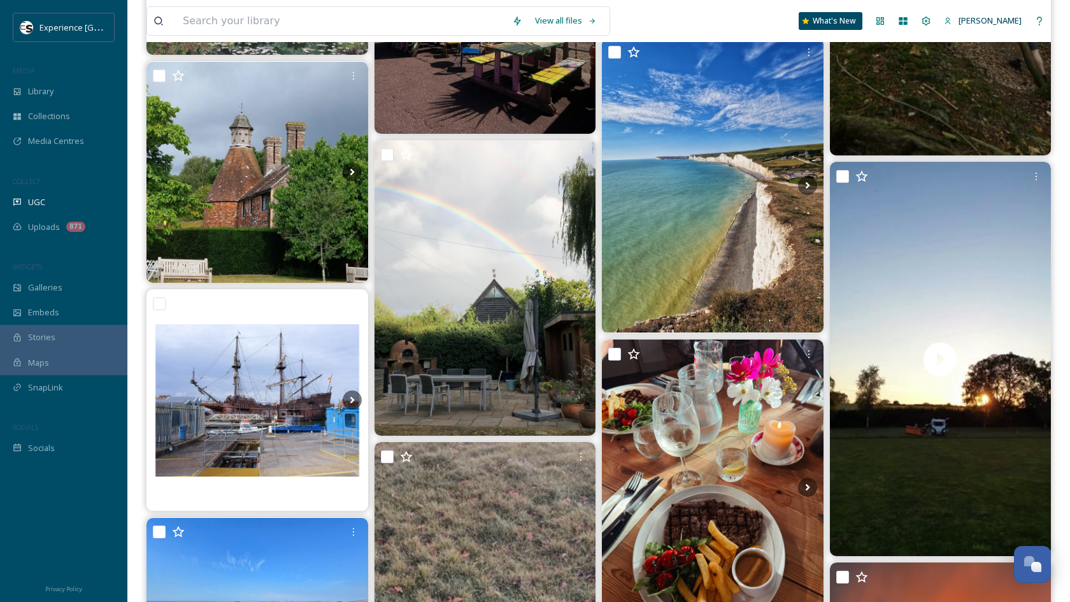
scroll to position [36411, 0]
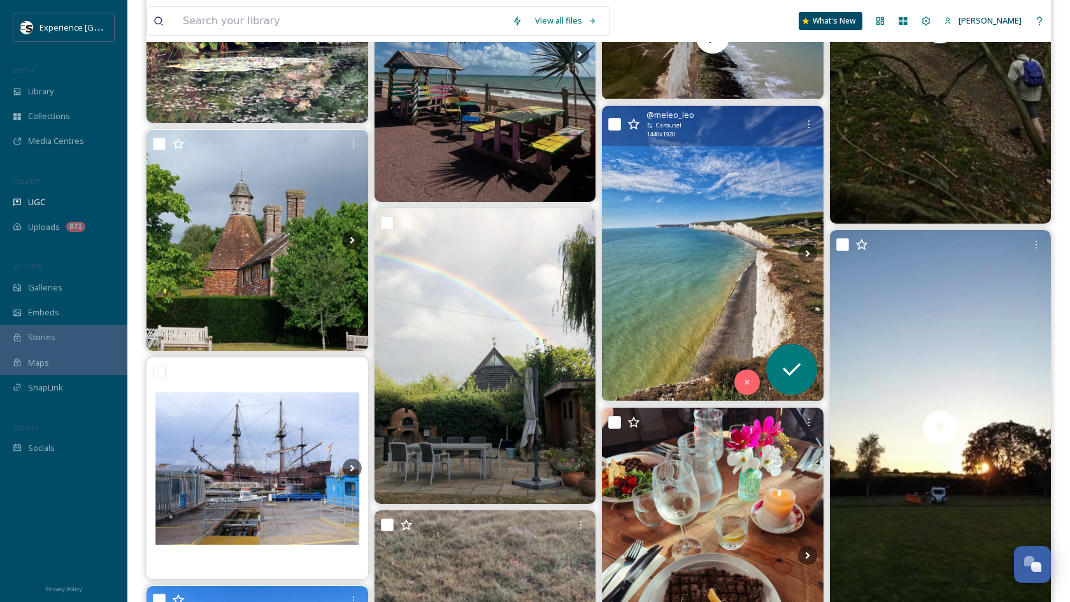
click at [670, 216] on img at bounding box center [713, 253] width 222 height 295
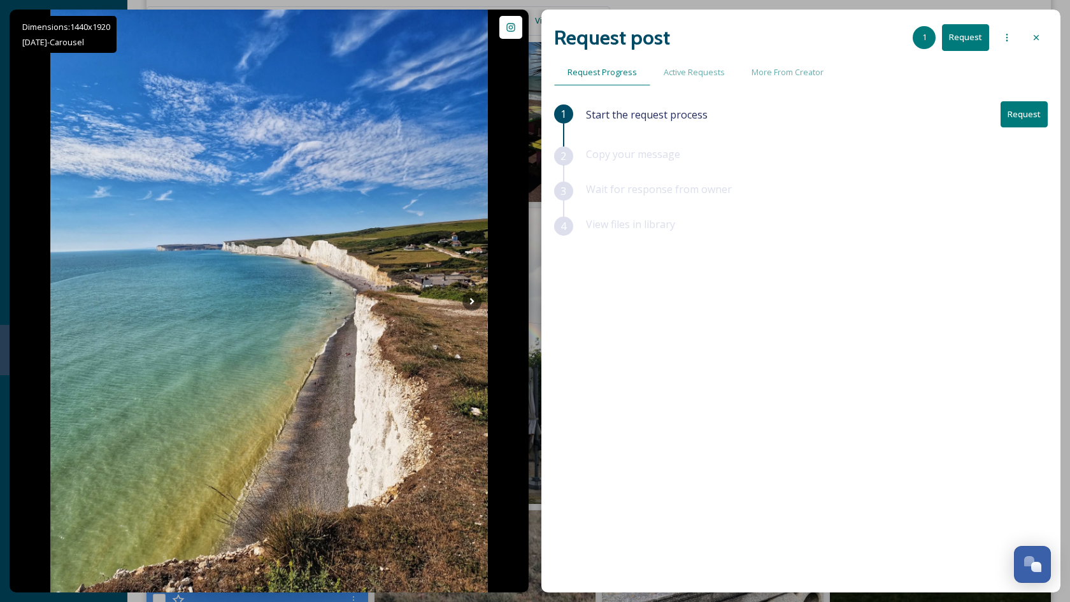
click at [1007, 43] on div at bounding box center [1006, 37] width 23 height 23
click at [984, 68] on span "Add Posts To Queue" at bounding box center [971, 65] width 79 height 12
click at [1038, 34] on icon at bounding box center [1036, 37] width 10 height 10
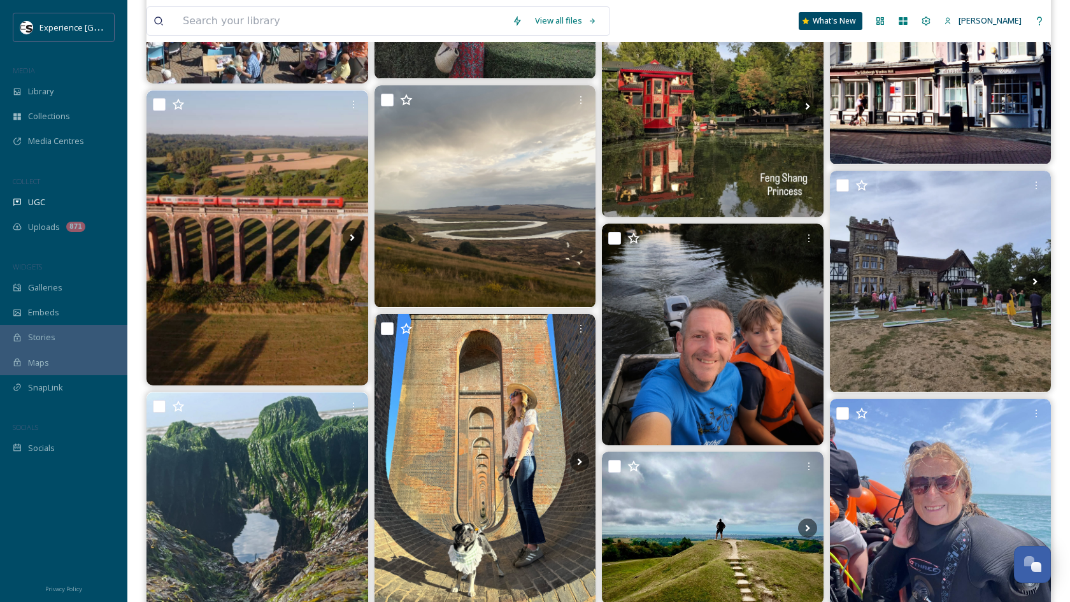
scroll to position [38692, 0]
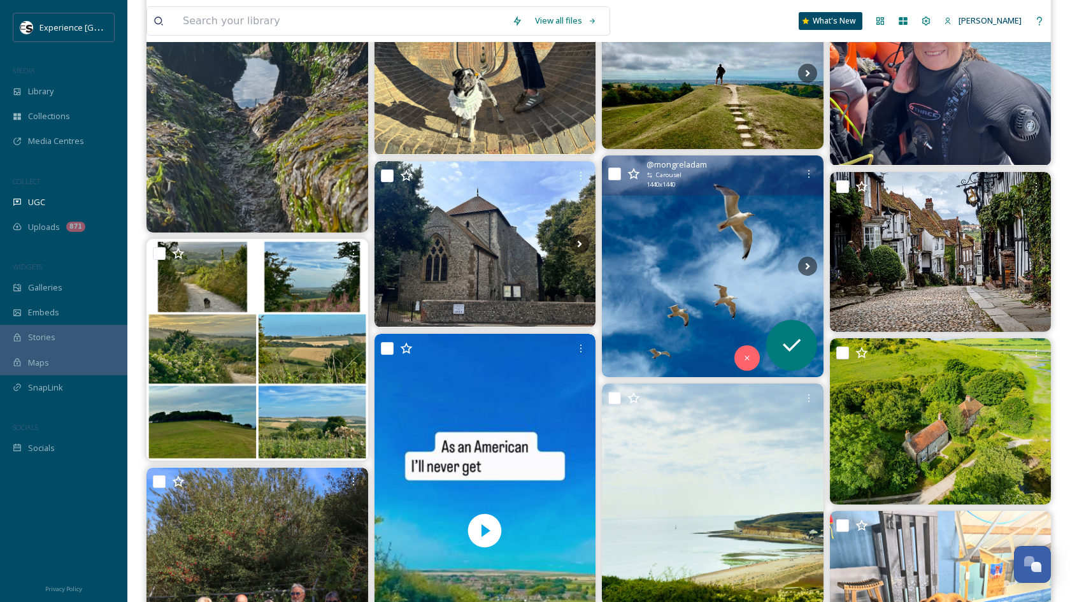
click at [706, 234] on img at bounding box center [713, 266] width 222 height 222
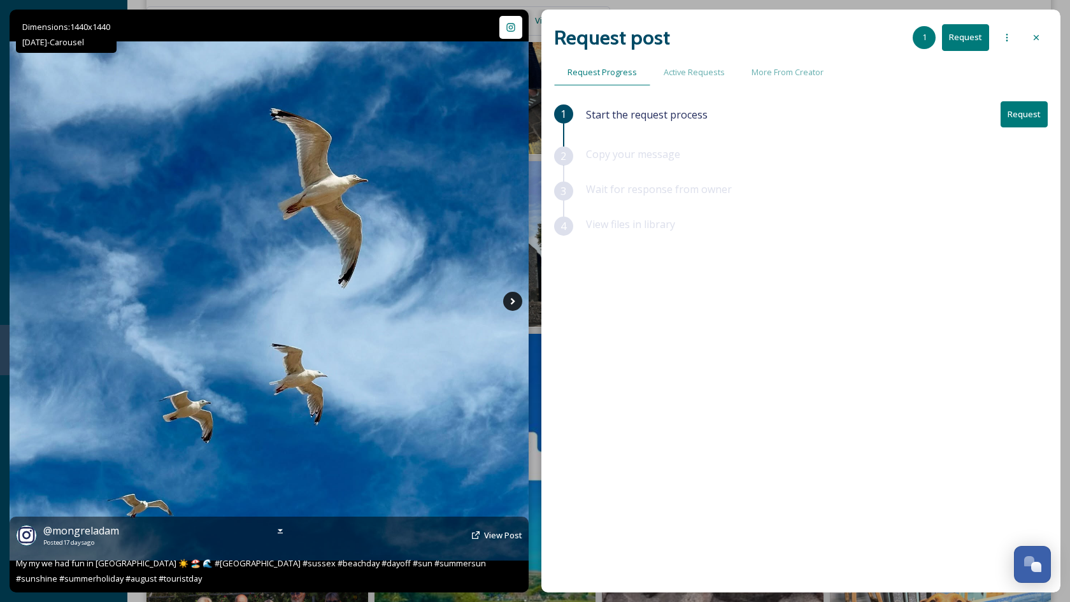
click at [511, 302] on icon at bounding box center [512, 300] width 4 height 7
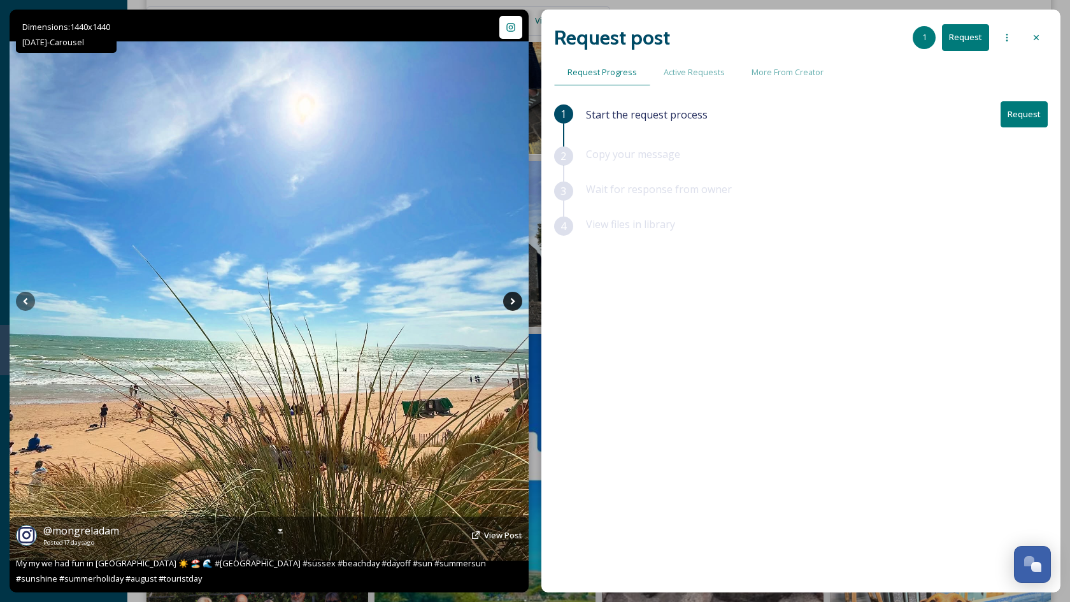
click at [511, 302] on icon at bounding box center [512, 300] width 4 height 7
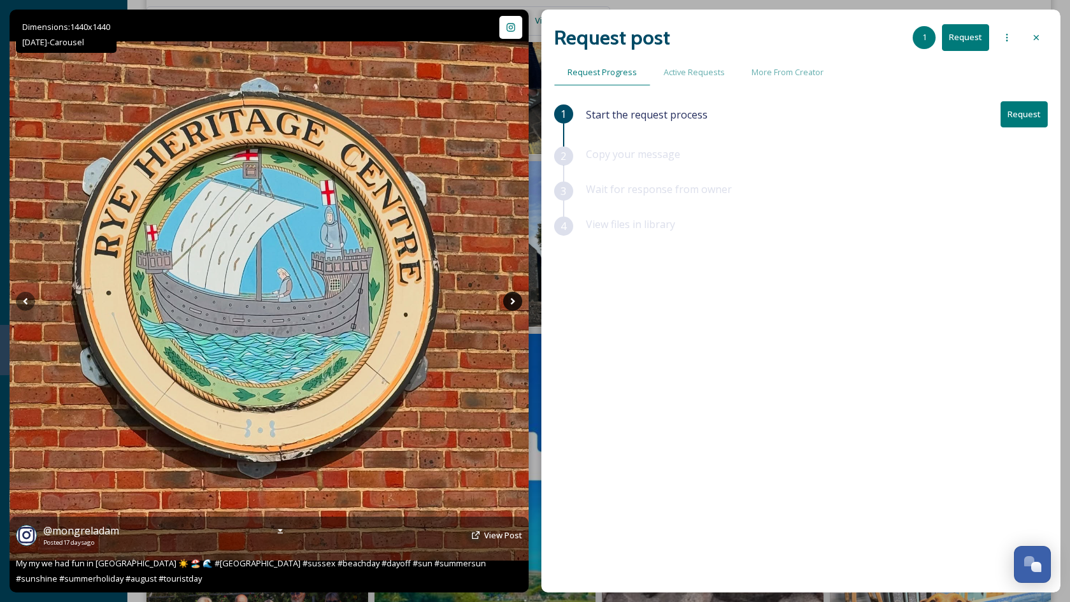
click at [511, 302] on icon at bounding box center [512, 300] width 4 height 7
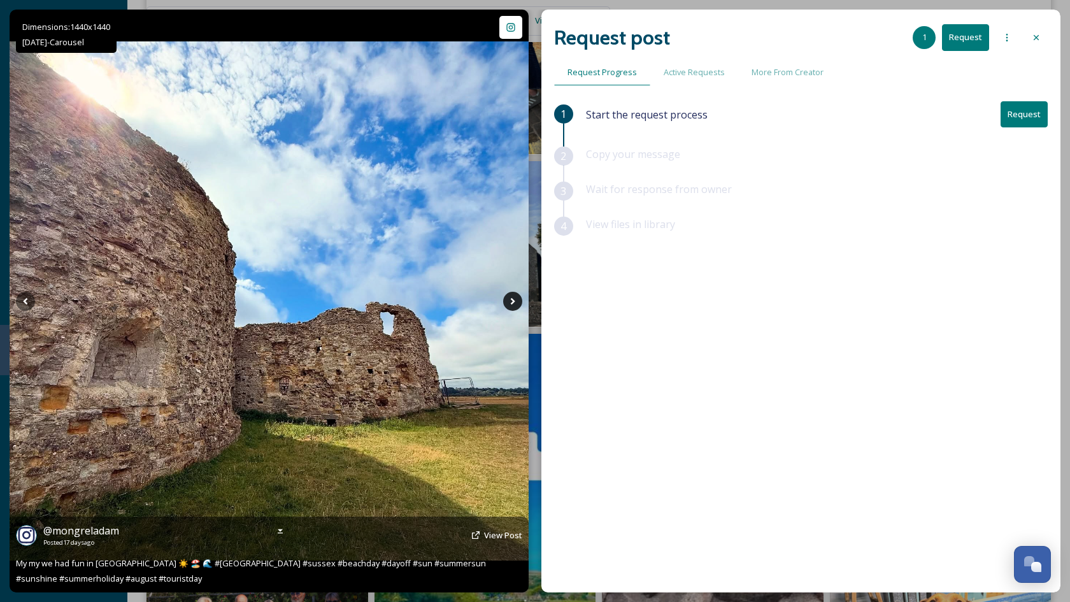
click at [511, 302] on icon at bounding box center [512, 300] width 4 height 7
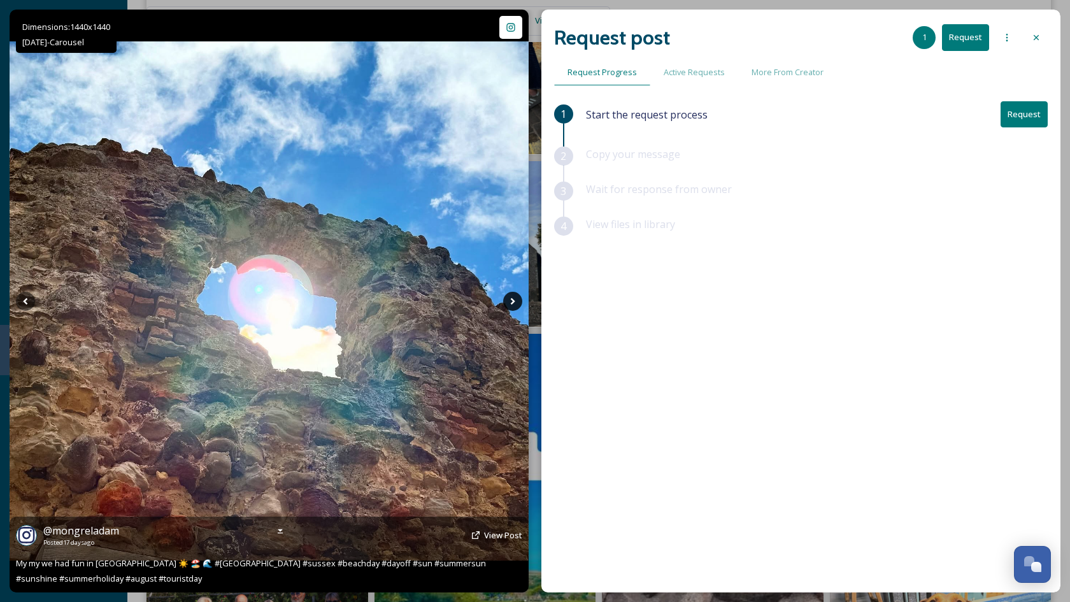
click at [511, 302] on icon at bounding box center [512, 300] width 4 height 7
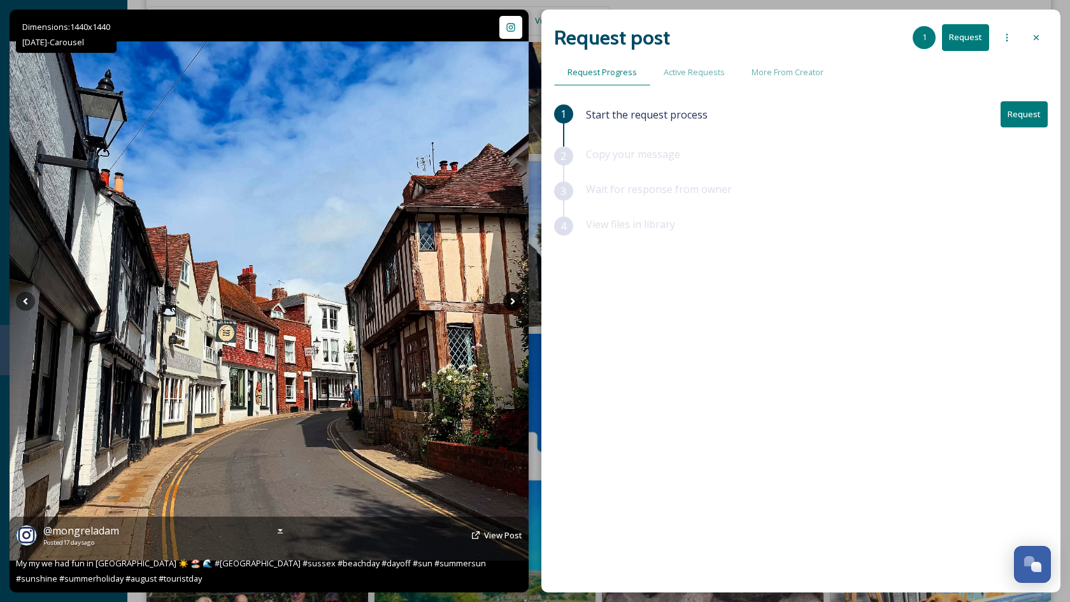
click at [512, 302] on icon at bounding box center [512, 300] width 4 height 7
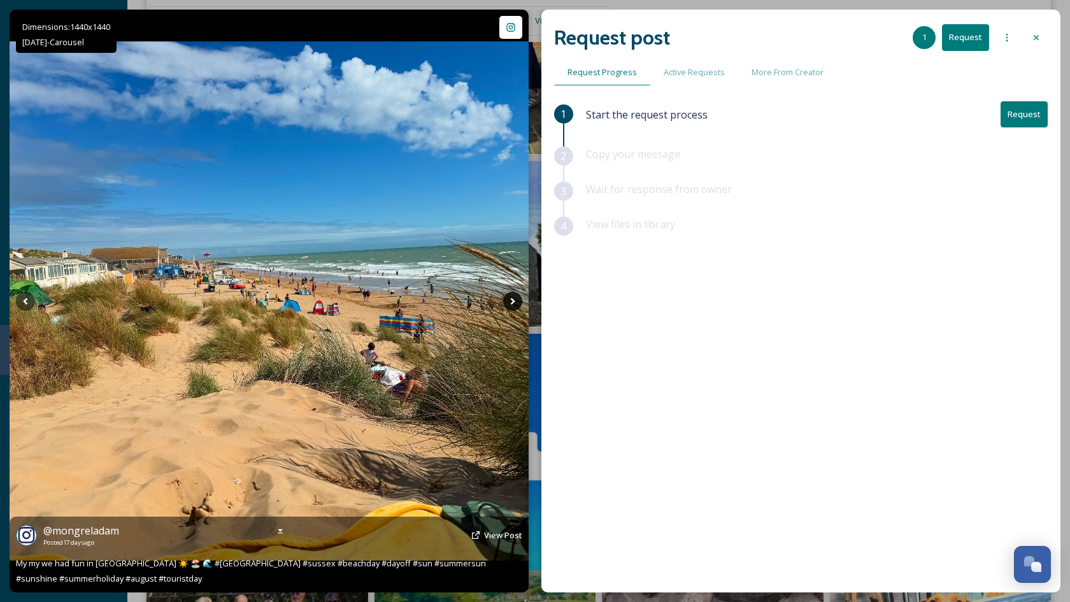
click at [512, 302] on icon at bounding box center [512, 300] width 4 height 7
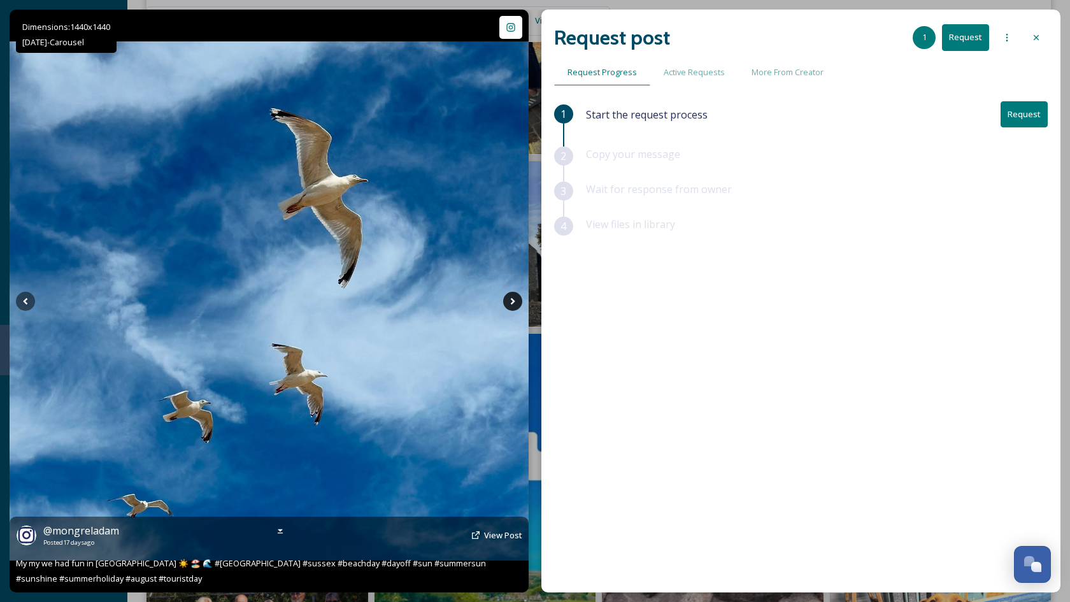
click at [512, 302] on icon at bounding box center [512, 300] width 4 height 7
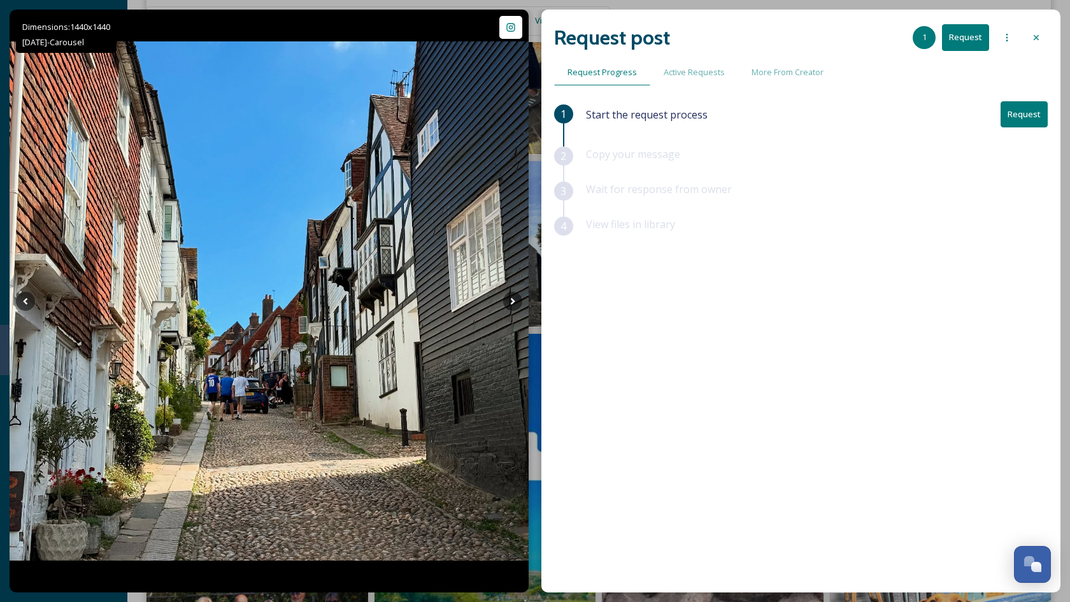
click at [1032, 40] on icon at bounding box center [1036, 37] width 10 height 10
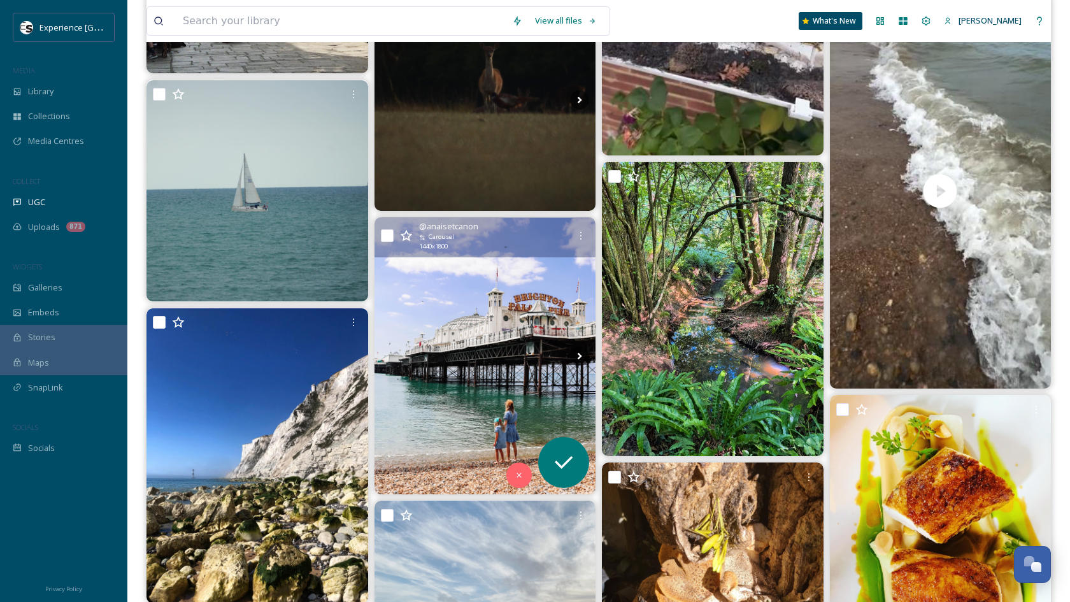
scroll to position [39665, 0]
